Goal: Task Accomplishment & Management: Manage account settings

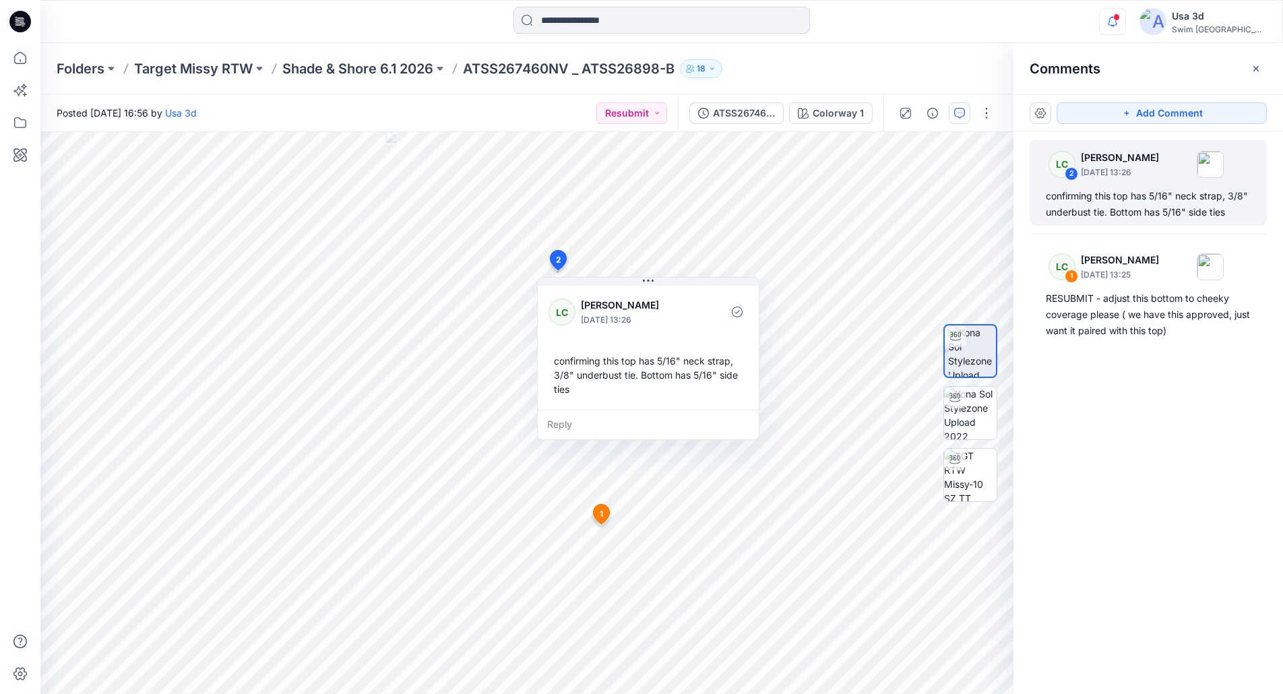
click at [1125, 18] on icon "button" at bounding box center [1112, 21] width 26 height 27
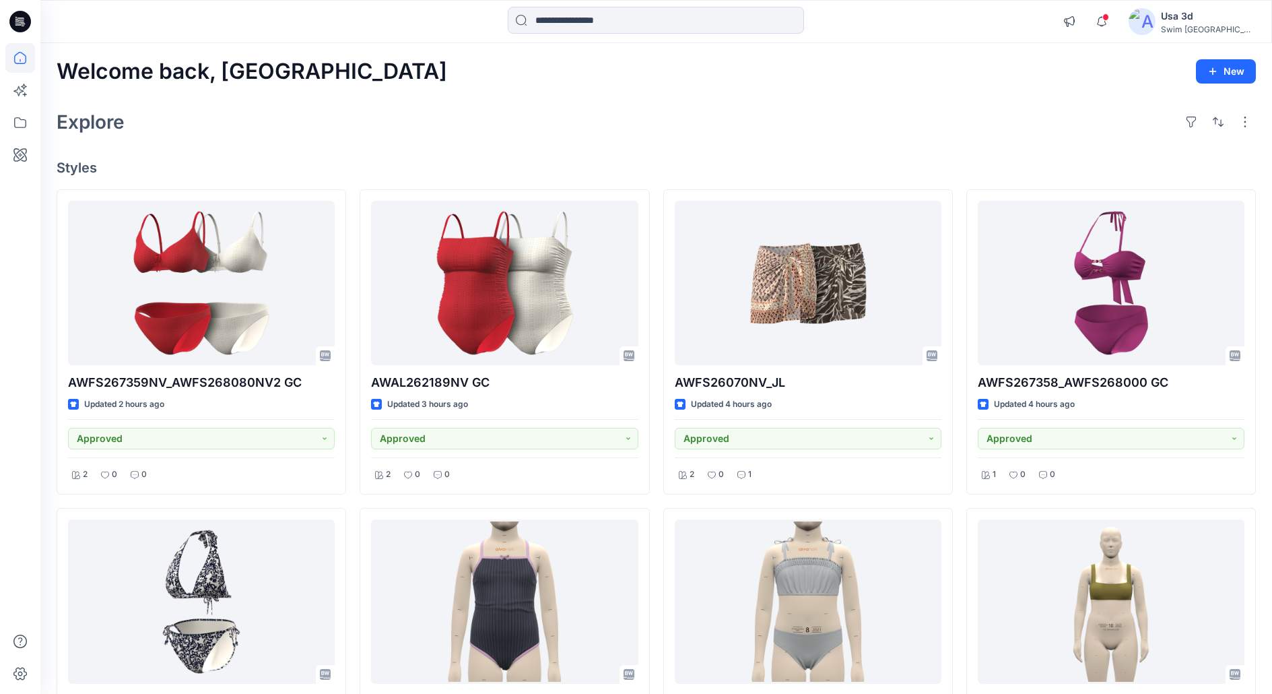
scroll to position [67, 0]
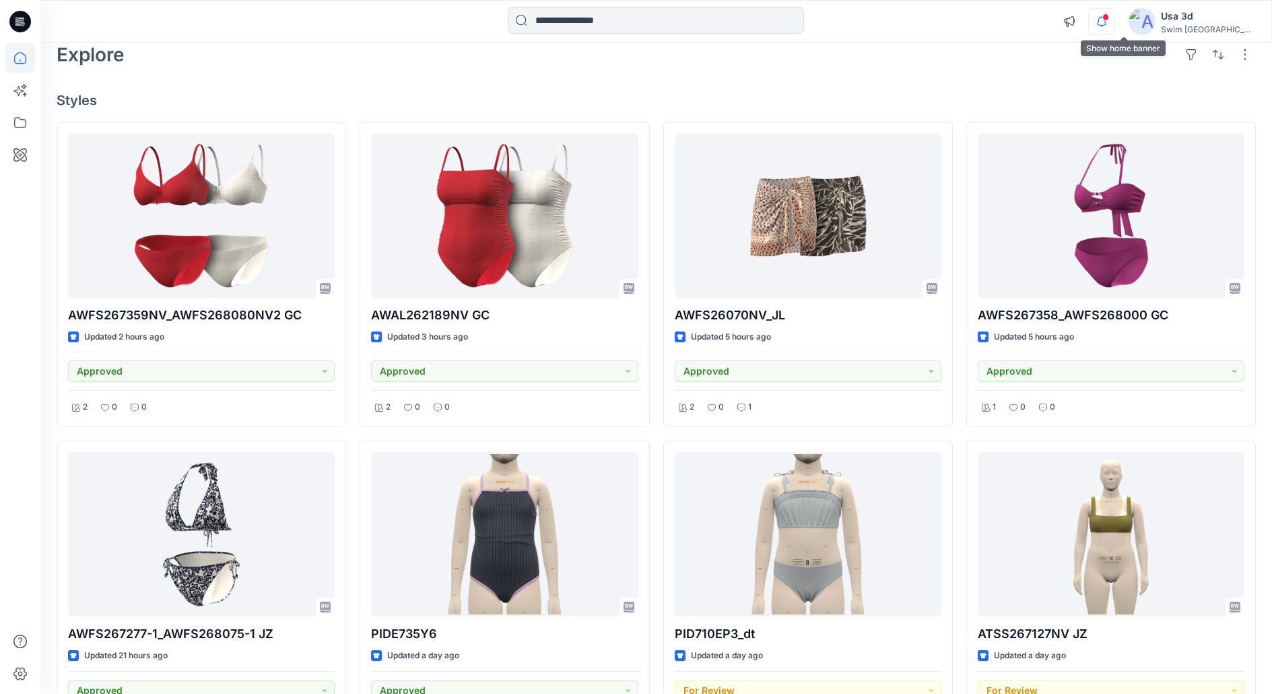
click at [1115, 20] on icon "button" at bounding box center [1102, 21] width 26 height 27
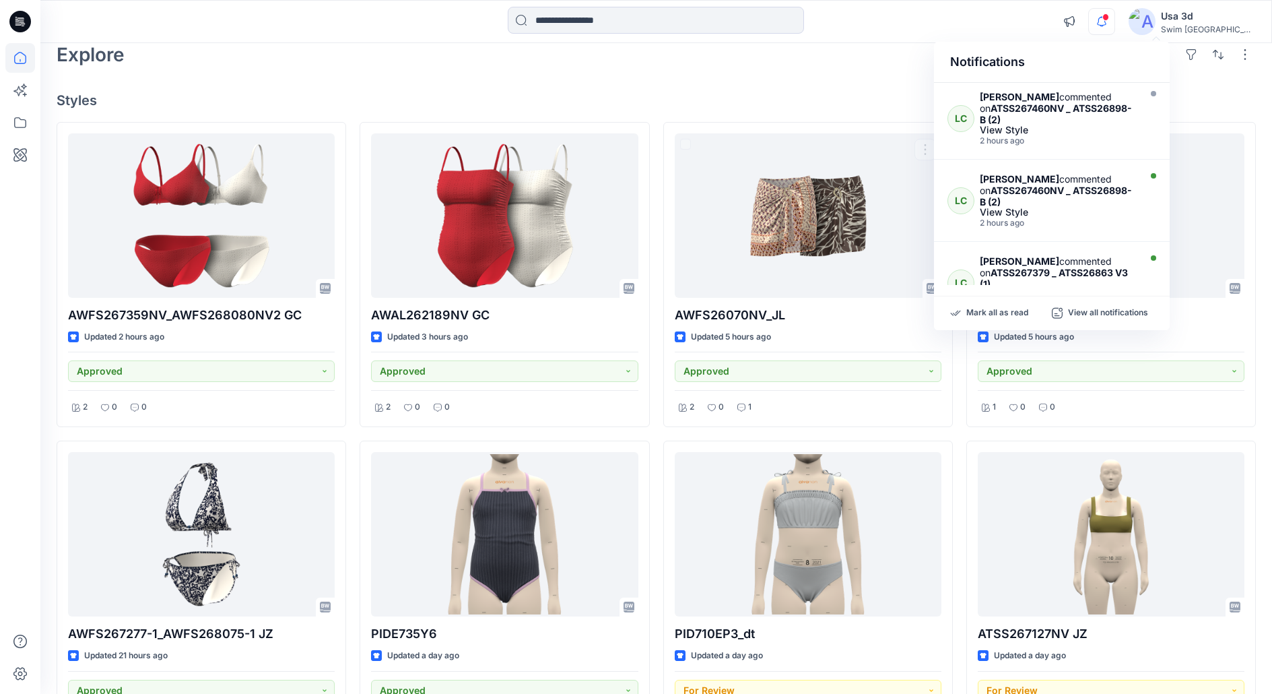
click at [894, 44] on div "Explore" at bounding box center [657, 54] width 1200 height 32
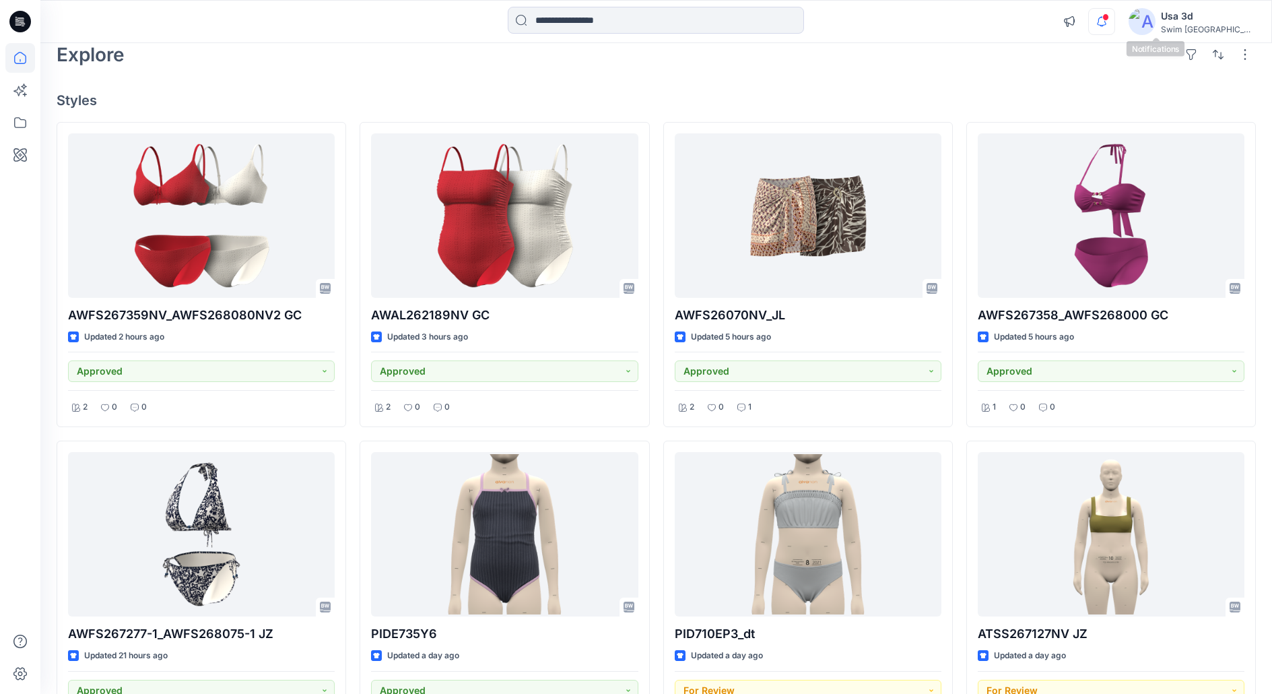
click at [1104, 26] on icon "button" at bounding box center [1102, 26] width 4 height 2
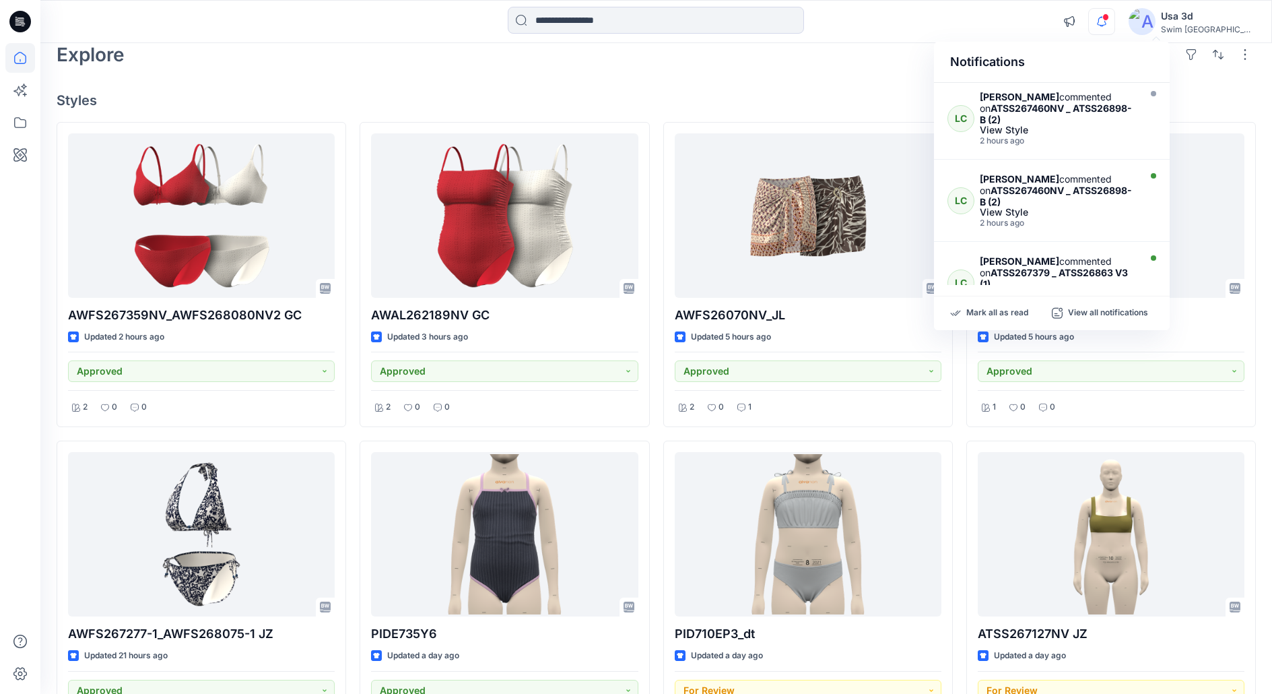
click at [1104, 26] on icon "button" at bounding box center [1102, 26] width 4 height 2
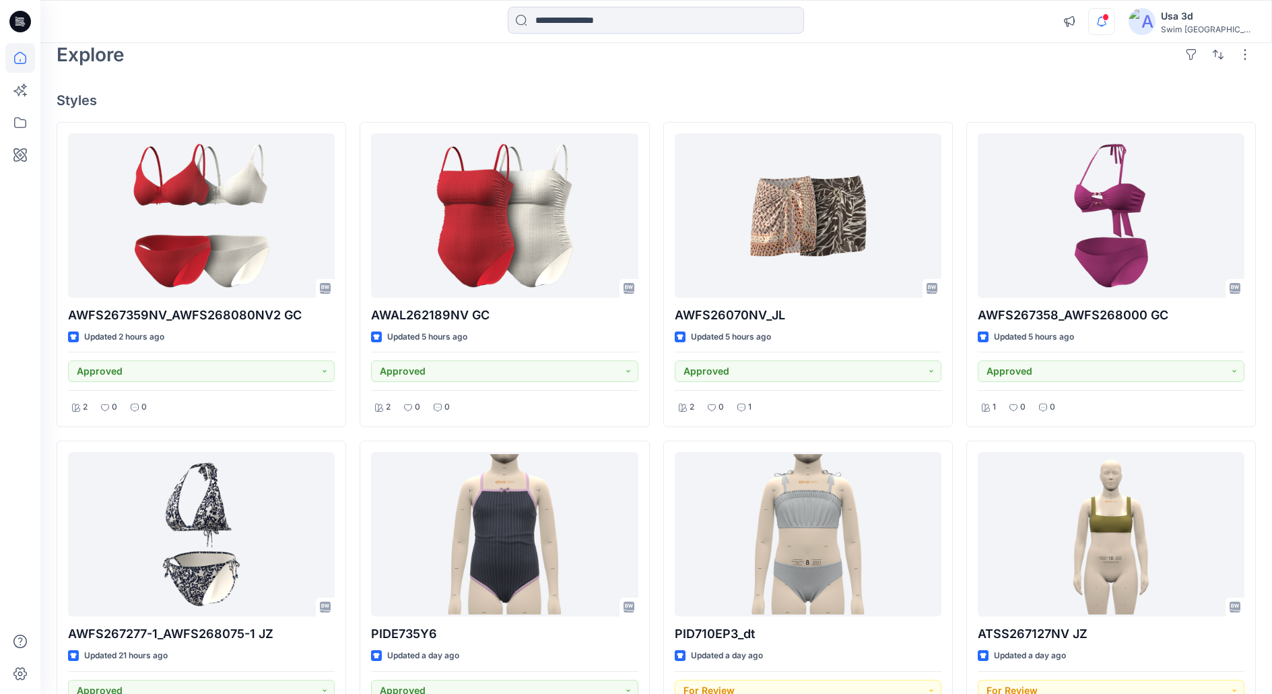
click at [1115, 27] on icon "button" at bounding box center [1102, 21] width 26 height 27
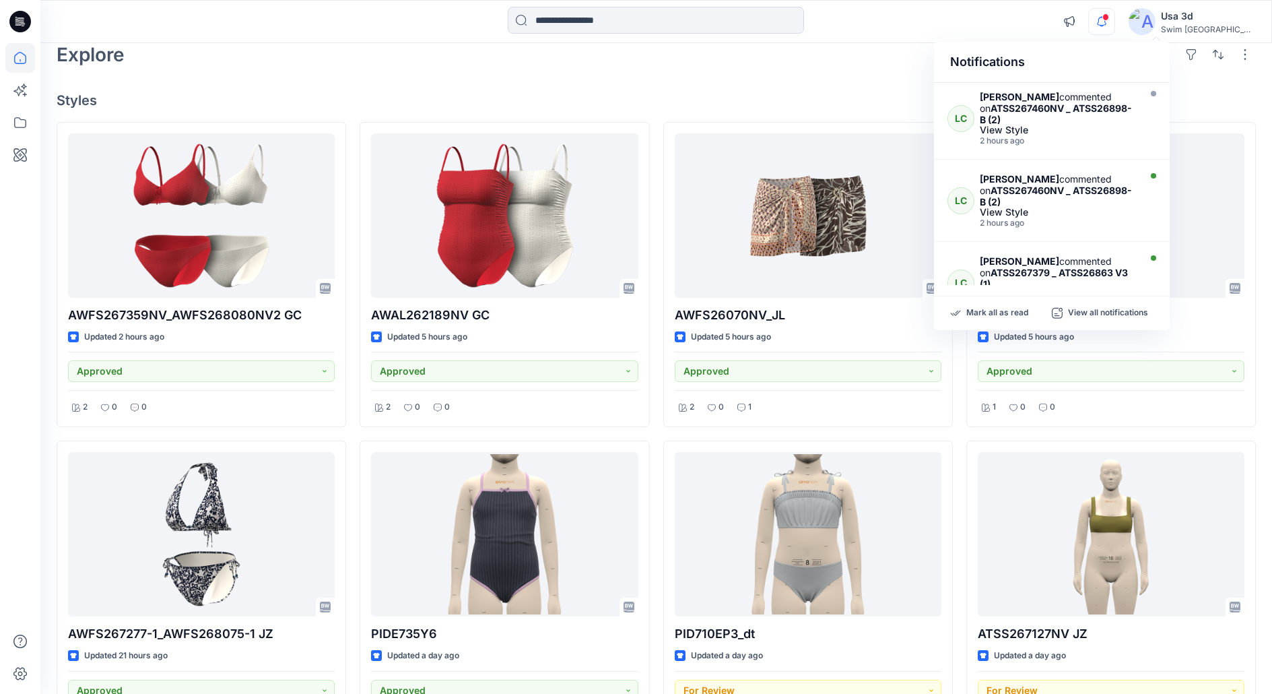
click at [1115, 26] on icon "button" at bounding box center [1102, 21] width 26 height 27
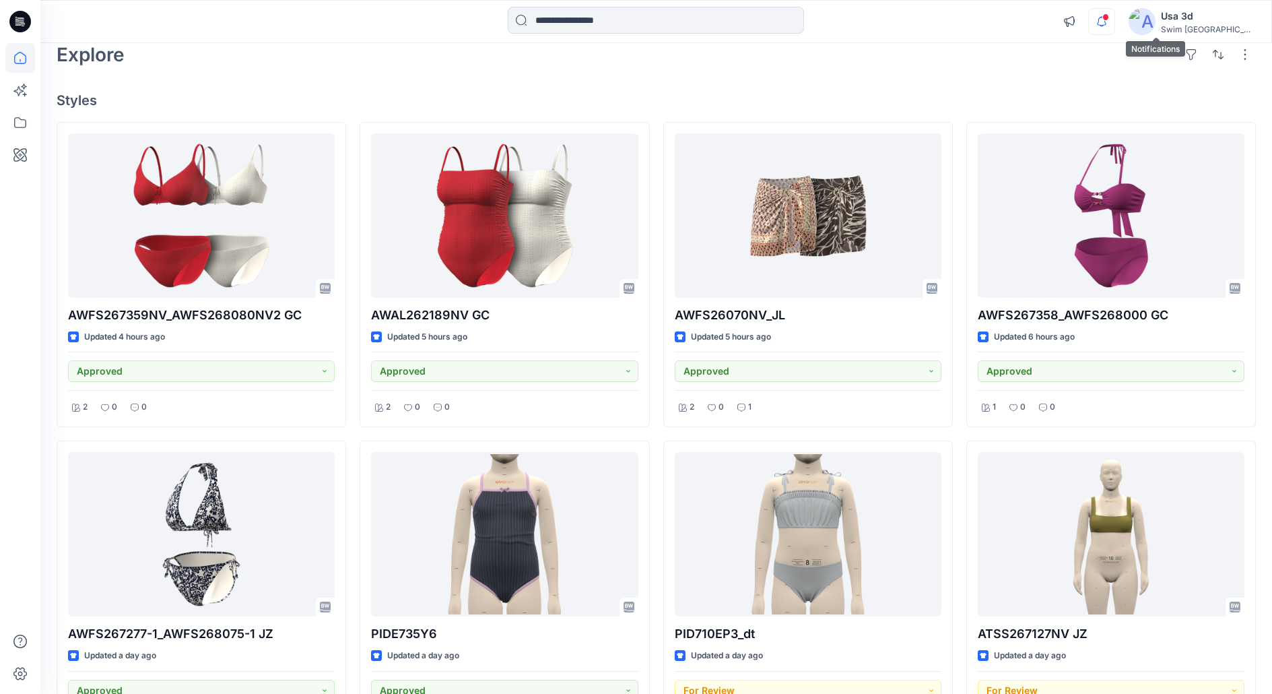
click at [1115, 30] on icon "button" at bounding box center [1102, 21] width 26 height 27
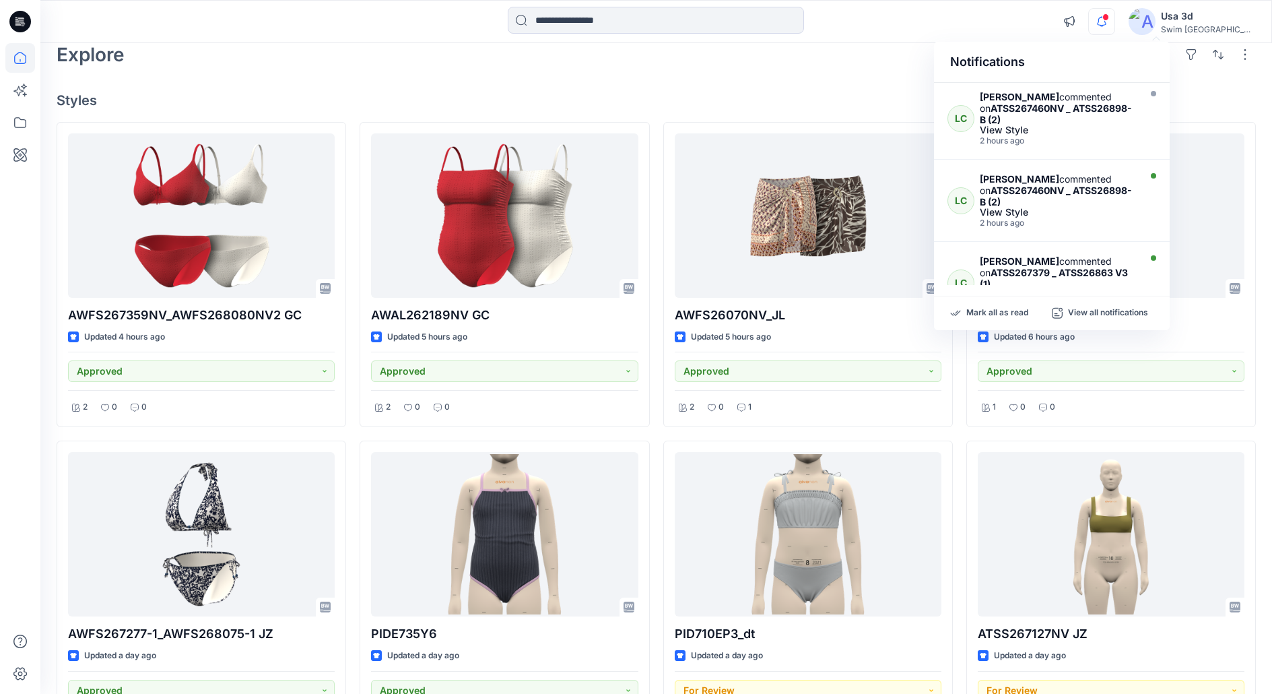
click at [1115, 30] on icon "button" at bounding box center [1102, 21] width 26 height 27
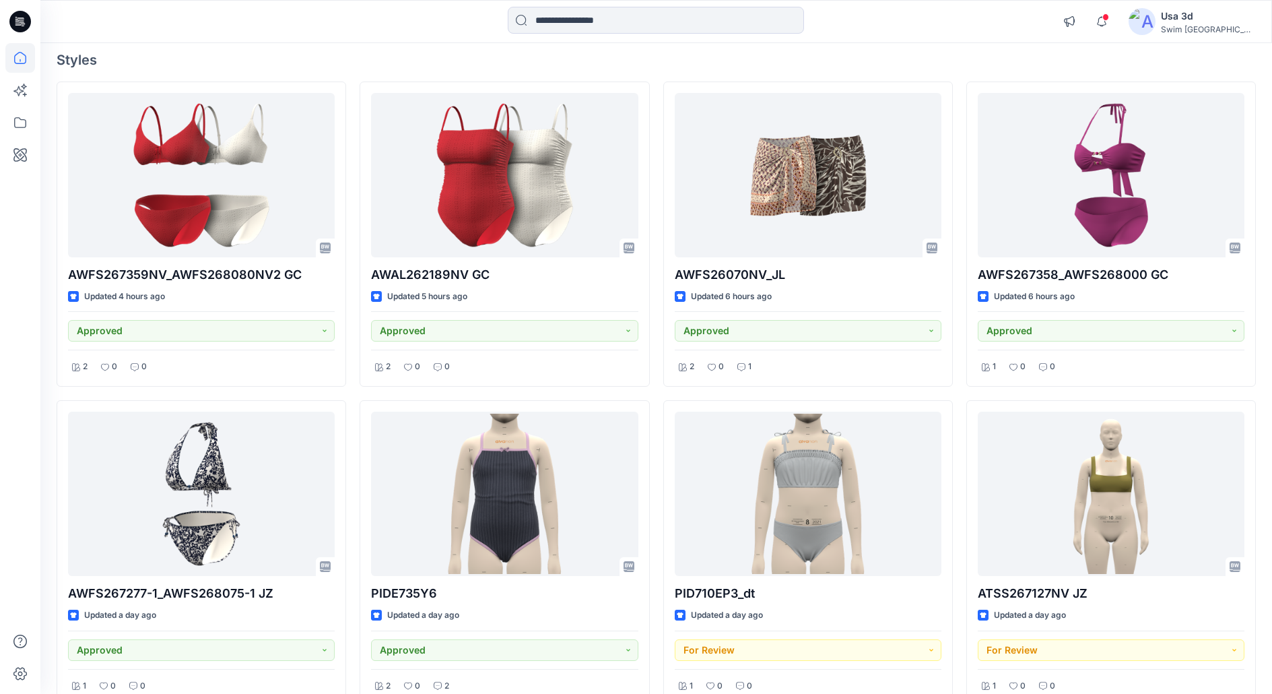
scroll to position [0, 0]
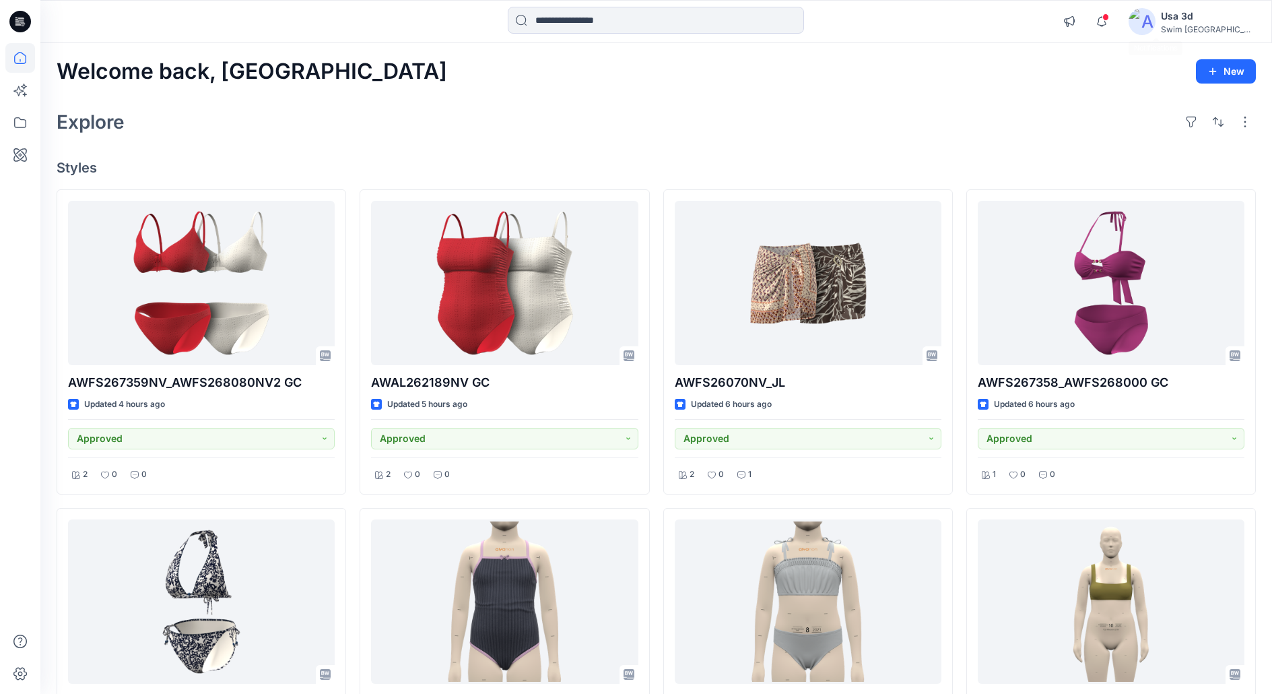
click at [1172, 25] on div "Notifications LC Lexie Capello commented on ATSS267460NV _ ATSS26898-B (2) View…" at bounding box center [1155, 22] width 199 height 30
click at [1115, 22] on icon "button" at bounding box center [1102, 21] width 26 height 27
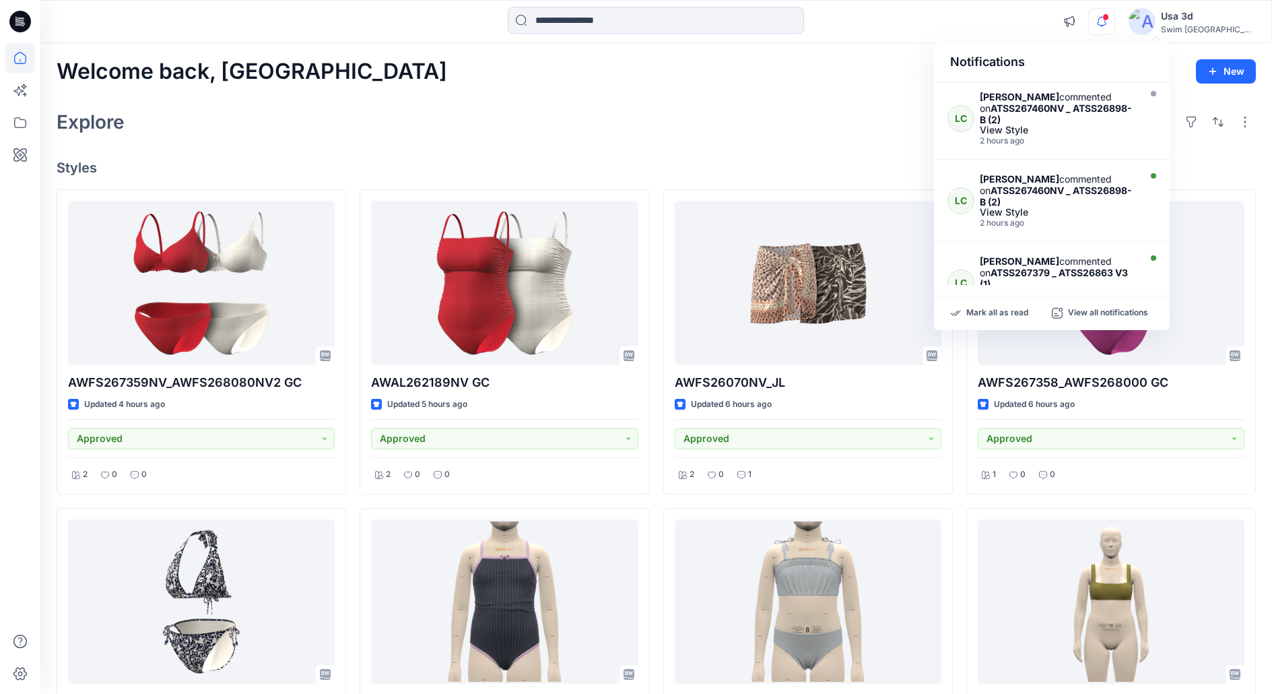
click at [1115, 22] on icon "button" at bounding box center [1102, 21] width 26 height 27
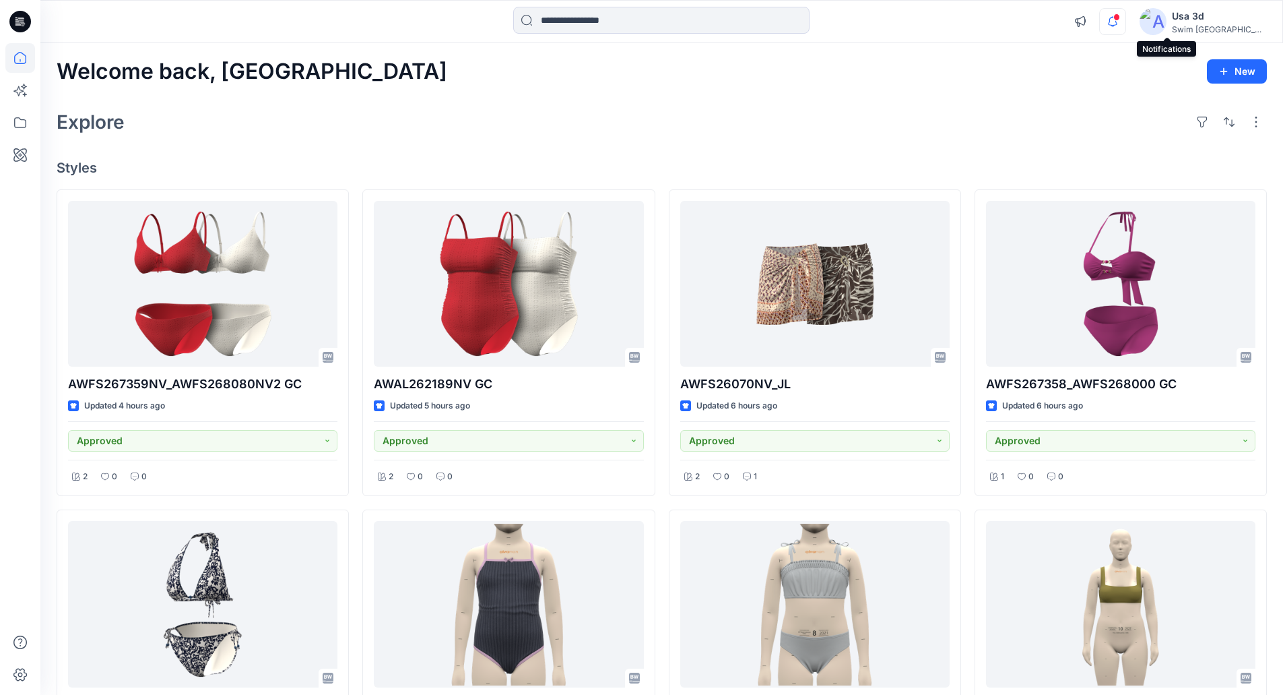
click at [1126, 17] on icon "button" at bounding box center [1113, 21] width 26 height 27
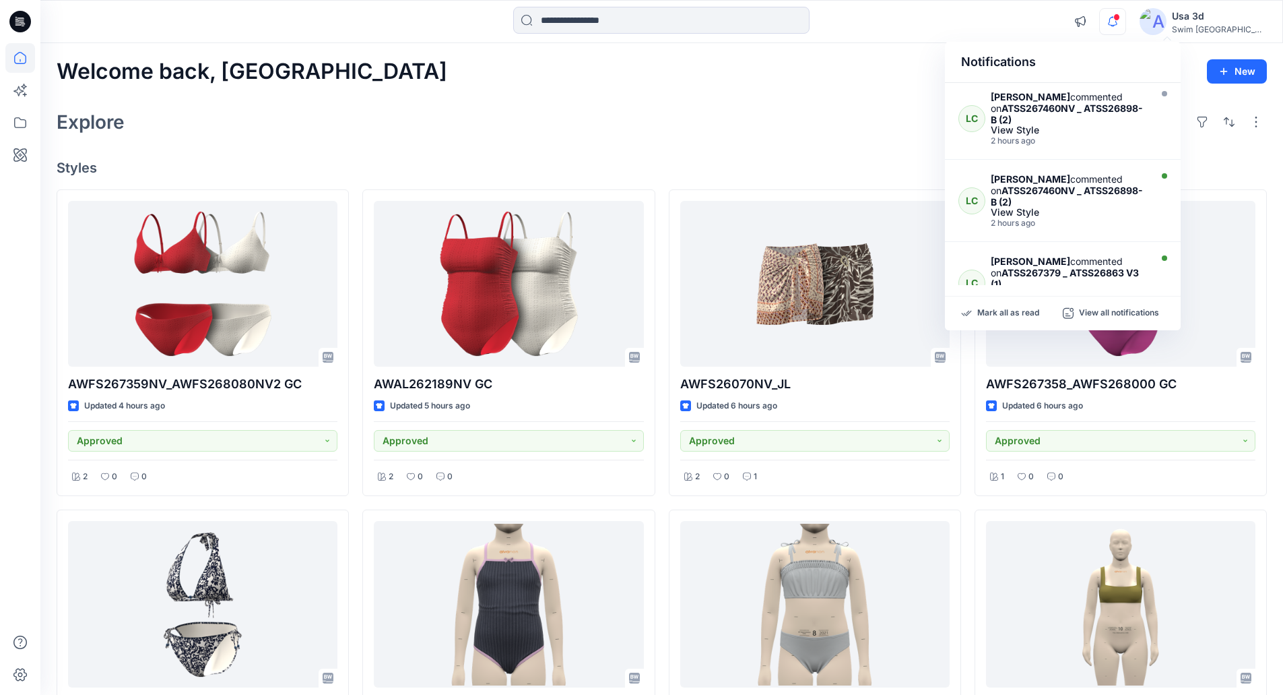
click at [1126, 18] on icon "button" at bounding box center [1113, 21] width 26 height 27
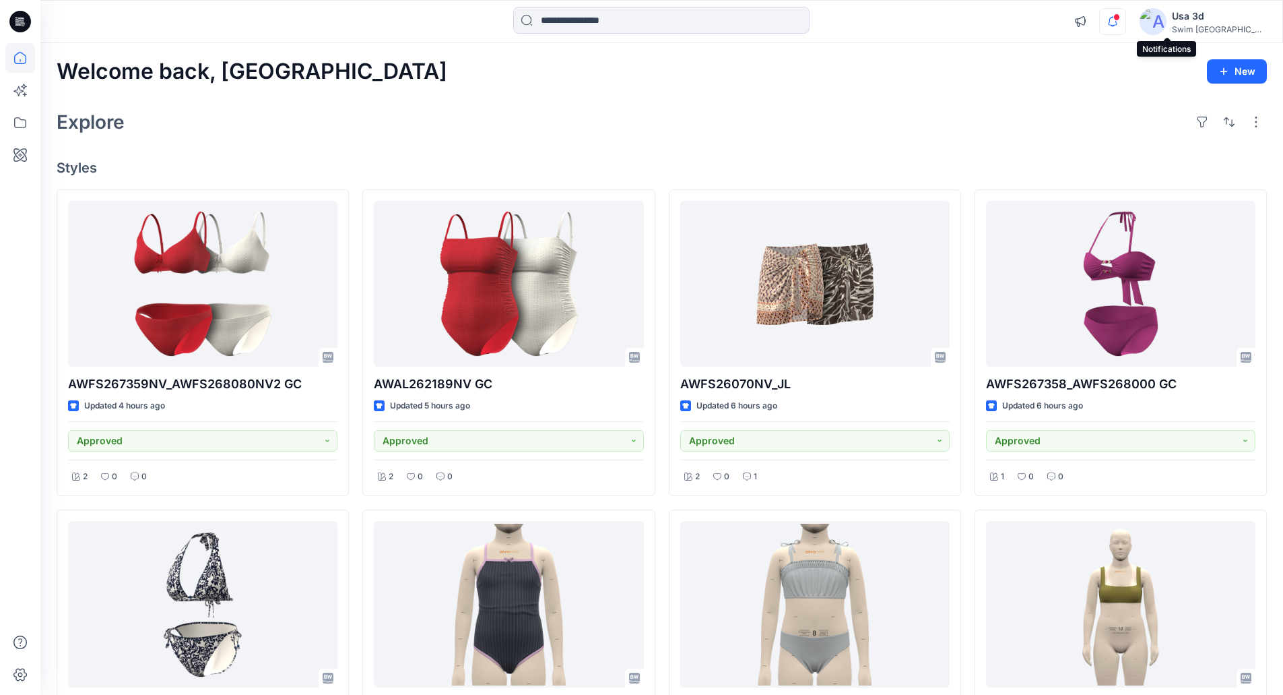
click at [1126, 22] on icon "button" at bounding box center [1113, 21] width 26 height 27
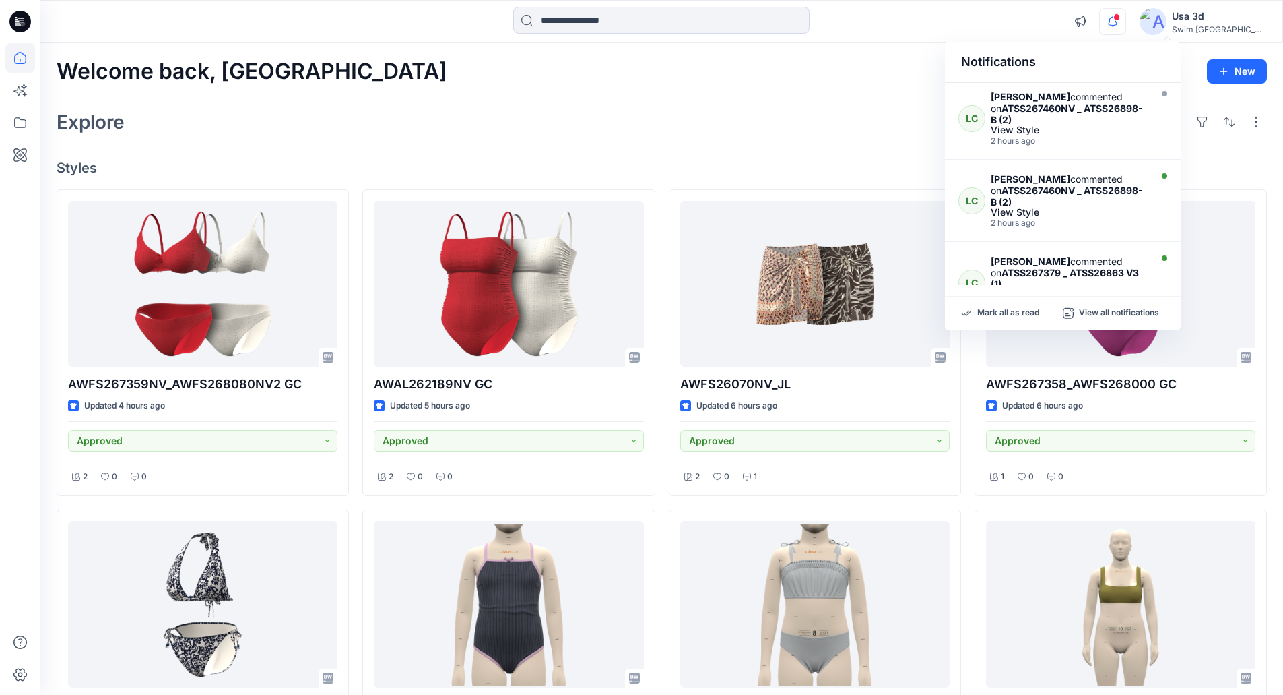
click at [1126, 22] on icon "button" at bounding box center [1113, 21] width 26 height 27
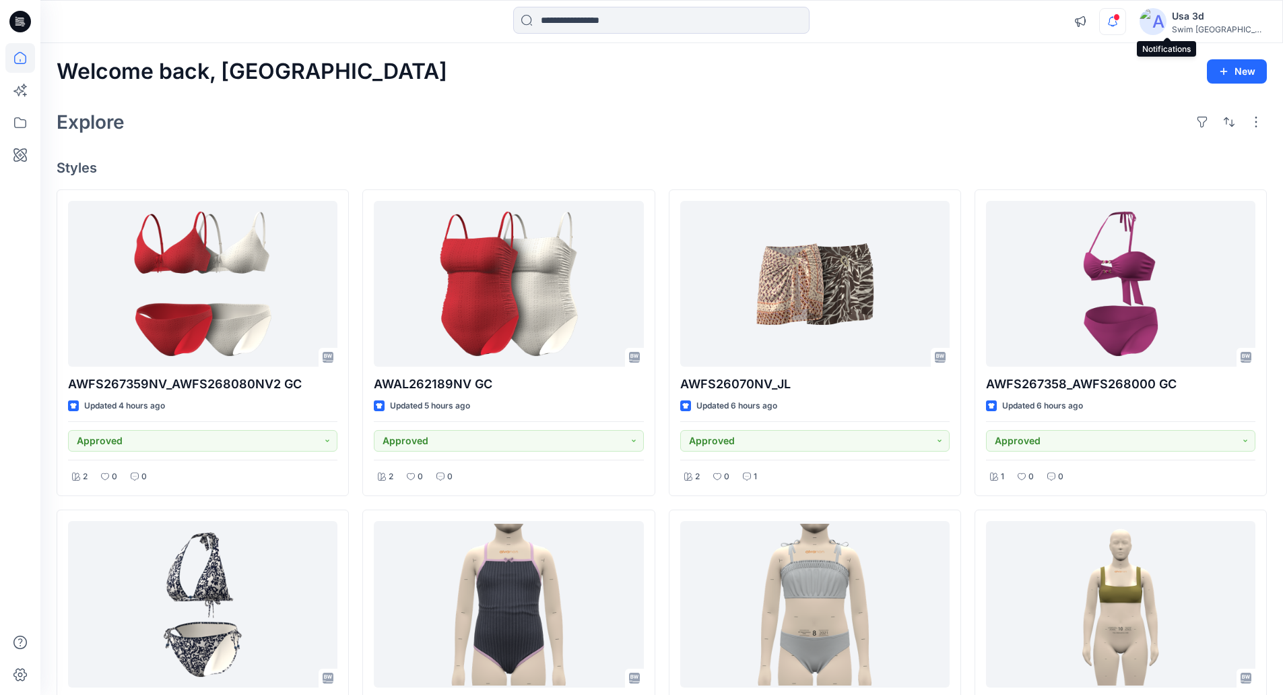
click at [1126, 18] on icon "button" at bounding box center [1113, 21] width 26 height 27
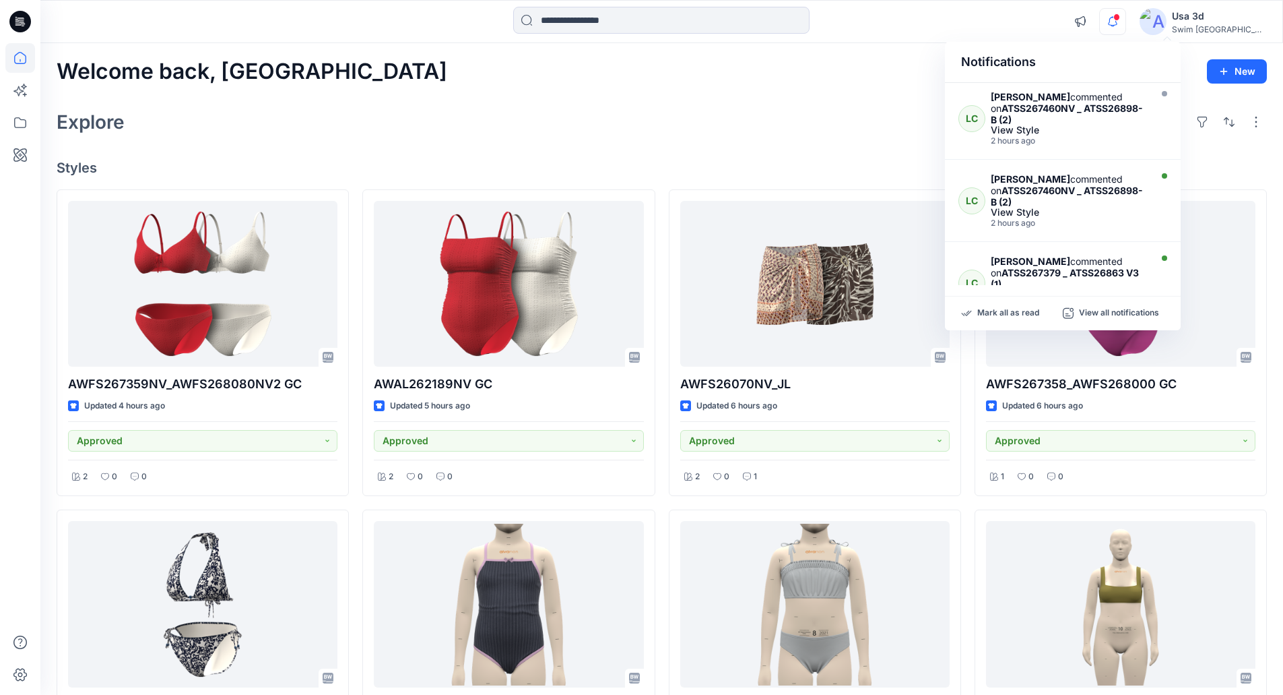
click at [1126, 18] on icon "button" at bounding box center [1113, 21] width 26 height 27
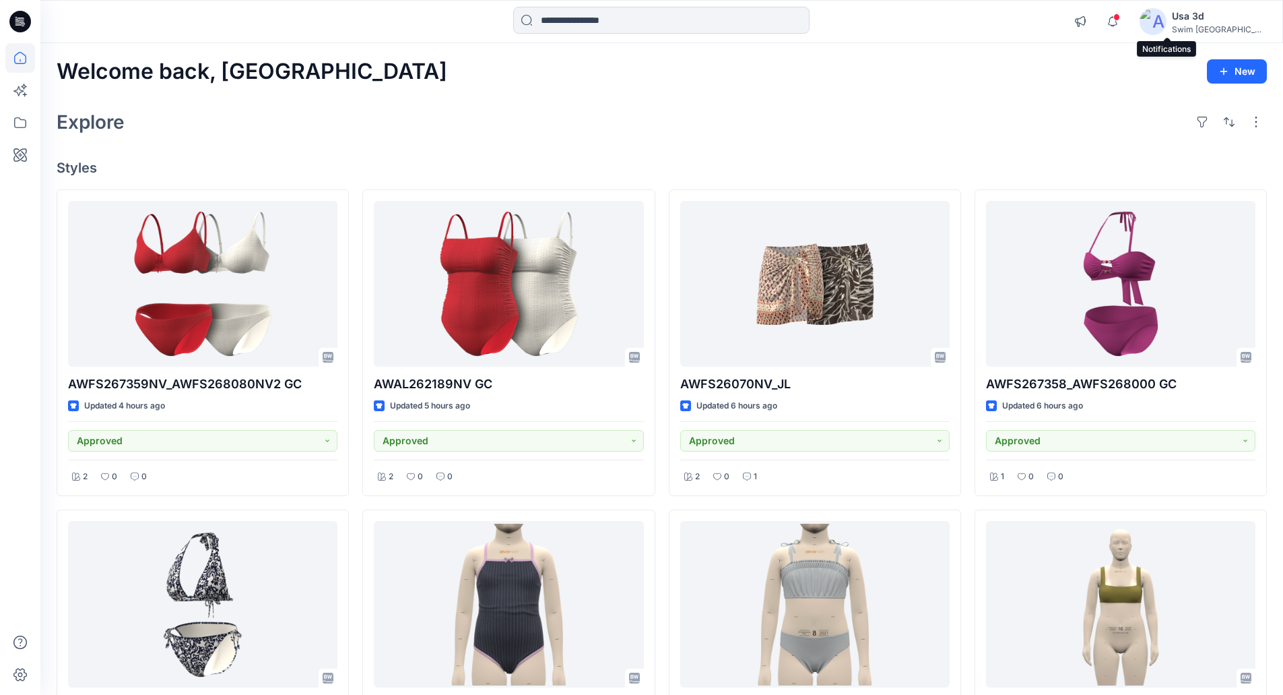
click at [15, 23] on icon at bounding box center [20, 22] width 22 height 22
click at [599, 21] on input at bounding box center [661, 20] width 296 height 27
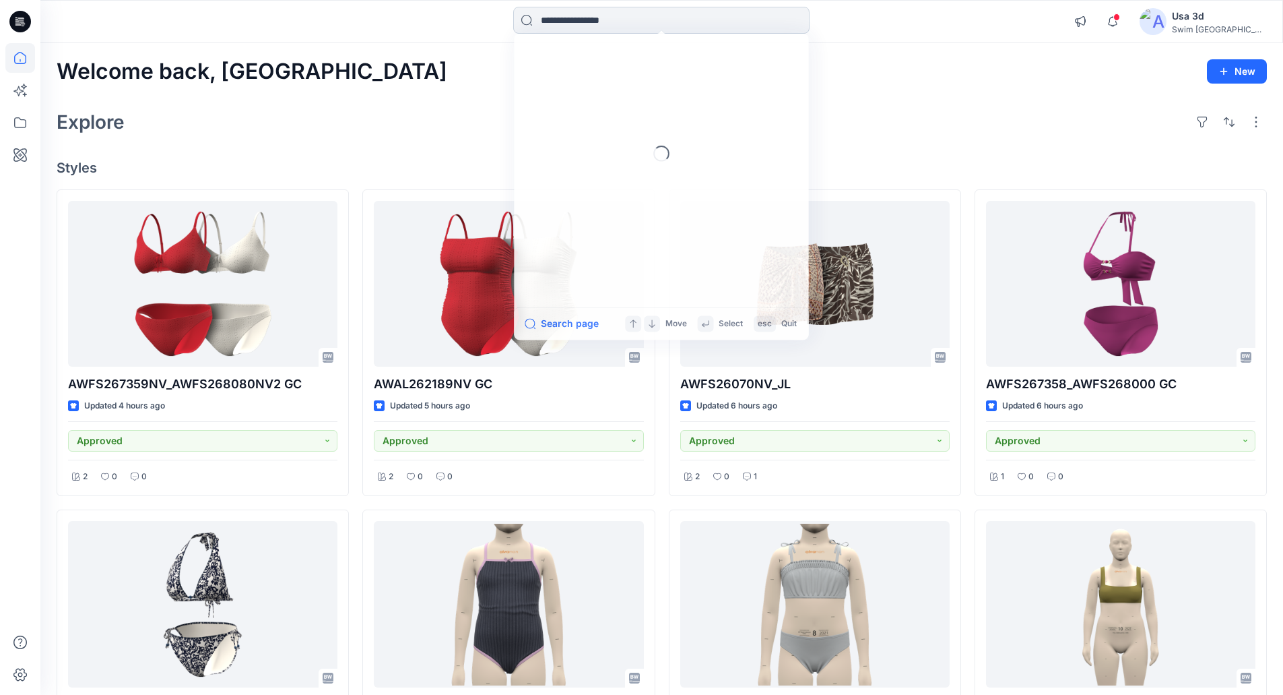
paste input "**********"
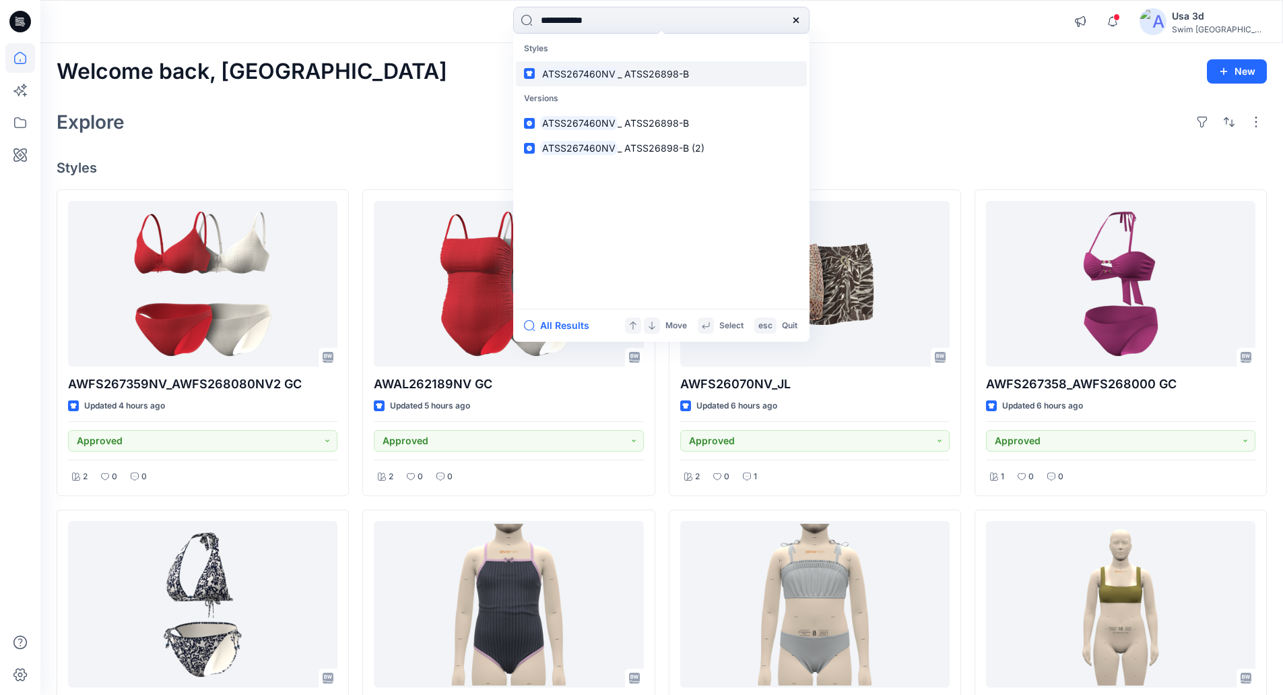
type input "**********"
click at [588, 79] on mark "ATSS267460NV" at bounding box center [578, 73] width 77 height 15
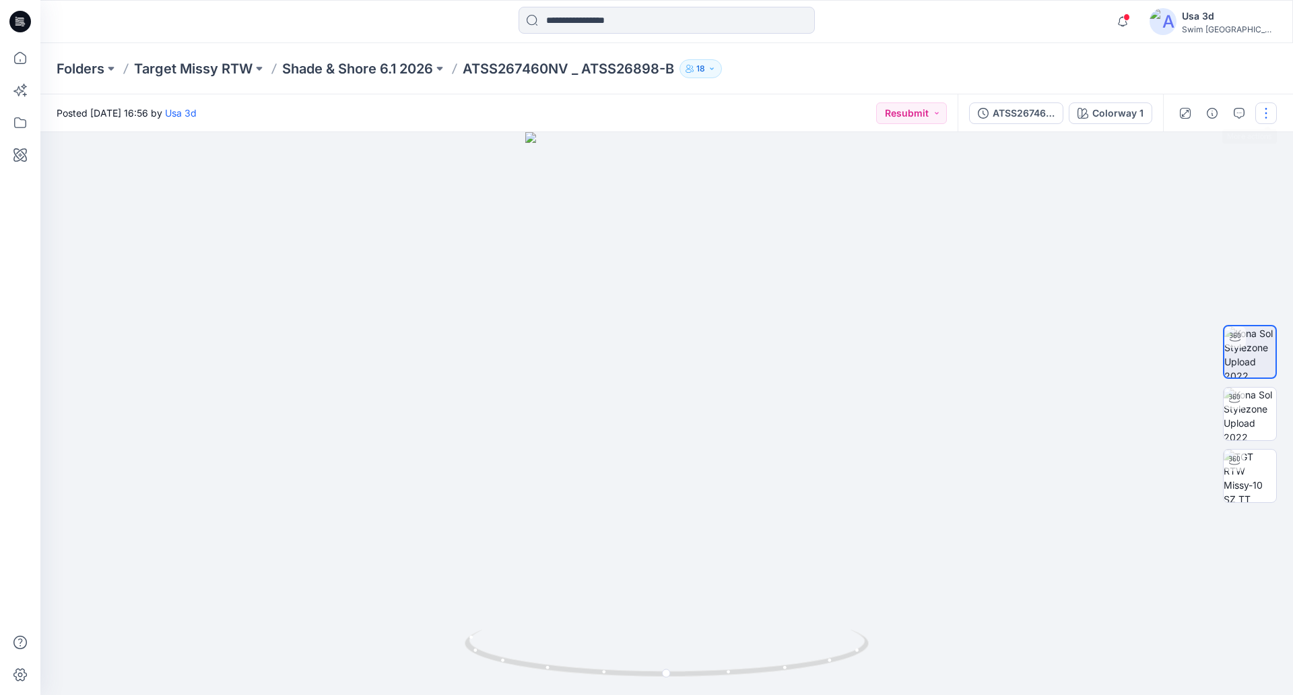
click at [1268, 108] on button "button" at bounding box center [1267, 113] width 22 height 22
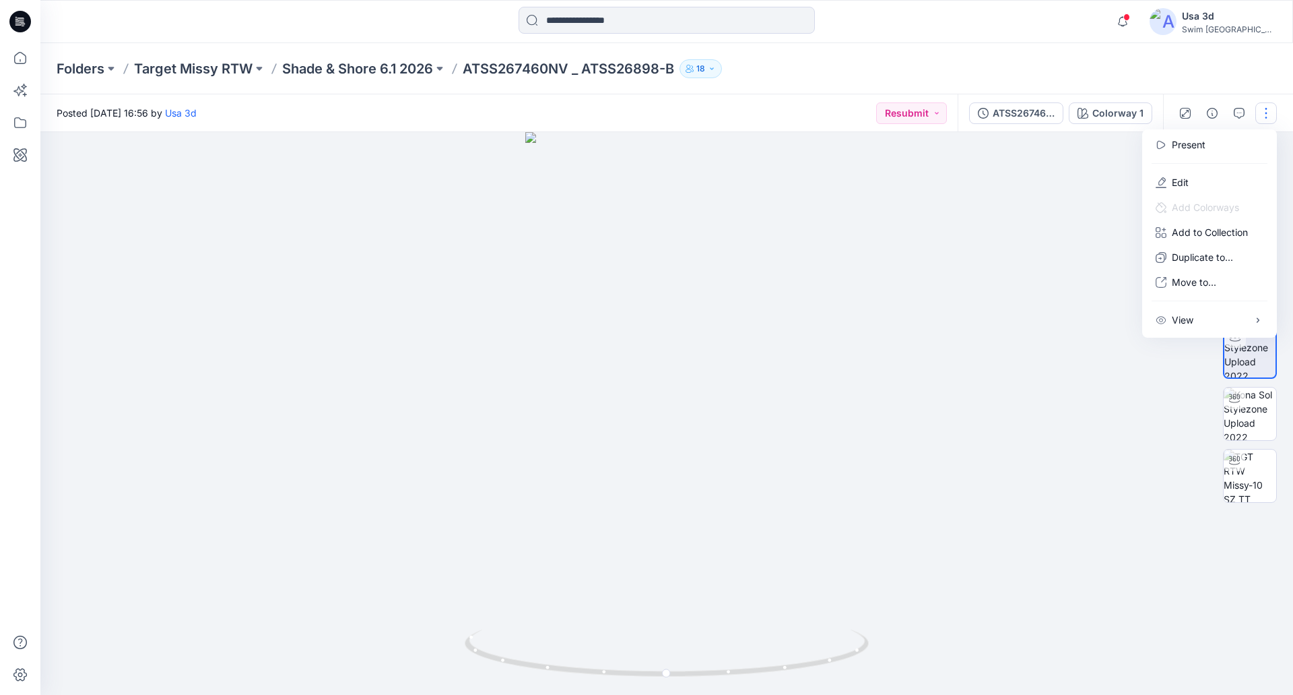
click at [990, 244] on div at bounding box center [666, 413] width 1253 height 562
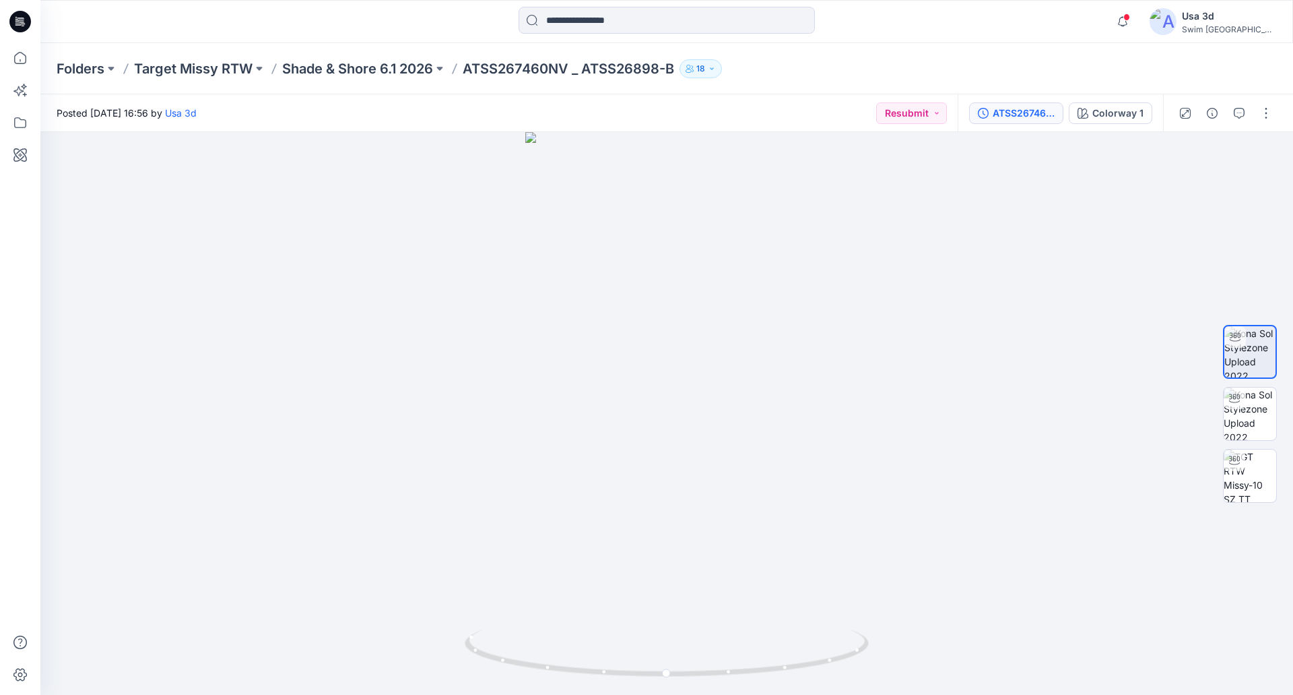
click at [1011, 120] on button "ATSS267460NV _ ATSS26898-B (2)" at bounding box center [1016, 113] width 94 height 22
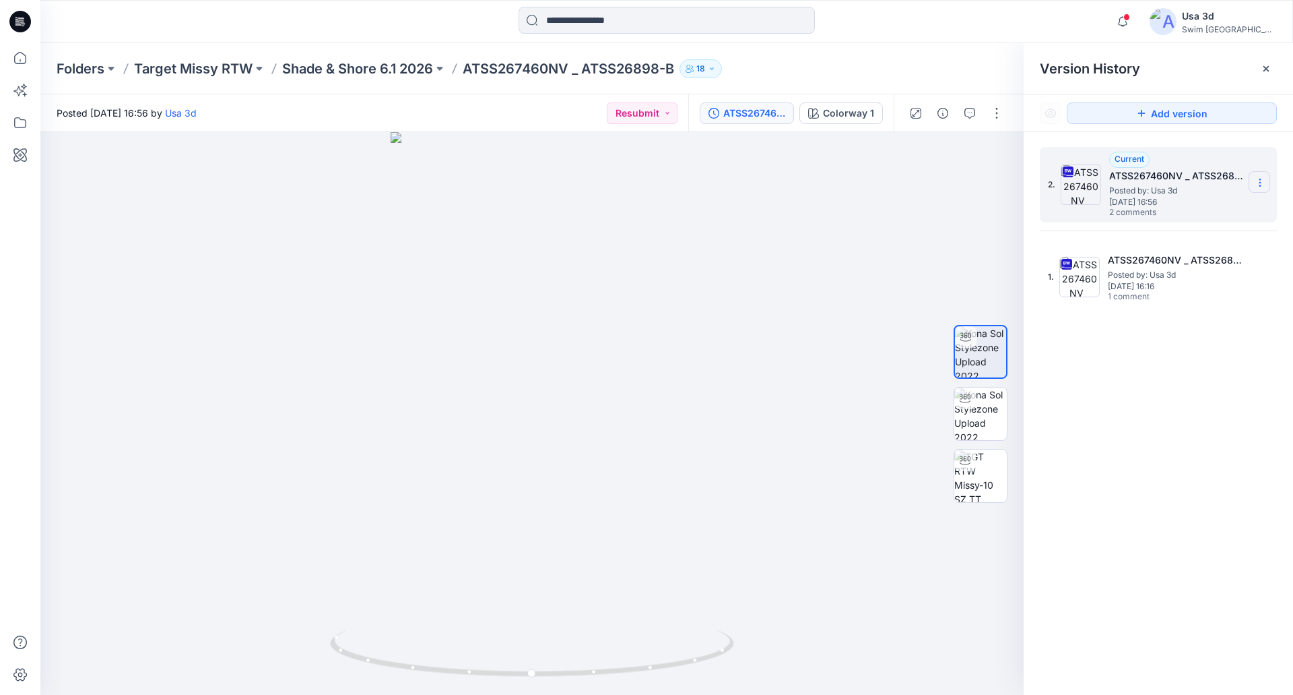
click at [1260, 181] on icon at bounding box center [1260, 182] width 11 height 11
click at [1192, 213] on span "Download Source BW File" at bounding box center [1192, 209] width 113 height 16
click at [969, 111] on icon "button" at bounding box center [970, 113] width 11 height 11
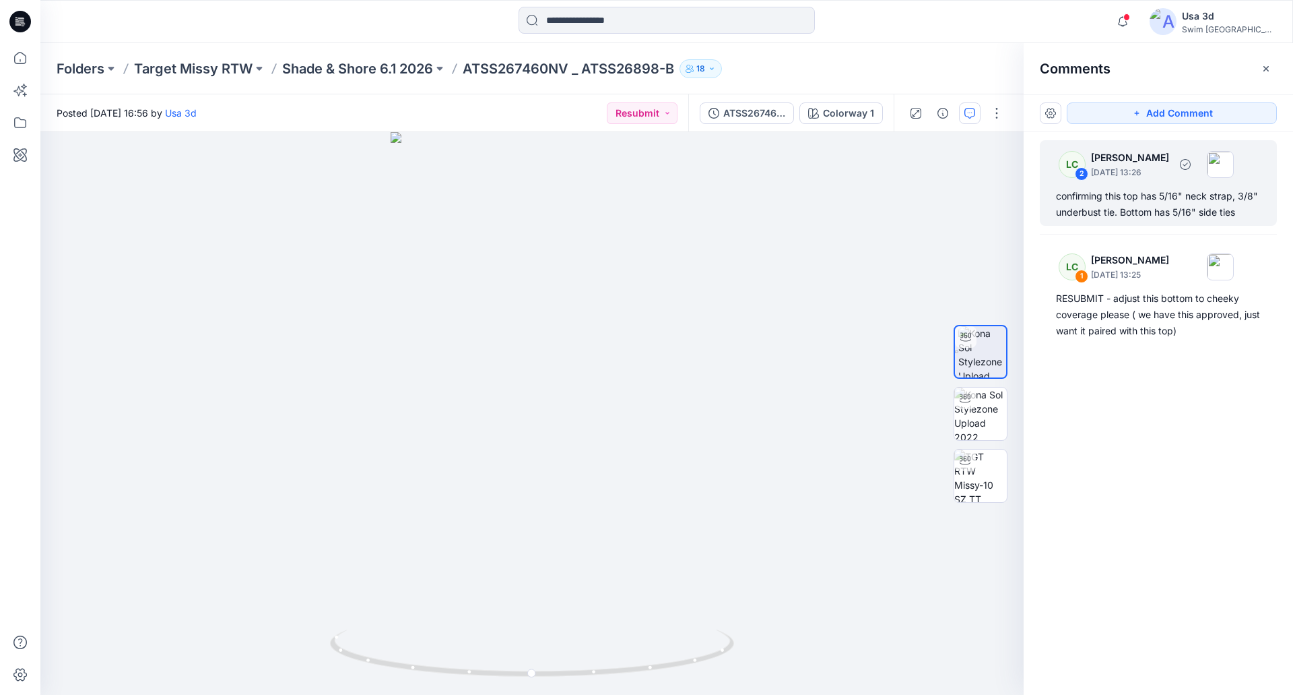
click at [1175, 201] on div "confirming this top has 5/16" neck strap, 3/8" underbust tie. Bottom has 5/16" …" at bounding box center [1158, 204] width 205 height 32
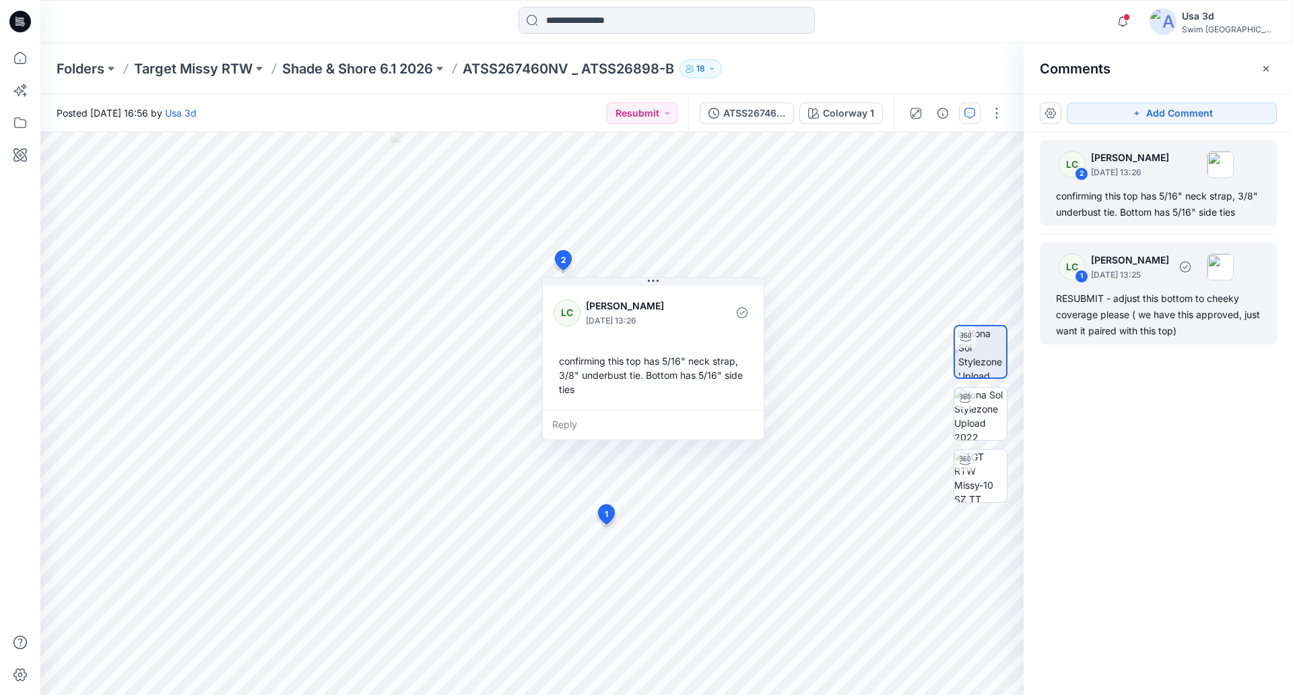
click at [1153, 319] on div "RESUBMIT - adjust this bottom to cheeky coverage please ( we have this approved…" at bounding box center [1158, 314] width 205 height 49
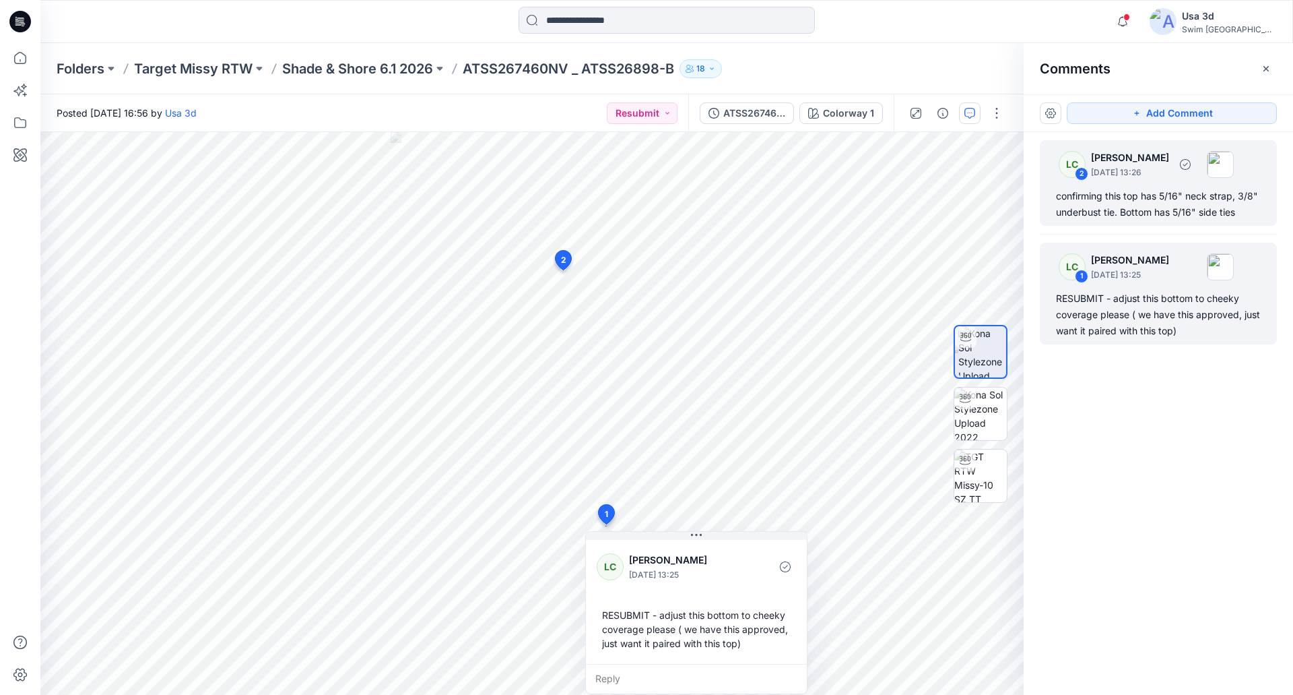
click at [1124, 193] on div "confirming this top has 5/16" neck strap, 3/8" underbust tie. Bottom has 5/16" …" at bounding box center [1158, 204] width 205 height 32
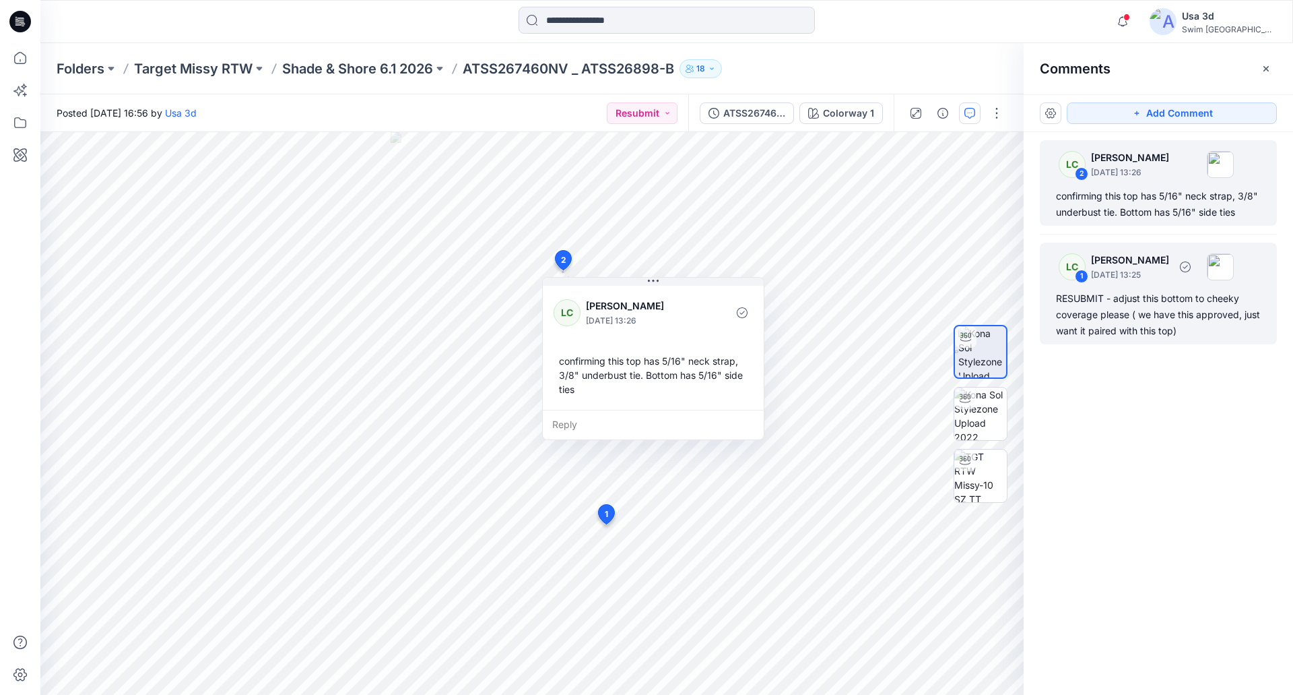
click at [1111, 314] on div "RESUBMIT - adjust this bottom to cheeky coverage please ( we have this approved…" at bounding box center [1158, 314] width 205 height 49
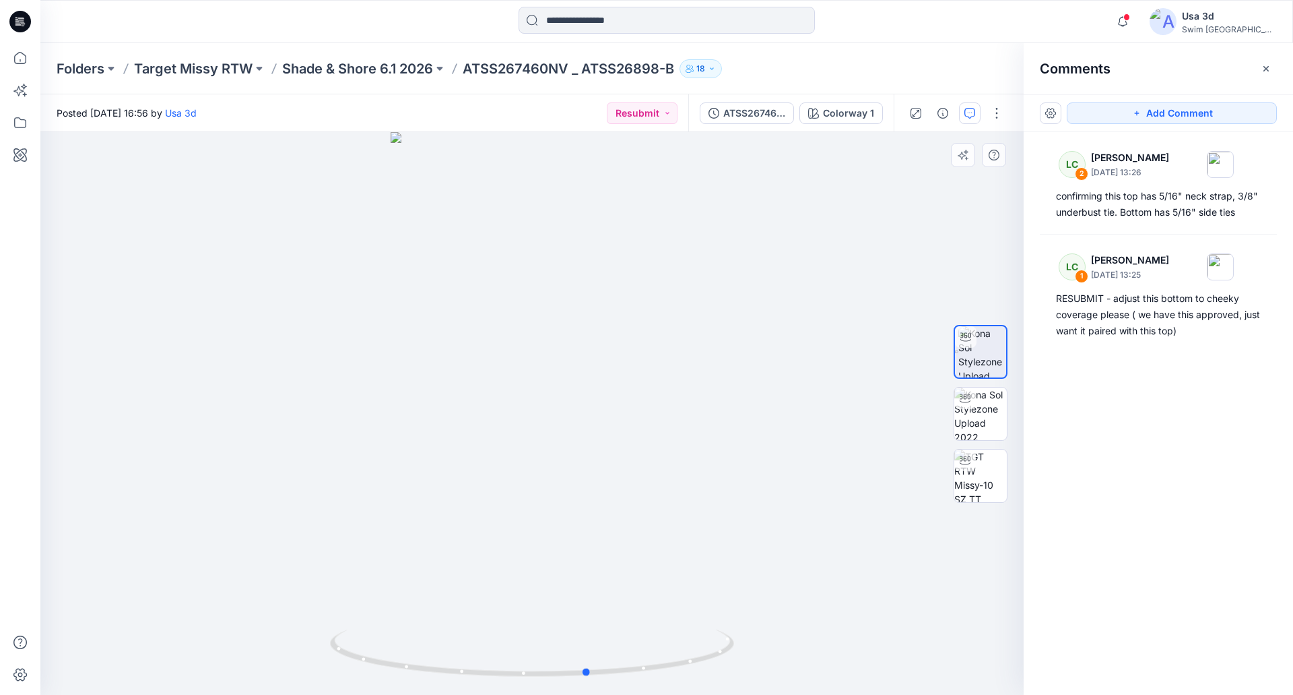
drag, startPoint x: 661, startPoint y: 391, endPoint x: 717, endPoint y: 383, distance: 57.2
click at [717, 383] on div at bounding box center [531, 413] width 983 height 562
click at [1136, 15] on icon "button" at bounding box center [1123, 21] width 26 height 27
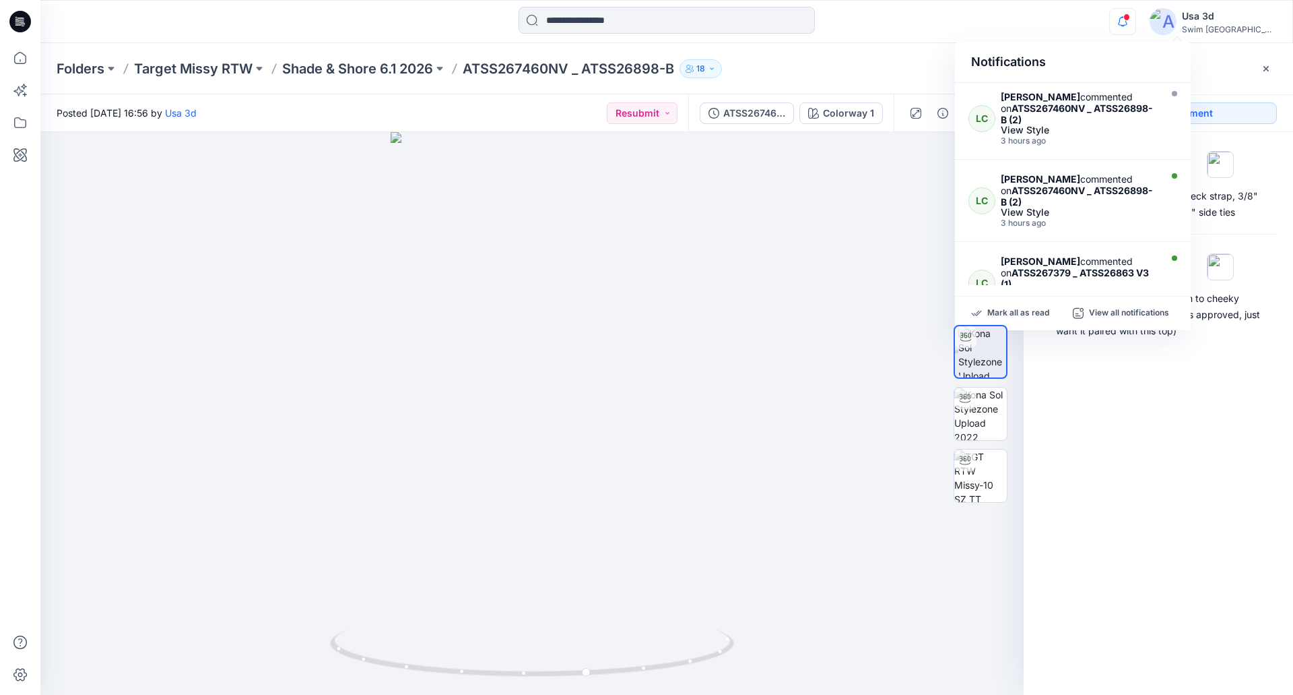
click at [1136, 18] on icon "button" at bounding box center [1123, 21] width 26 height 27
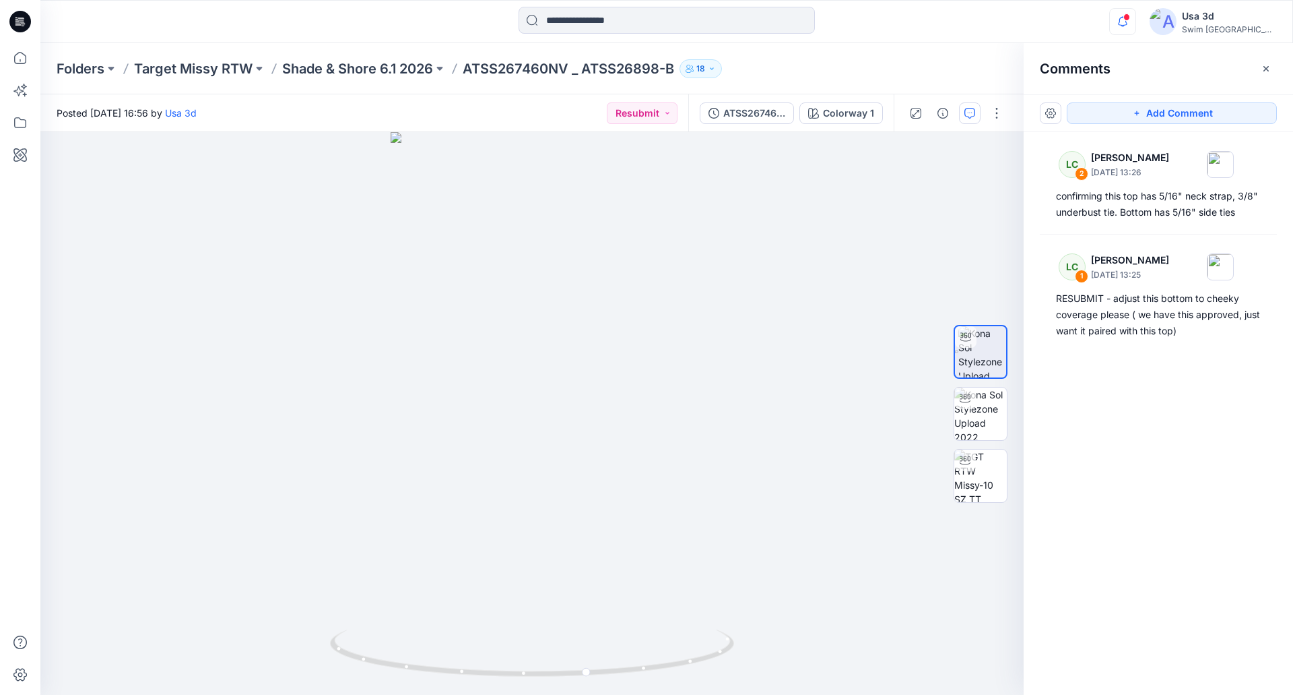
click at [1136, 24] on icon "button" at bounding box center [1123, 21] width 26 height 27
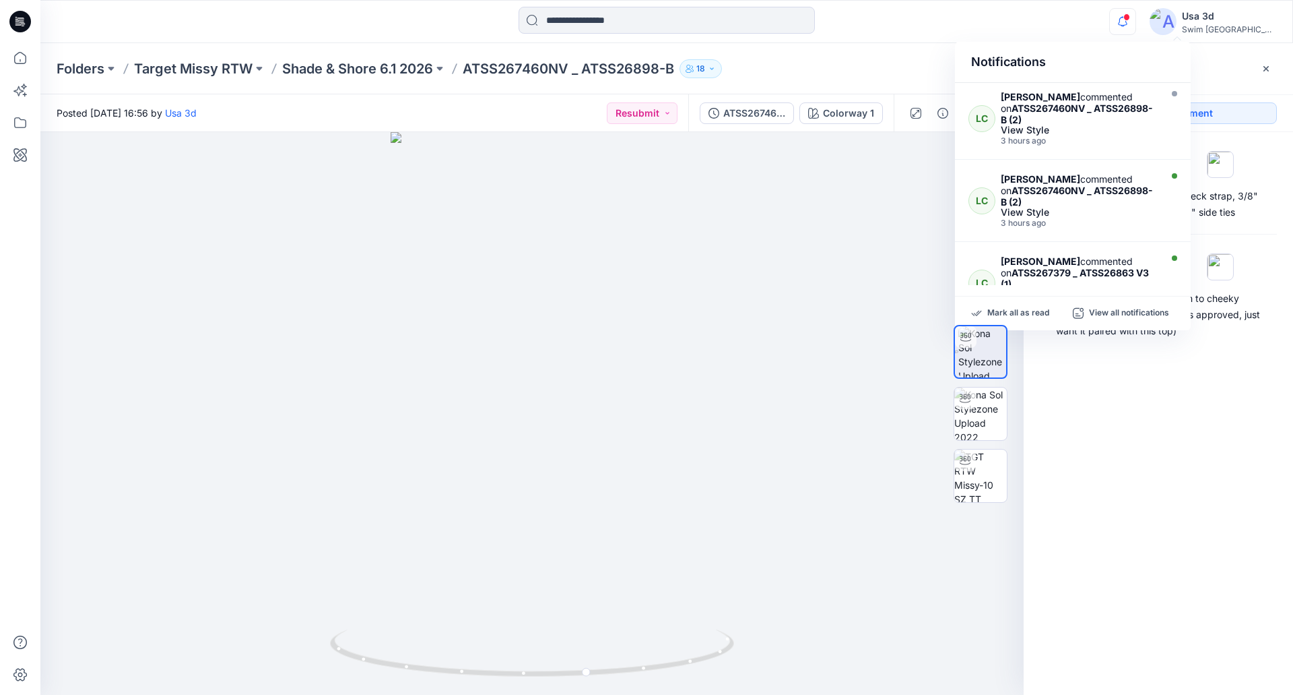
click at [1136, 21] on icon "button" at bounding box center [1123, 21] width 26 height 27
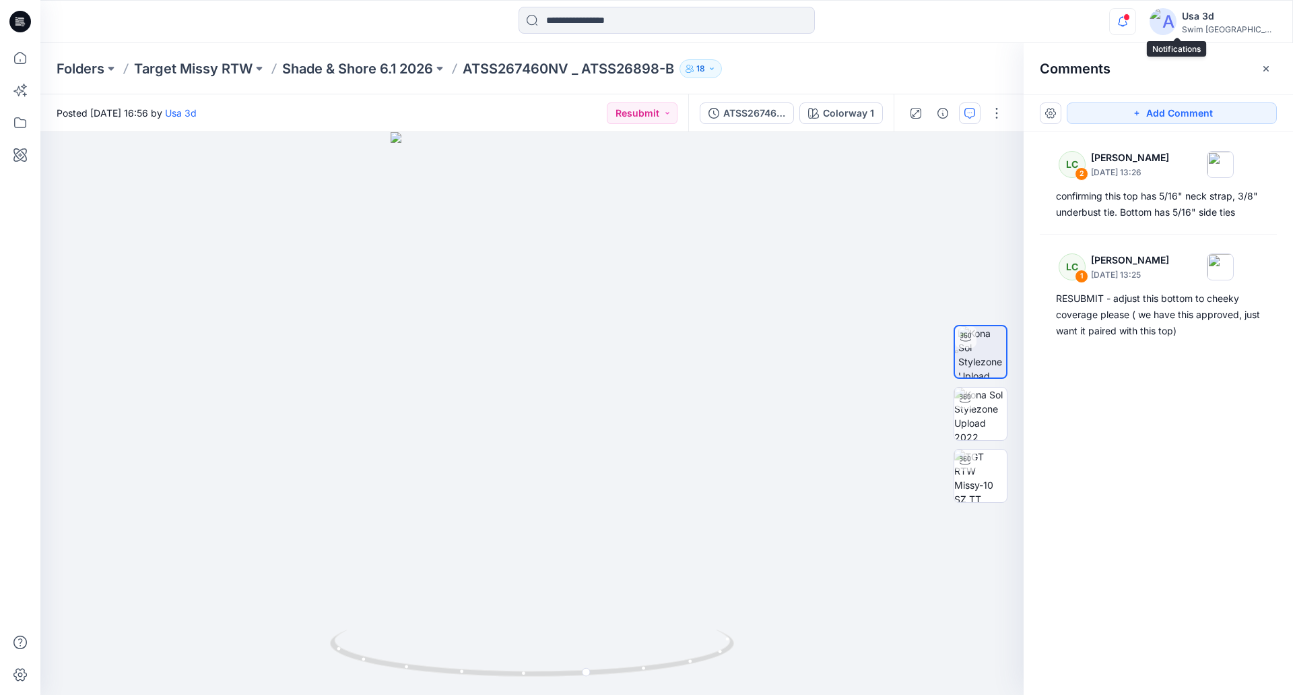
click at [1136, 22] on icon "button" at bounding box center [1123, 21] width 26 height 27
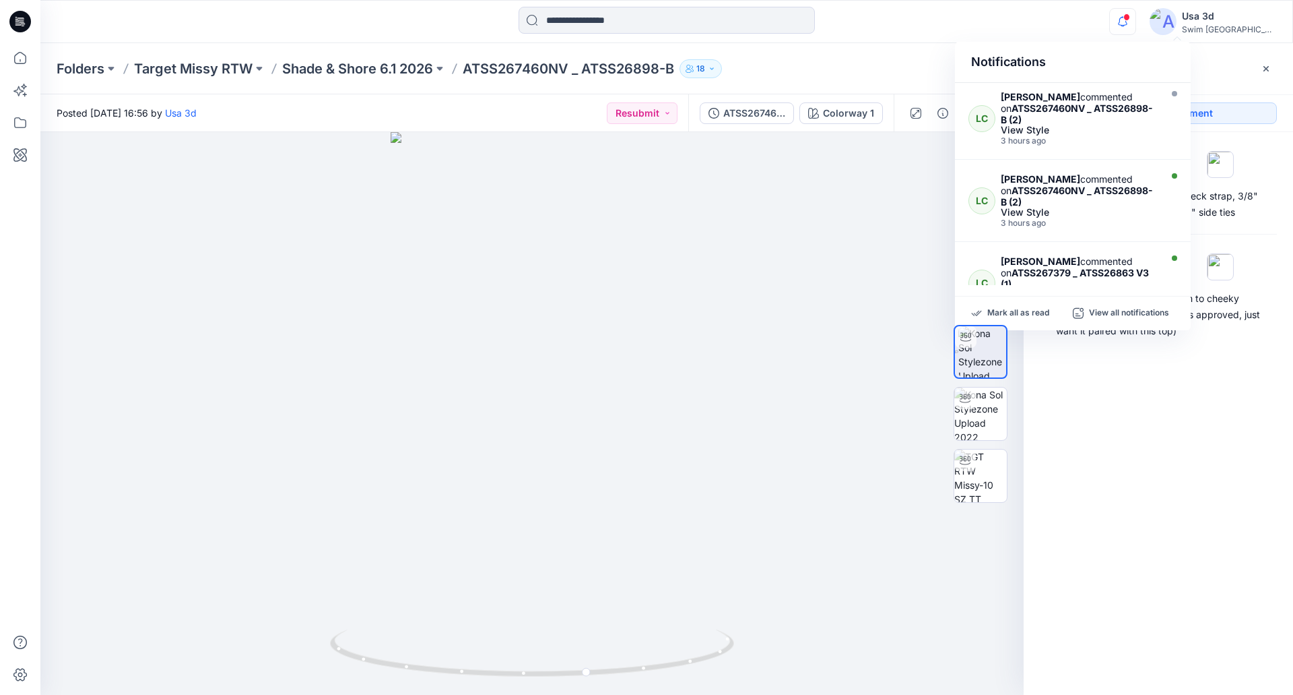
click at [1136, 22] on icon "button" at bounding box center [1123, 21] width 26 height 27
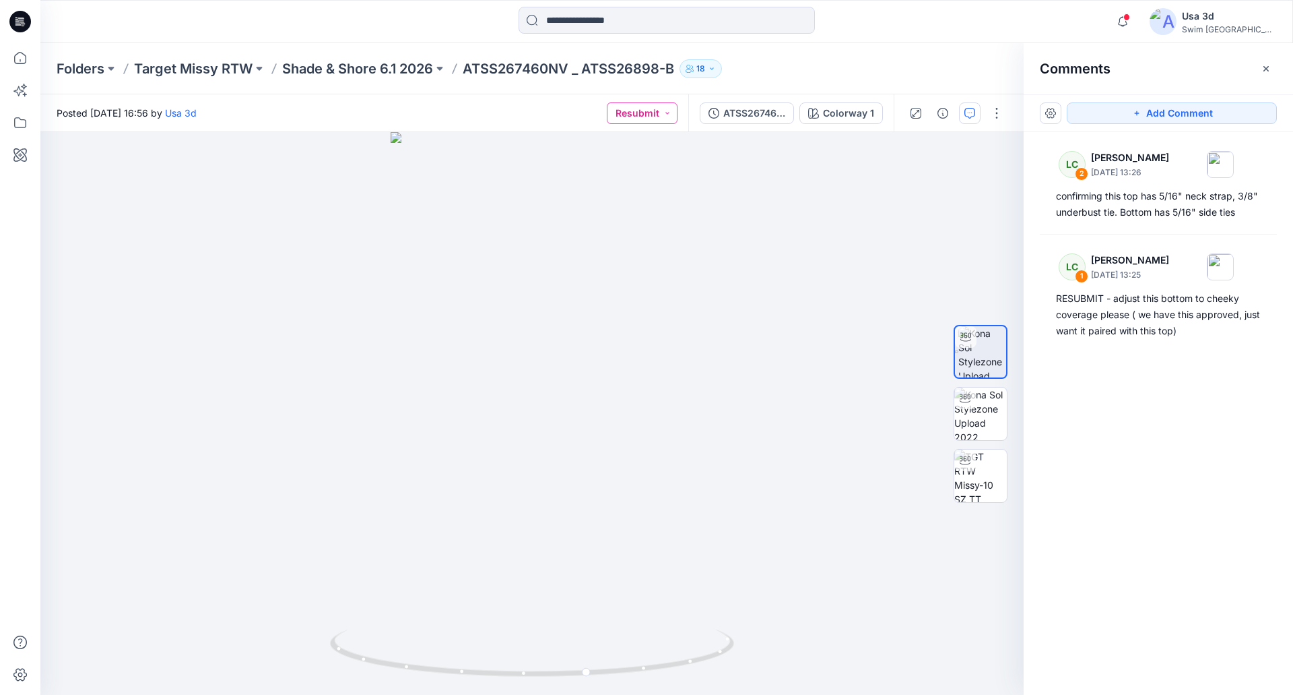
click at [656, 115] on button "Resubmit" at bounding box center [642, 113] width 71 height 22
click at [624, 183] on p "For Review" at bounding box center [609, 176] width 48 height 18
click at [370, 65] on p "Shade & Shore 6.1 2026" at bounding box center [357, 68] width 151 height 19
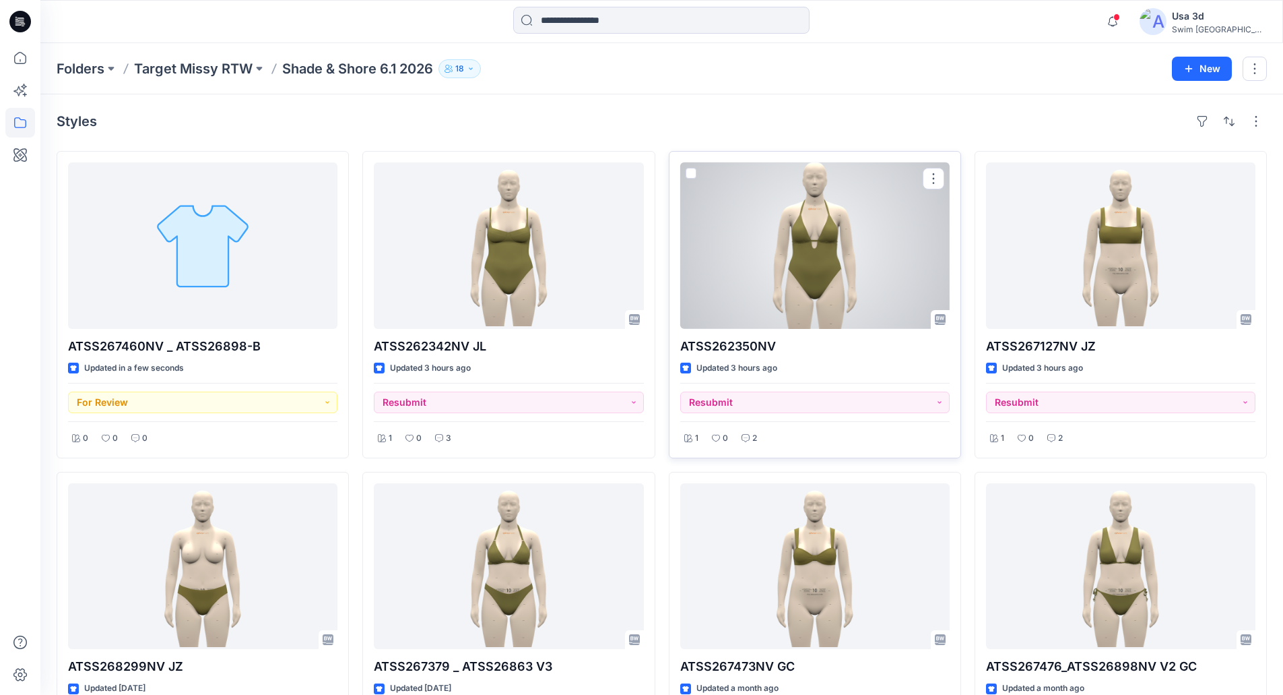
click at [790, 259] on div at bounding box center [814, 245] width 269 height 166
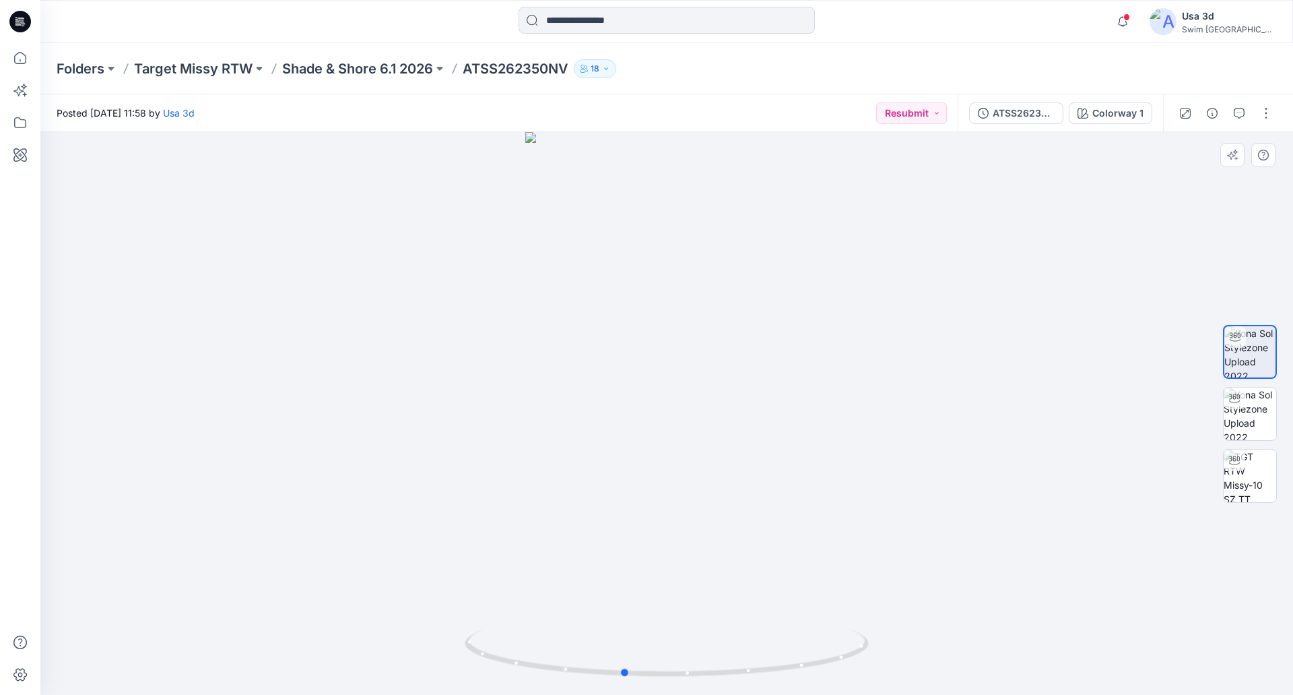
drag, startPoint x: 851, startPoint y: 306, endPoint x: 897, endPoint y: 300, distance: 46.3
click at [897, 300] on div at bounding box center [666, 413] width 1253 height 562
drag, startPoint x: 897, startPoint y: 300, endPoint x: 948, endPoint y: 297, distance: 51.3
click at [948, 297] on div at bounding box center [666, 413] width 1253 height 562
click at [1018, 111] on div "ATSS262350NV" at bounding box center [1024, 113] width 62 height 15
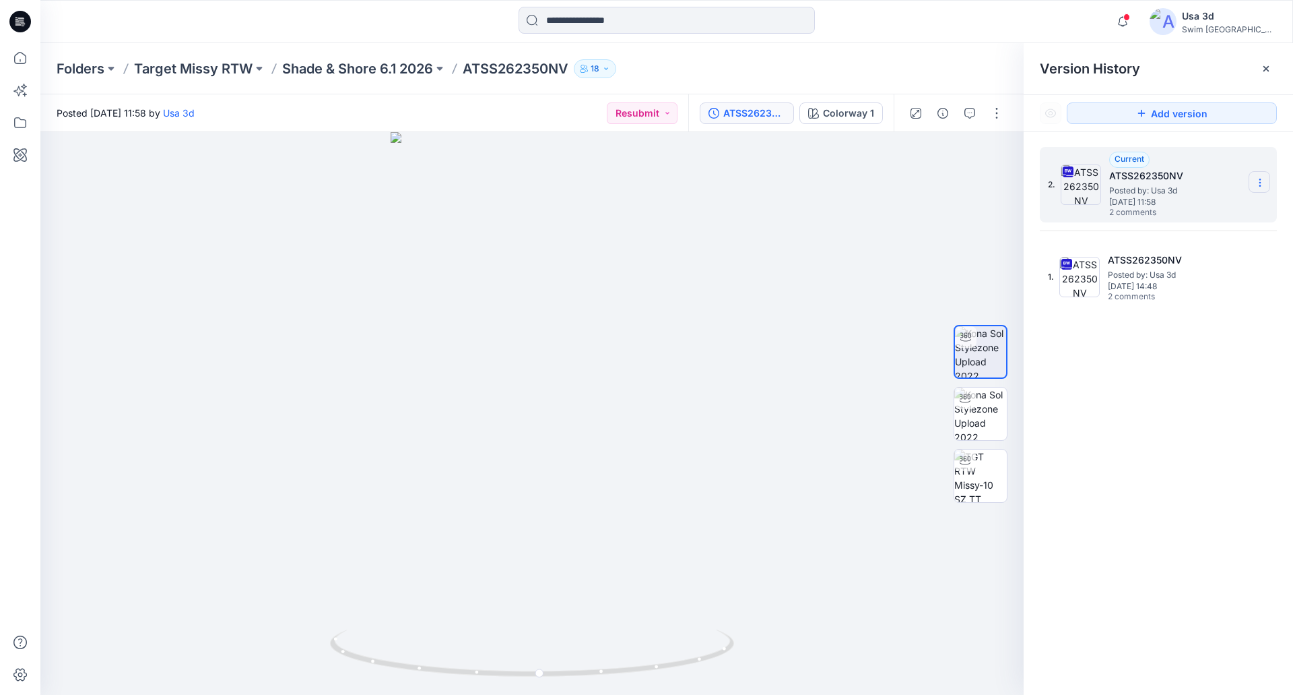
click at [1261, 185] on icon at bounding box center [1260, 182] width 11 height 11
click at [1206, 205] on span "Download Source BW File" at bounding box center [1192, 209] width 113 height 16
click at [969, 116] on icon "button" at bounding box center [970, 113] width 11 height 11
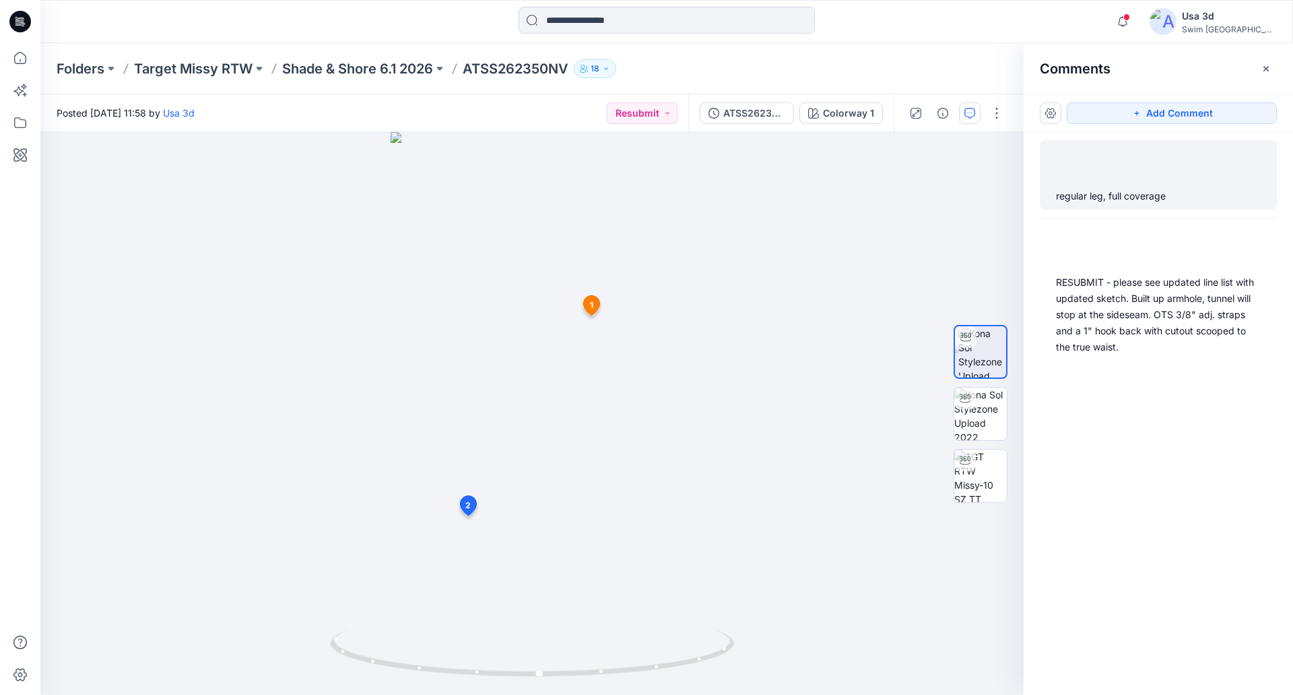
click at [1142, 196] on div "regular leg, full coverage" at bounding box center [1158, 196] width 205 height 16
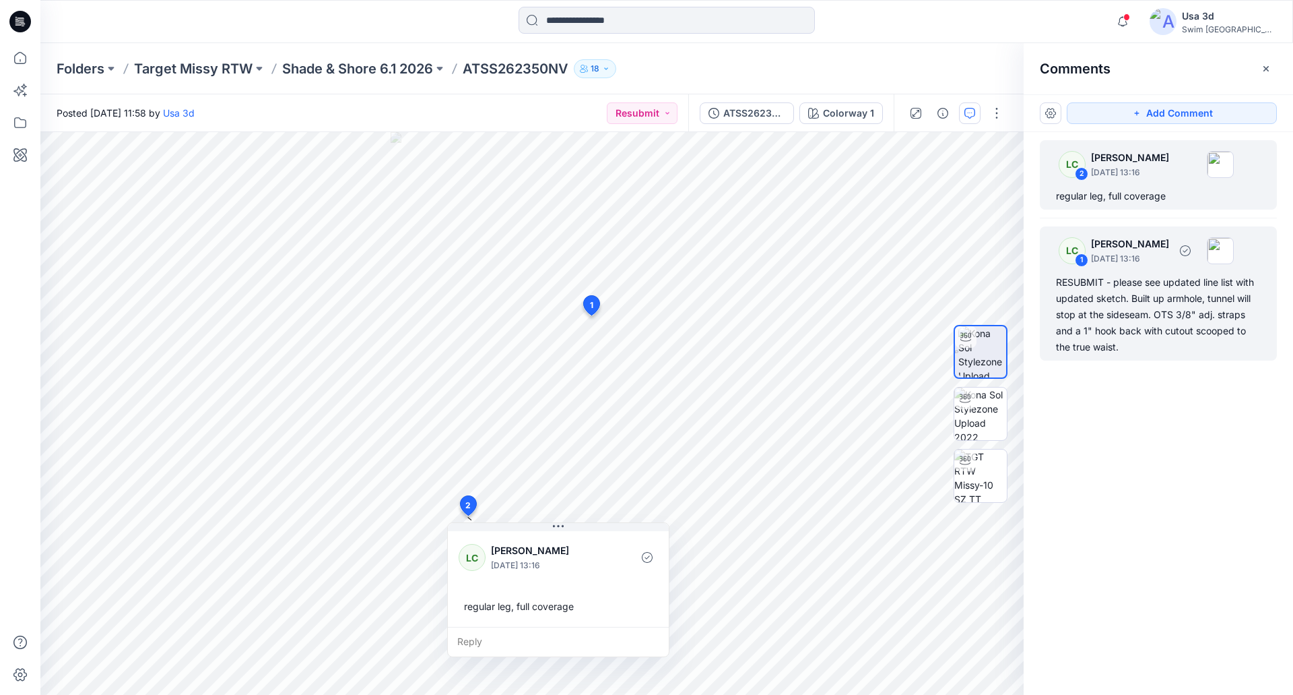
click at [1144, 263] on p "October 14, 2025 13:16" at bounding box center [1130, 258] width 78 height 13
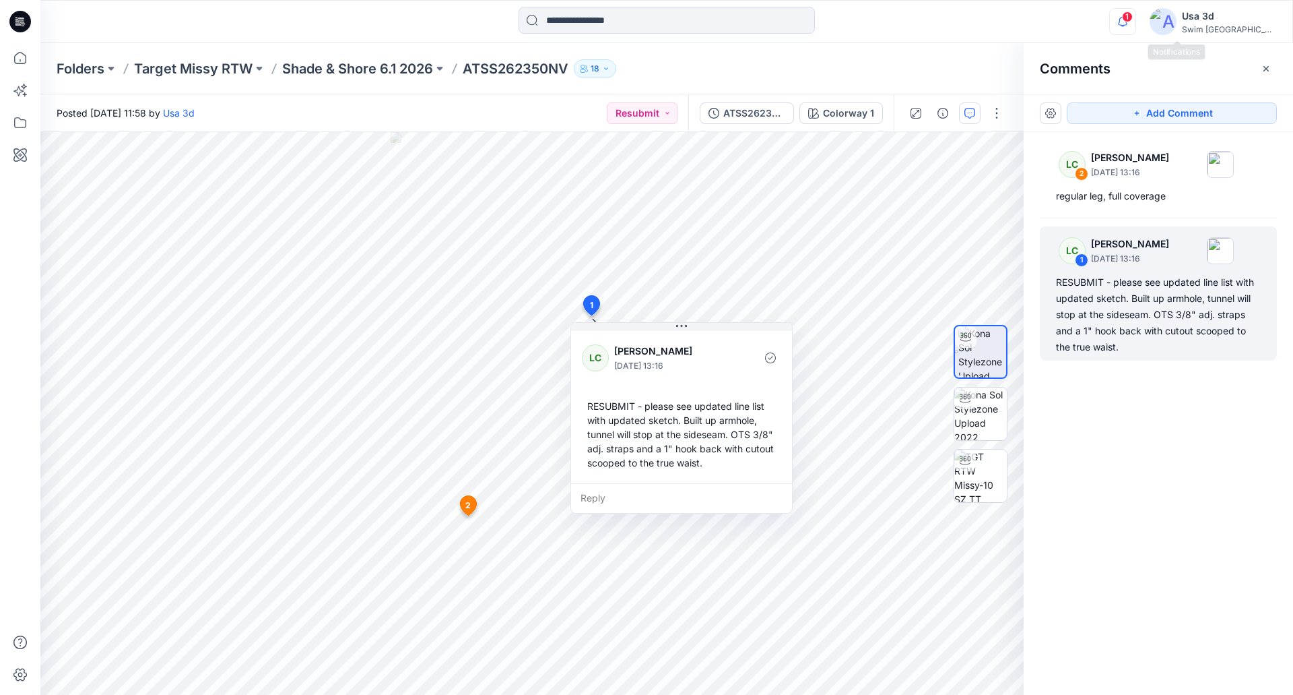
click at [1136, 28] on icon "button" at bounding box center [1123, 21] width 26 height 27
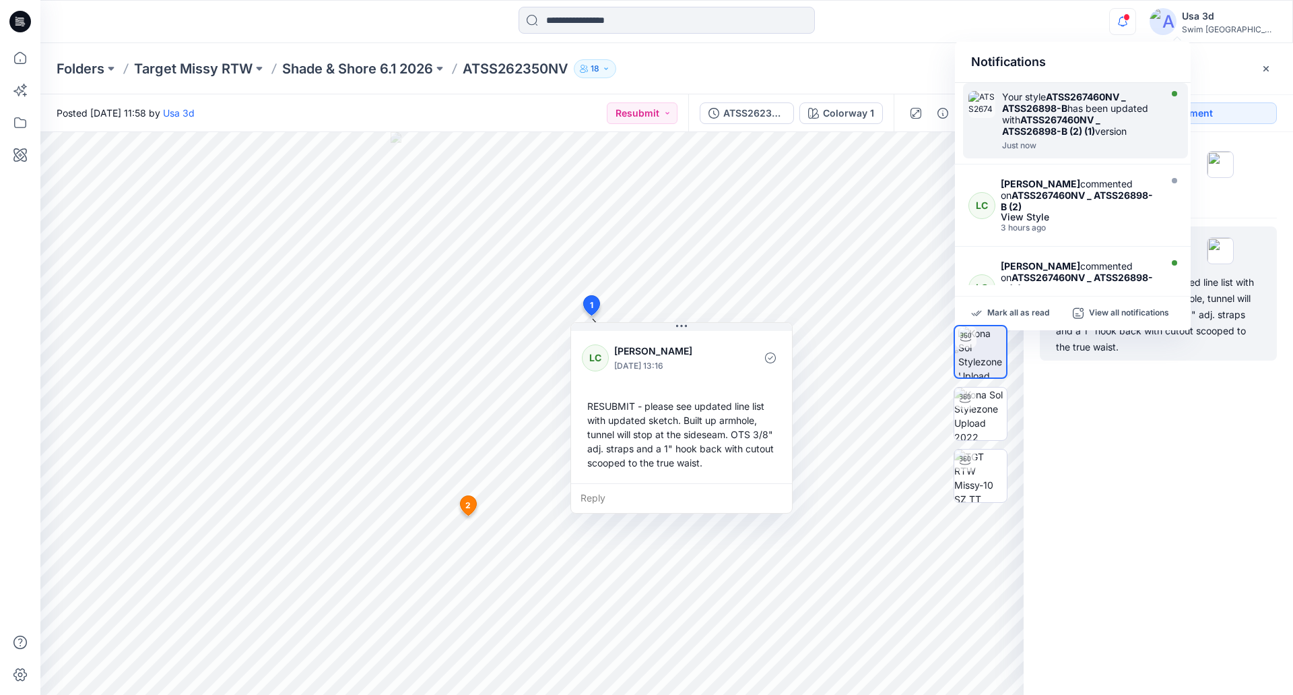
click at [1064, 135] on strong "ATSS267460NV _ ATSS26898-B (2) (1)" at bounding box center [1051, 125] width 98 height 23
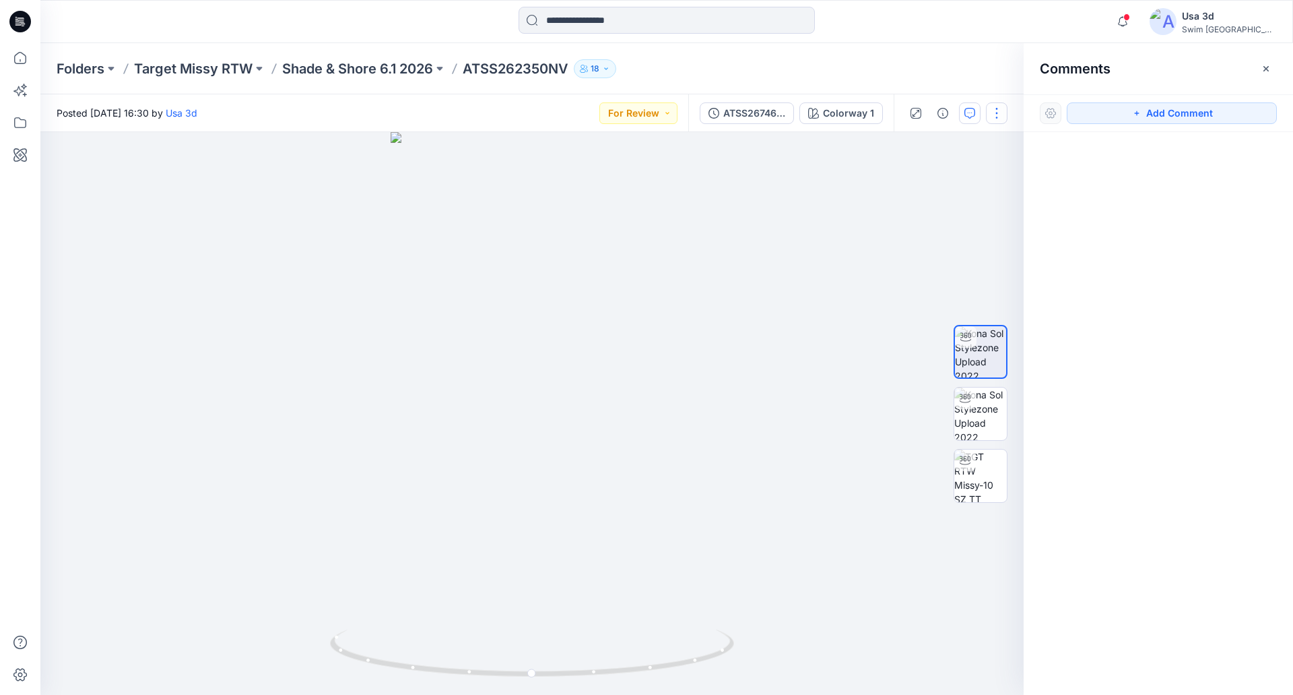
click at [1006, 120] on button "button" at bounding box center [997, 113] width 22 height 22
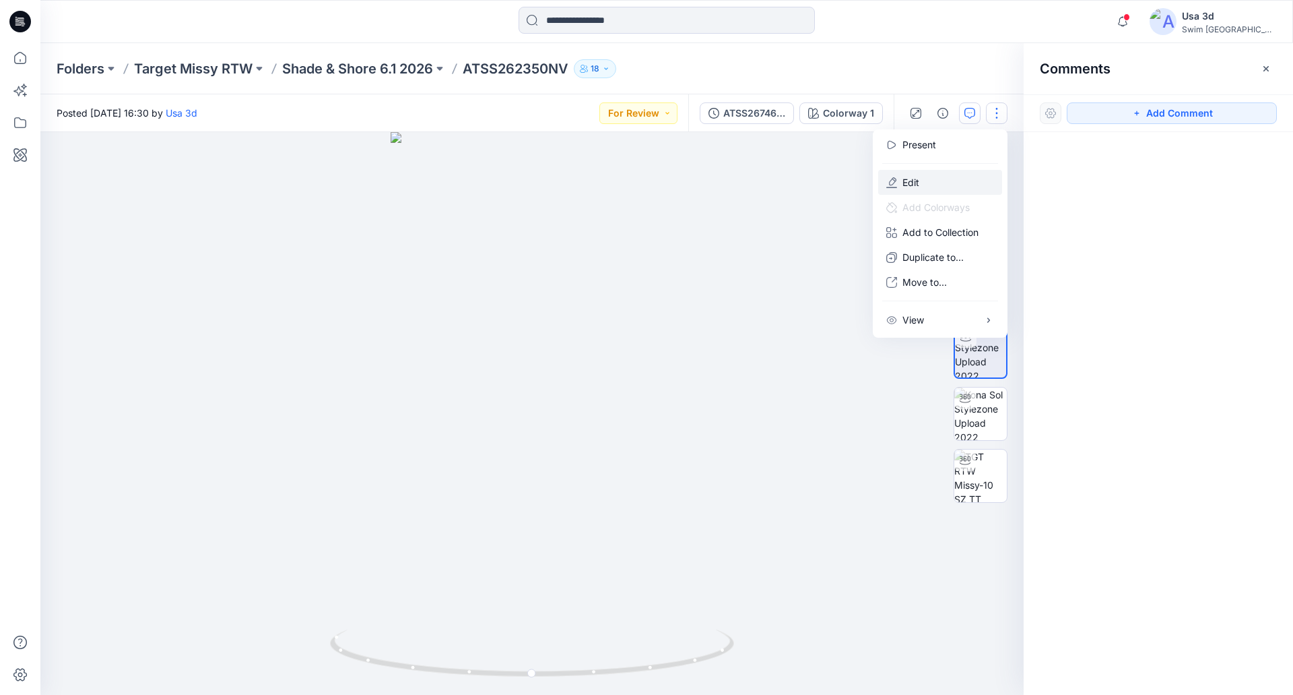
click at [926, 175] on button "Edit" at bounding box center [940, 182] width 124 height 25
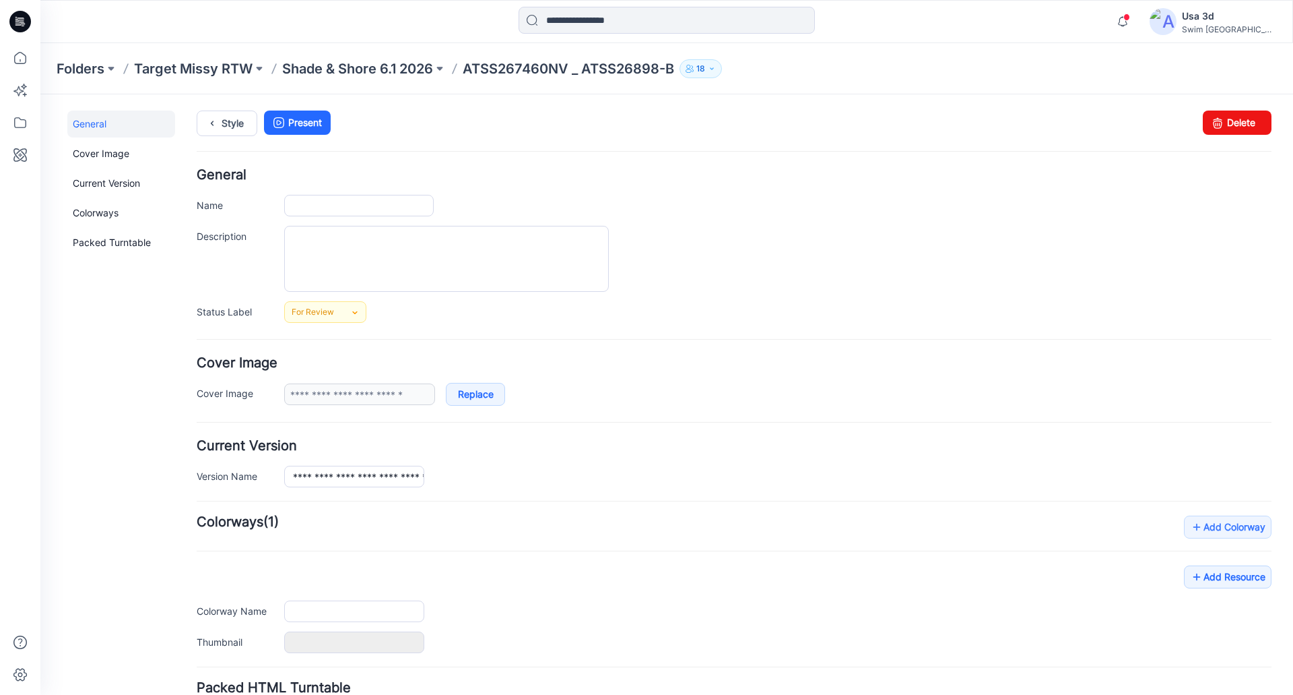
type input "**********"
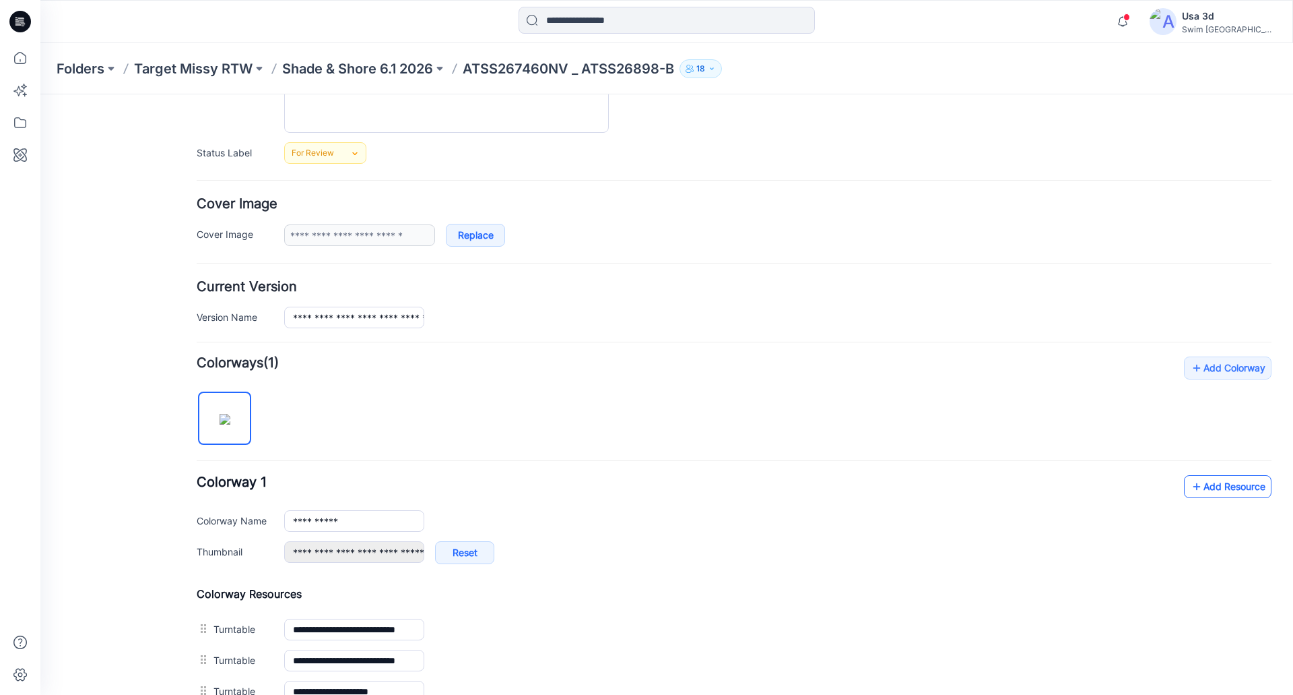
scroll to position [202, 0]
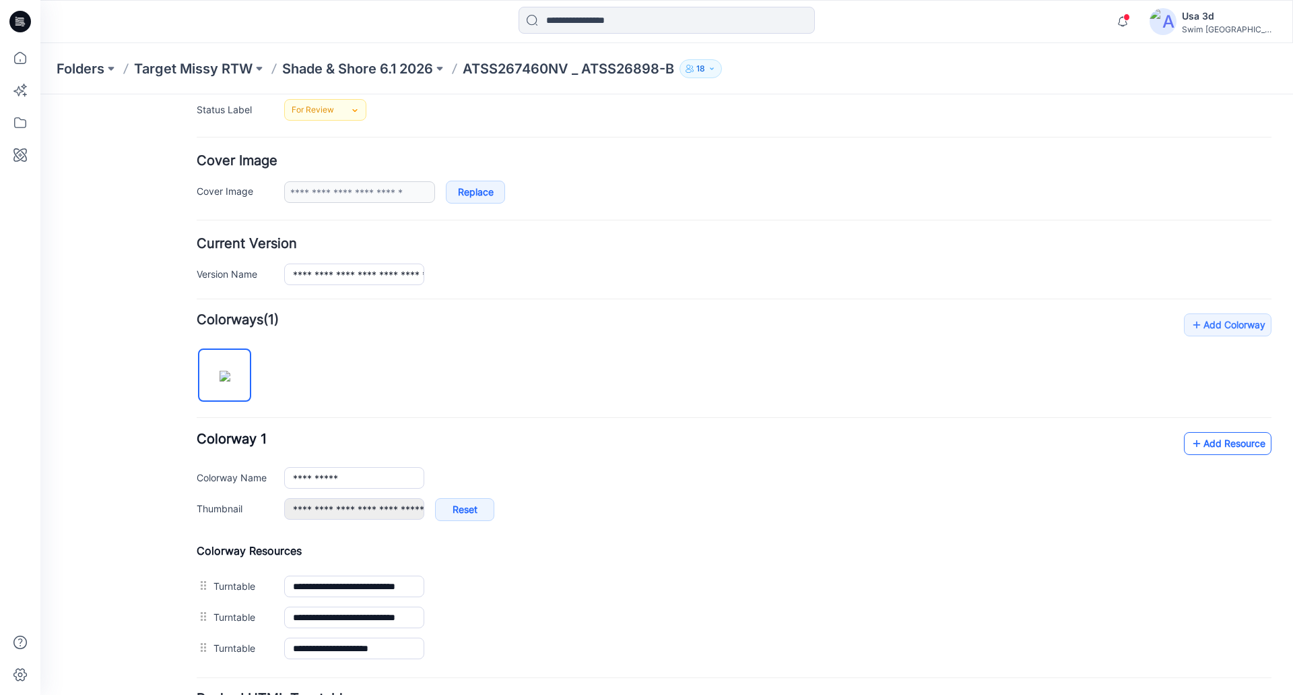
click at [1215, 440] on link "Add Resource" at bounding box center [1228, 443] width 88 height 23
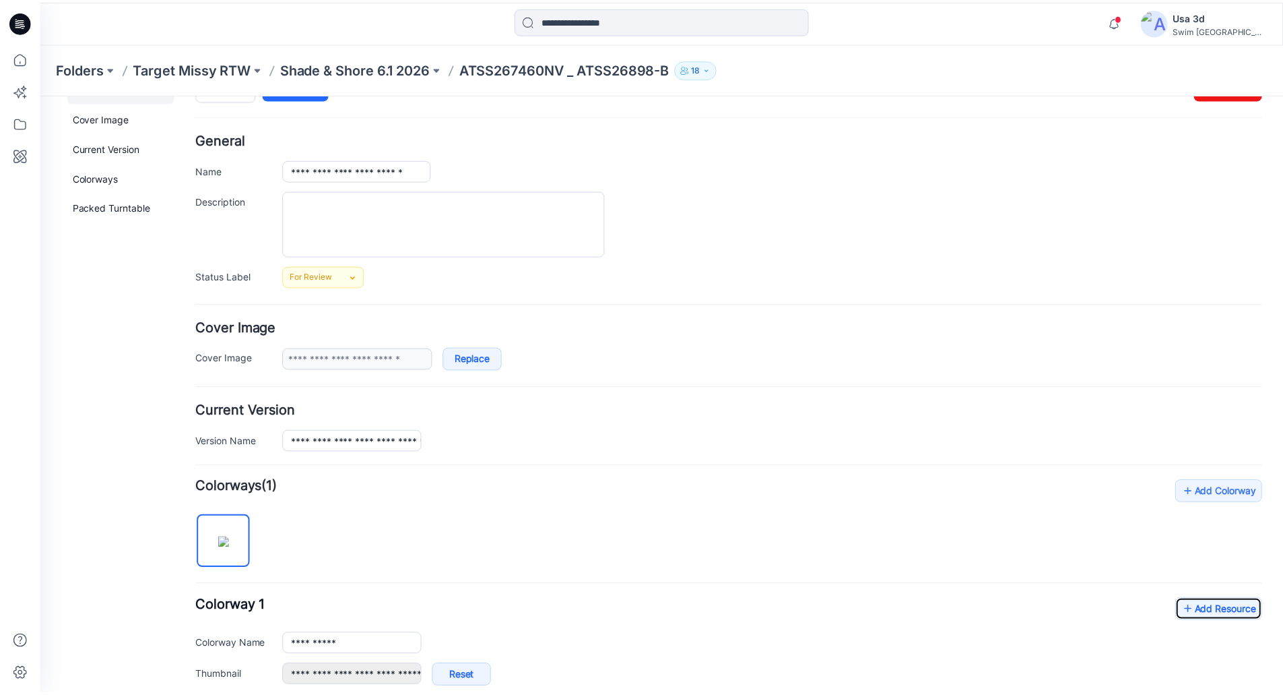
scroll to position [20, 0]
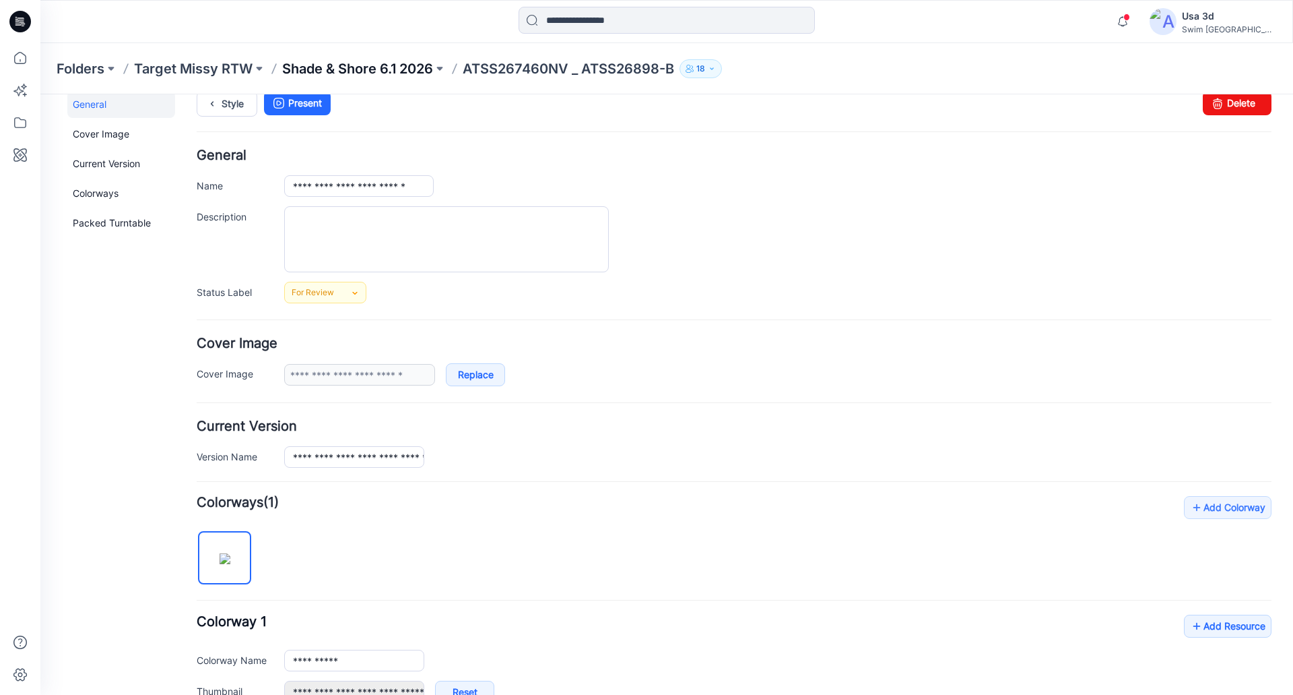
click at [406, 69] on p "Shade & Shore 6.1 2026" at bounding box center [357, 68] width 151 height 19
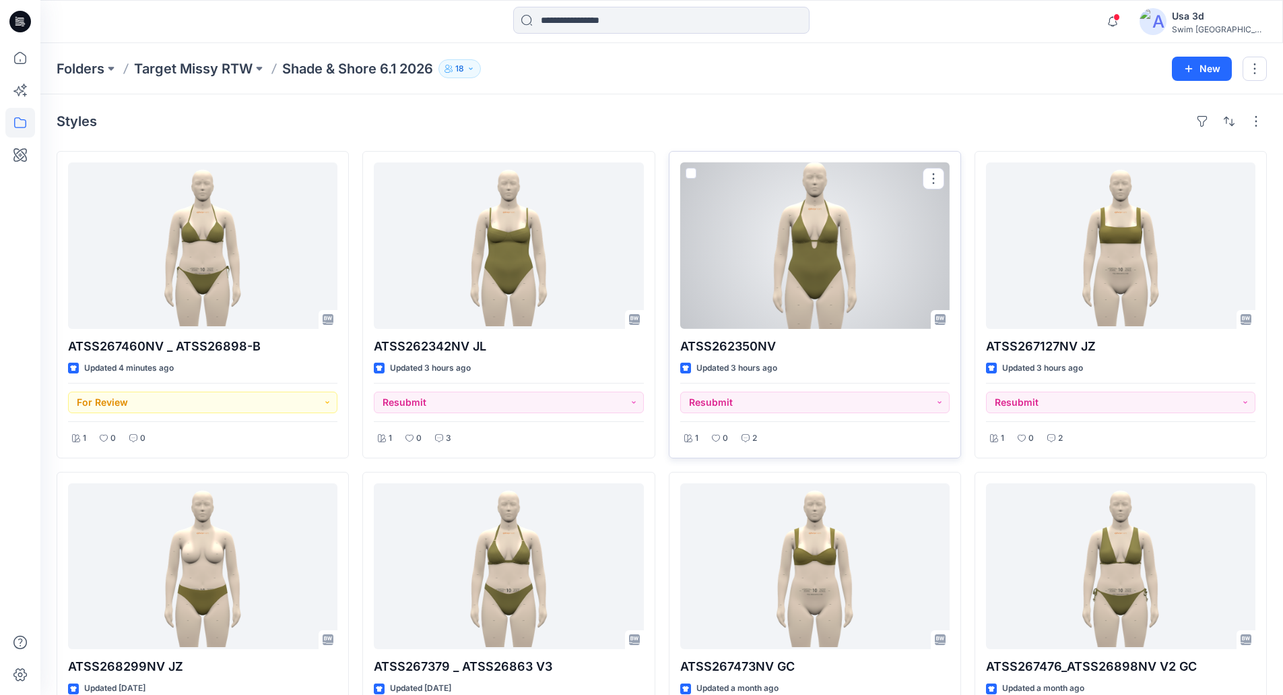
click at [776, 258] on div at bounding box center [814, 245] width 269 height 166
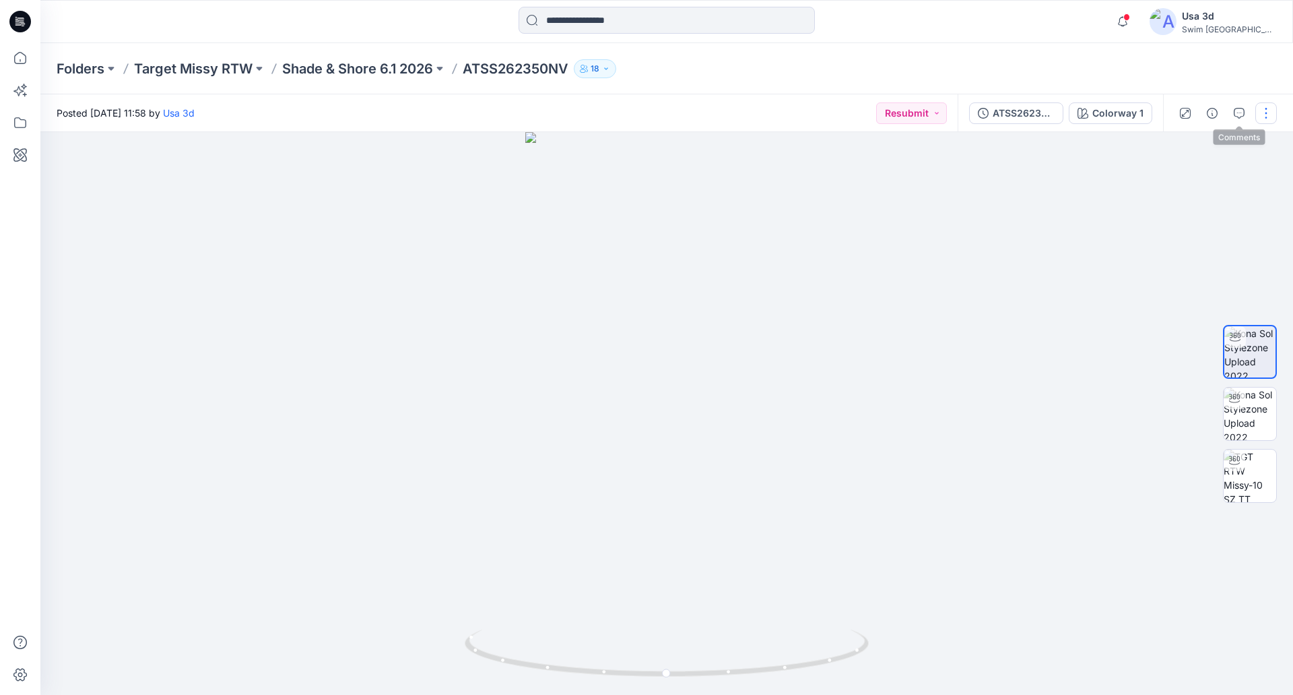
click at [1262, 113] on button "button" at bounding box center [1267, 113] width 22 height 22
click at [1244, 112] on icon "button" at bounding box center [1239, 113] width 11 height 11
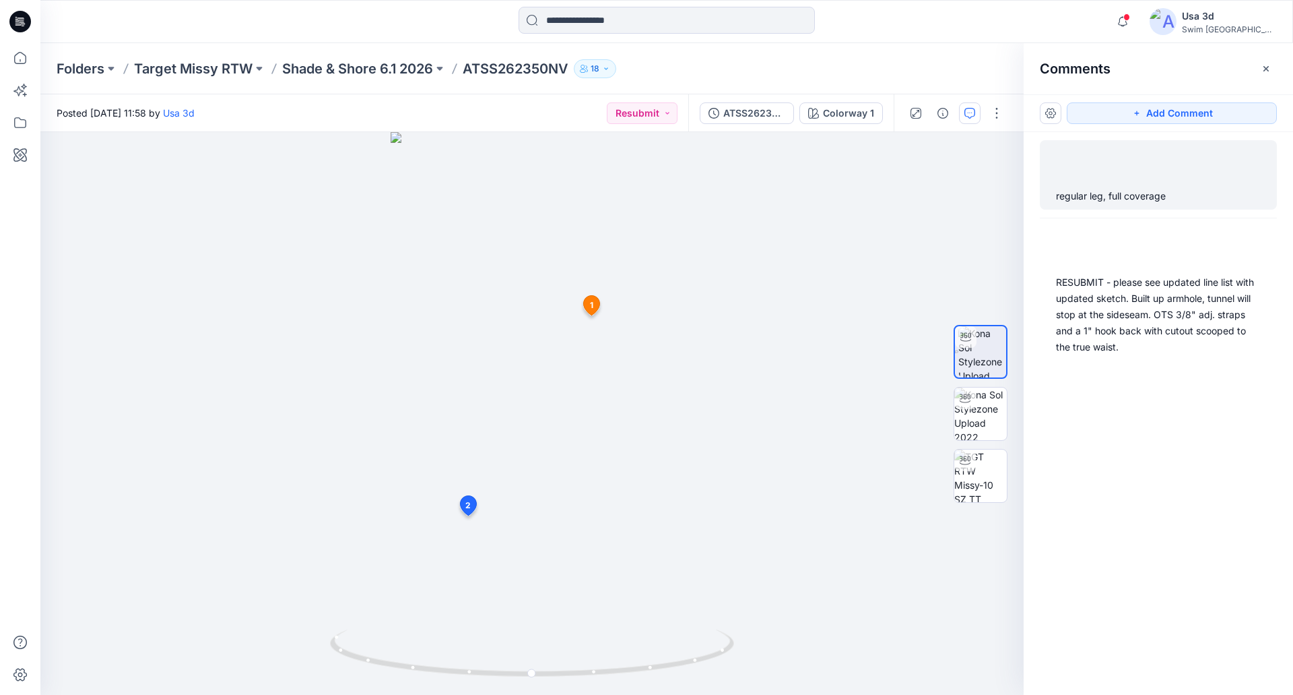
click at [1128, 202] on div "regular leg, full coverage" at bounding box center [1158, 196] width 205 height 16
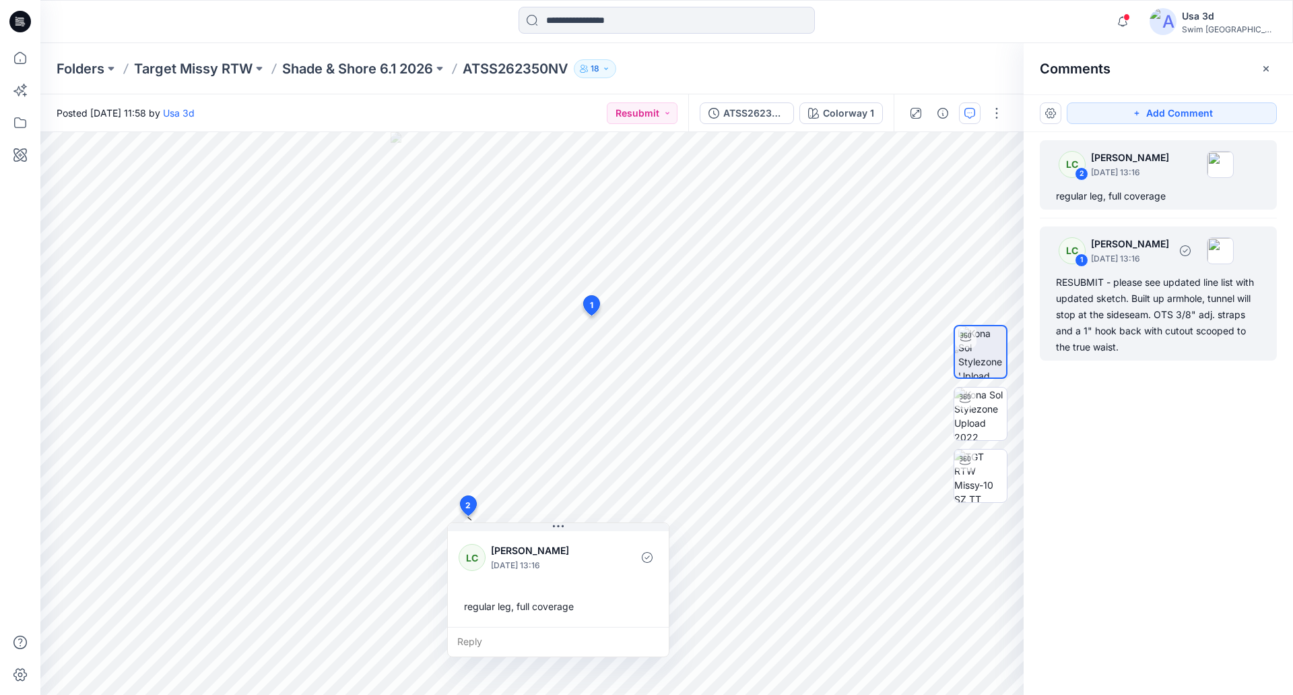
click at [1164, 331] on div "RESUBMIT - please see updated line list with updated sketch. Built up armhole, …" at bounding box center [1158, 314] width 205 height 81
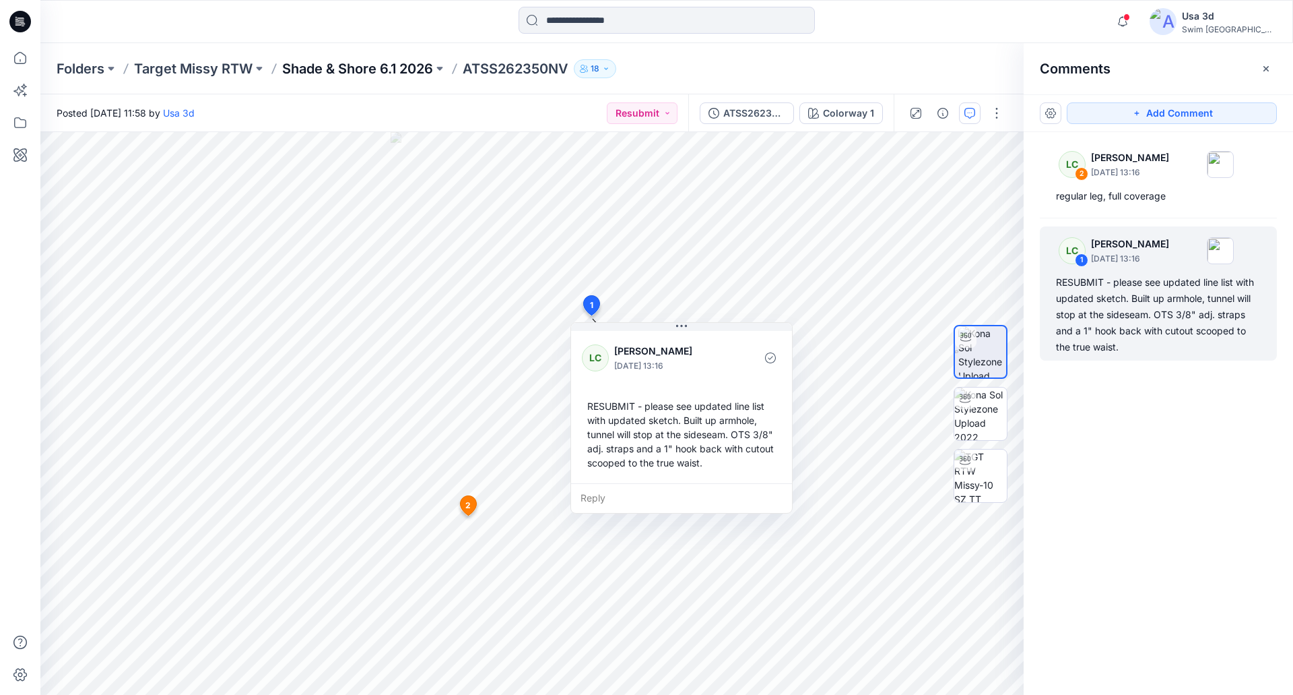
click at [366, 67] on p "Shade & Shore 6.1 2026" at bounding box center [357, 68] width 151 height 19
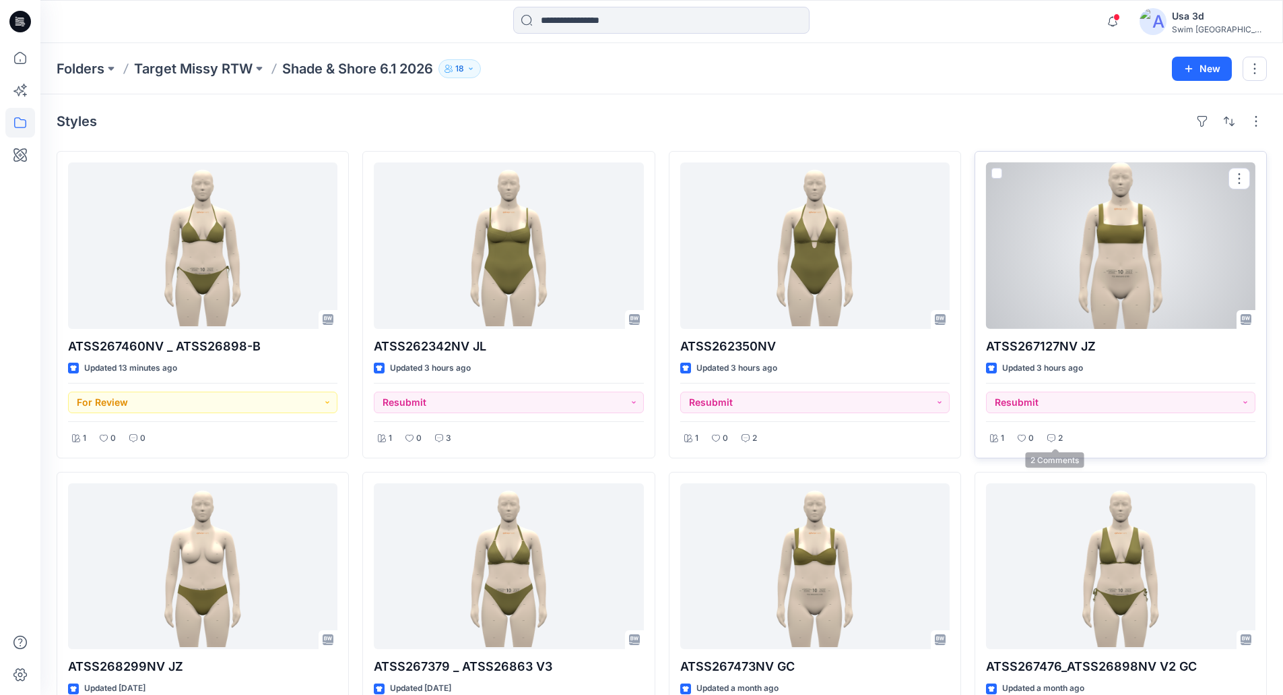
click at [1054, 431] on div "2" at bounding box center [1055, 438] width 24 height 17
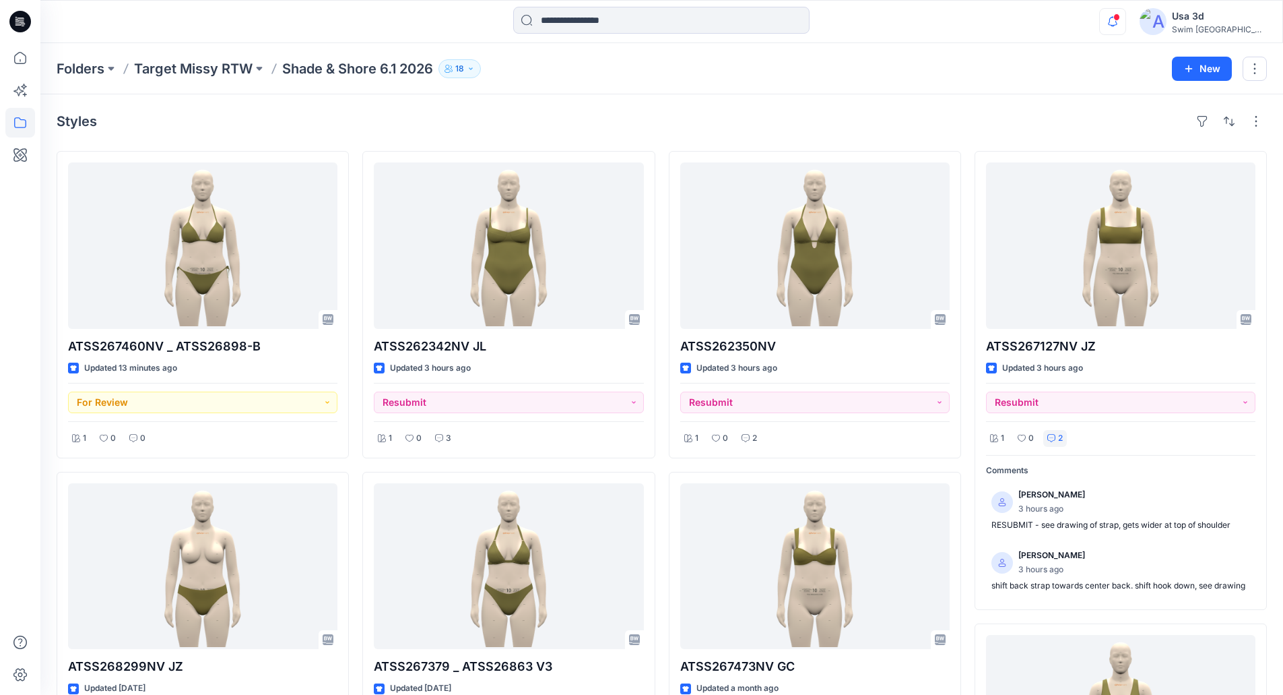
click at [1126, 13] on icon "button" at bounding box center [1113, 21] width 26 height 27
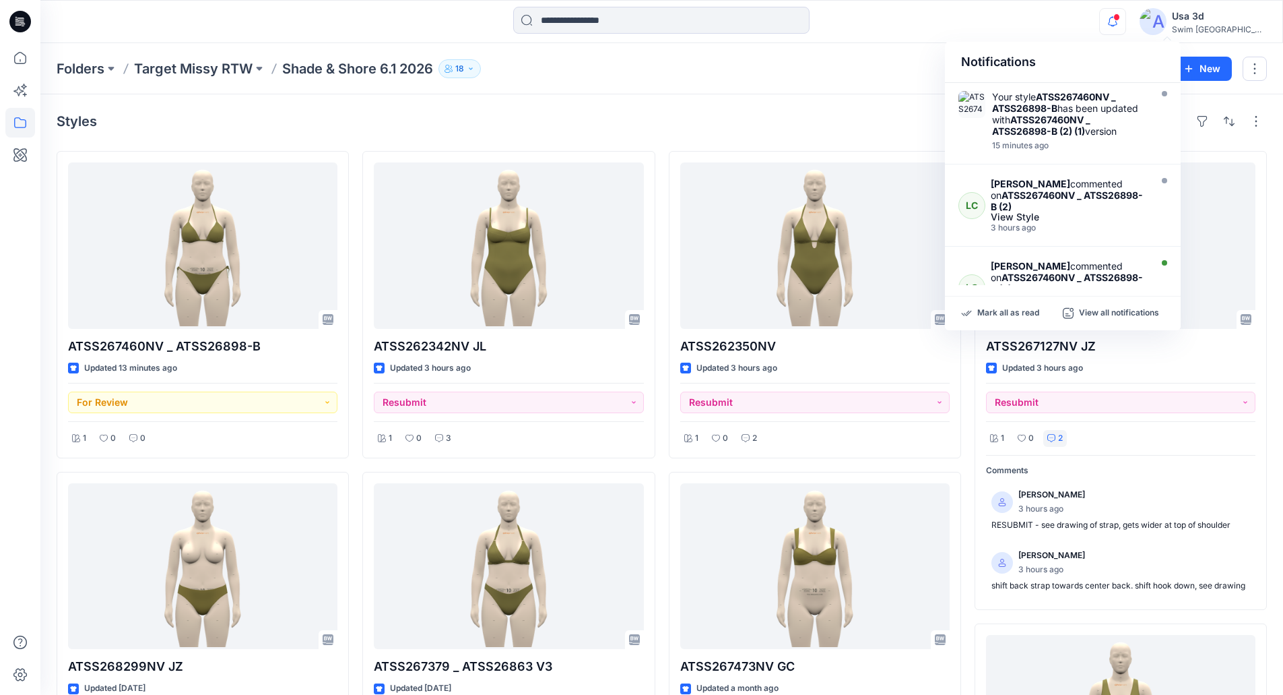
click at [1126, 13] on icon "button" at bounding box center [1113, 21] width 26 height 27
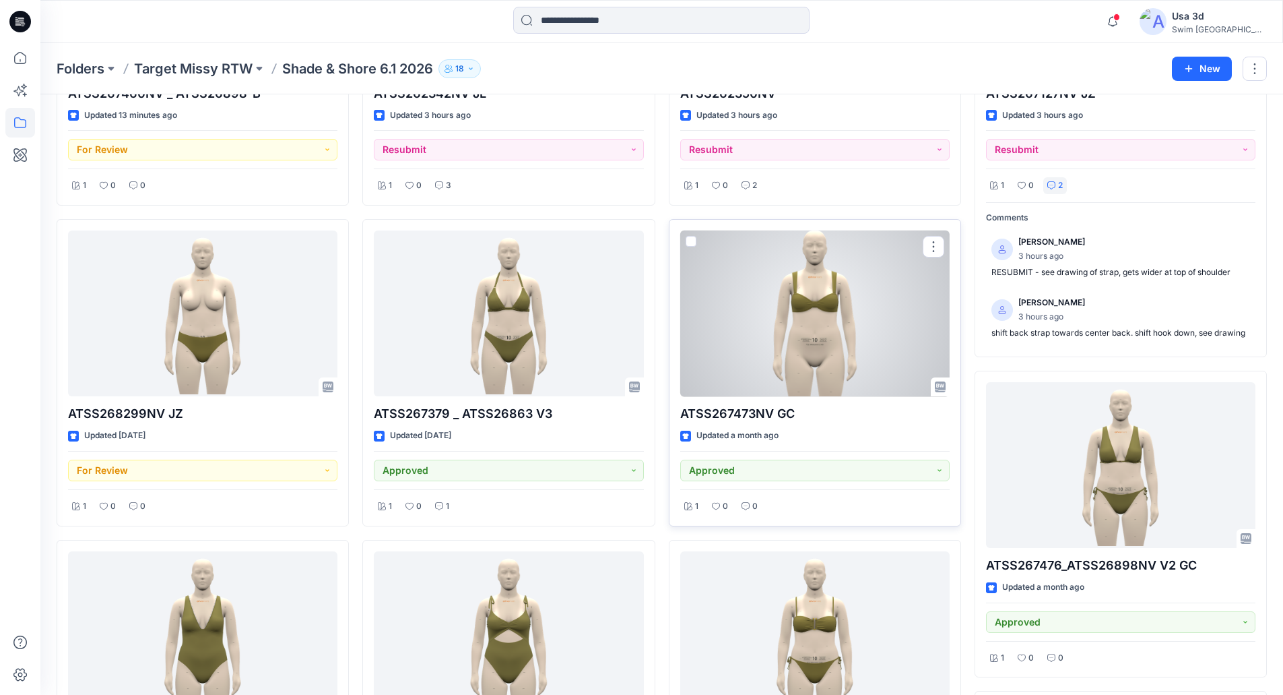
scroll to position [337, 0]
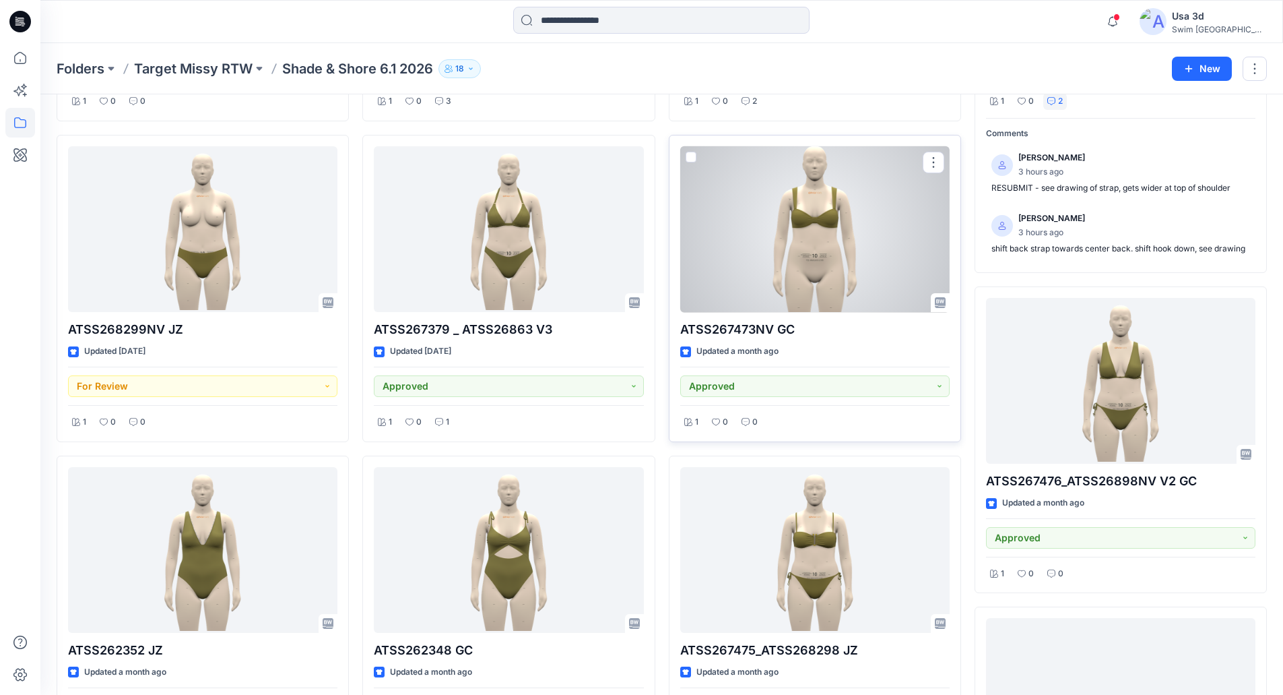
click at [824, 255] on div at bounding box center [814, 229] width 269 height 166
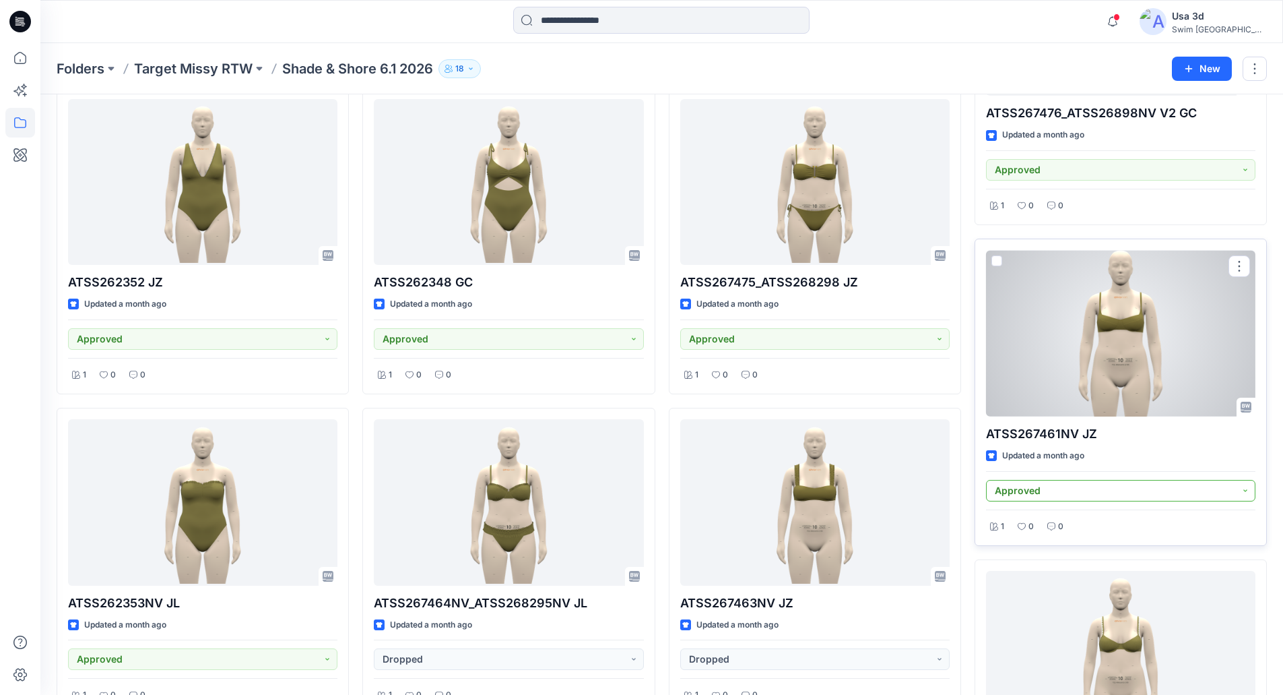
scroll to position [876, 0]
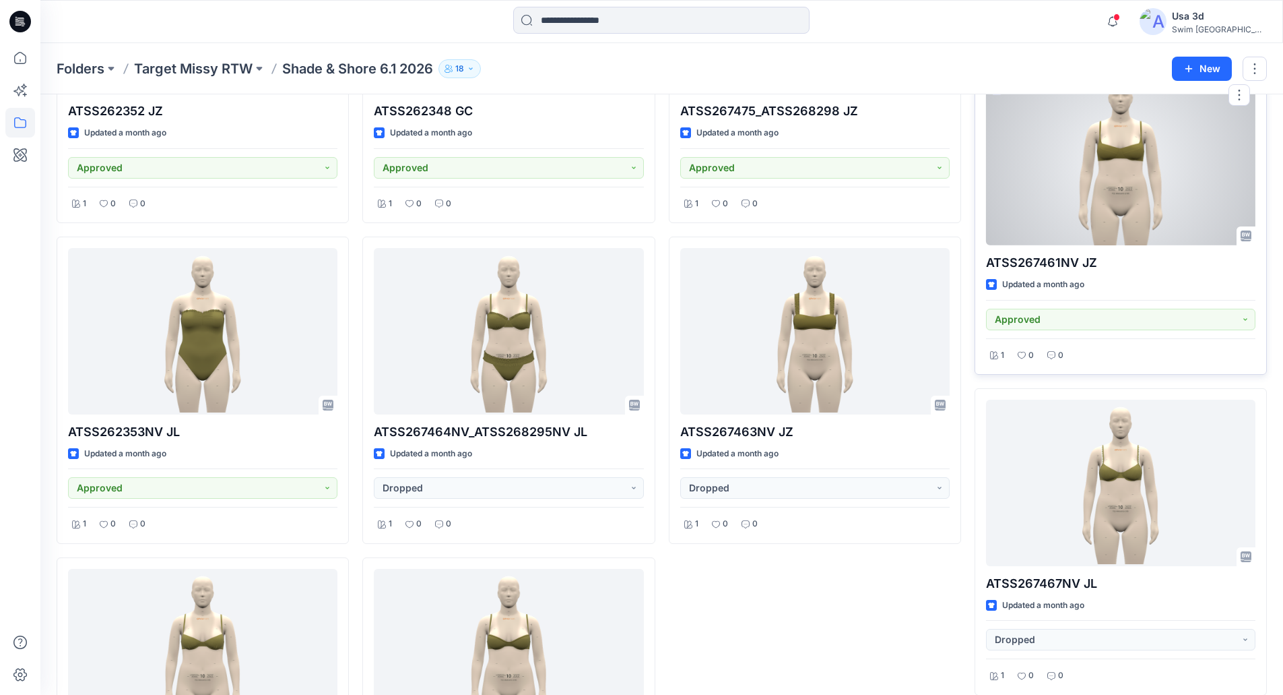
click at [1135, 187] on div at bounding box center [1120, 162] width 269 height 166
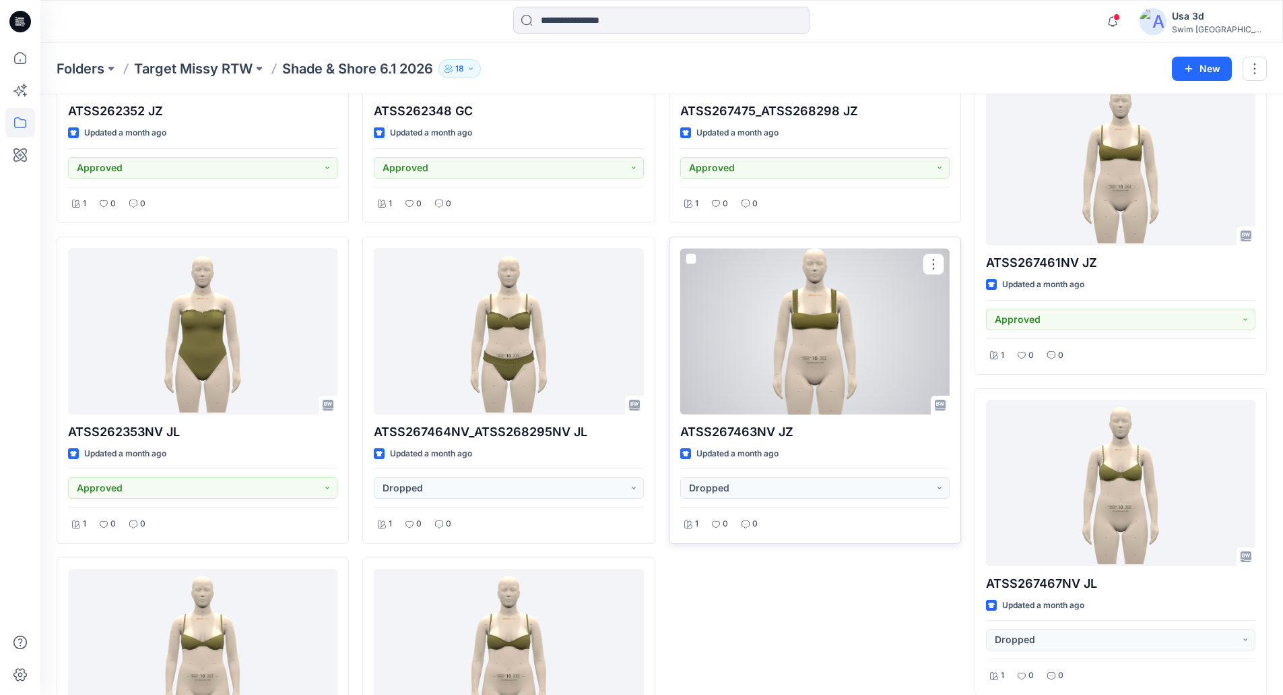
click at [783, 348] on div at bounding box center [814, 331] width 269 height 166
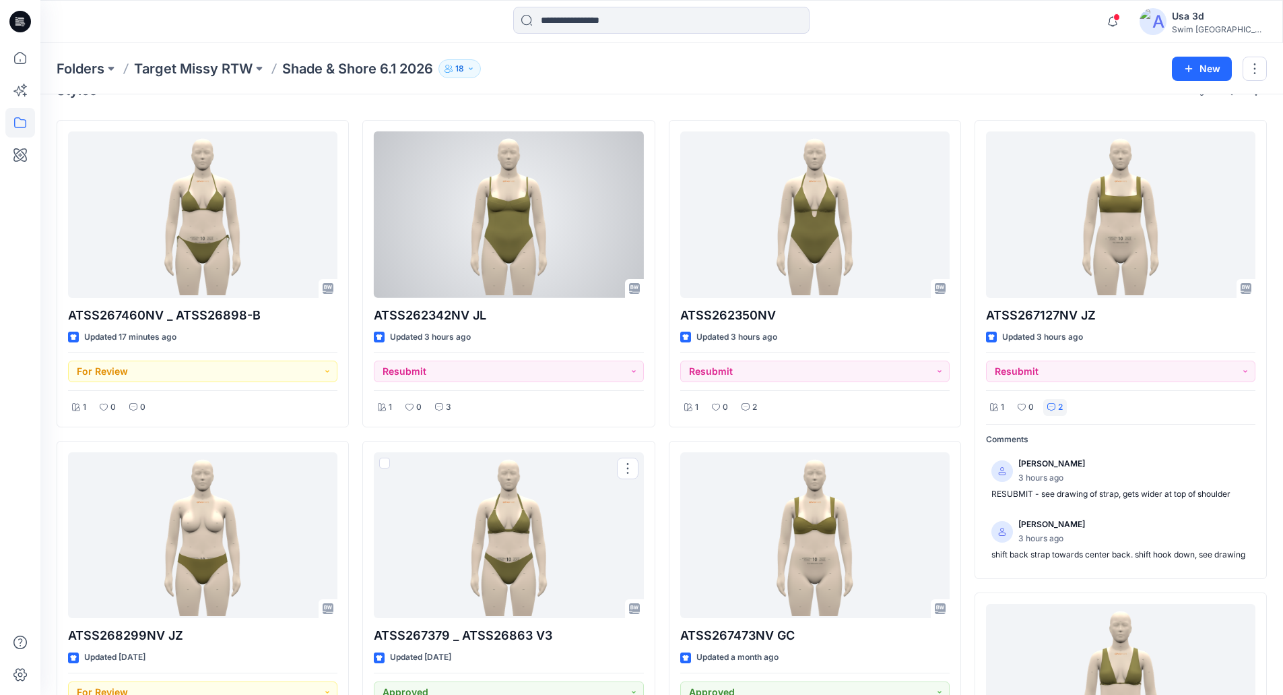
scroll to position [0, 0]
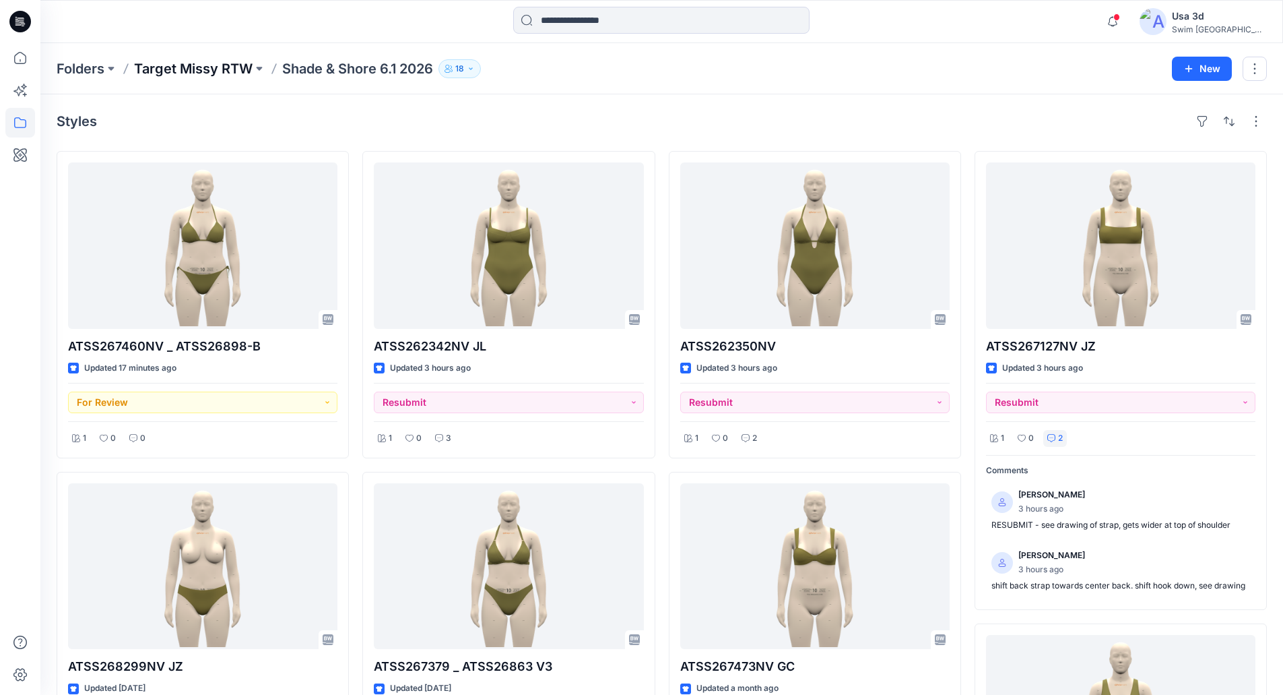
click at [208, 69] on p "Target Missy RTW" at bounding box center [193, 68] width 119 height 19
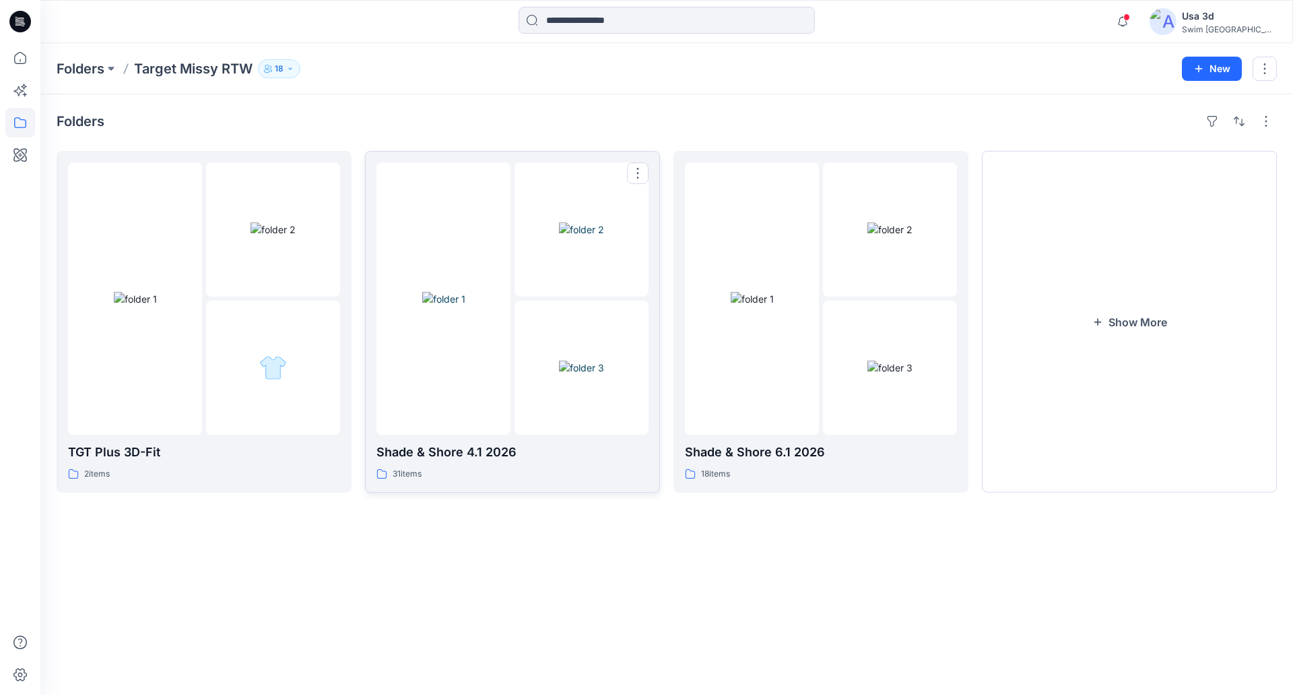
click at [559, 375] on img at bounding box center [581, 367] width 45 height 14
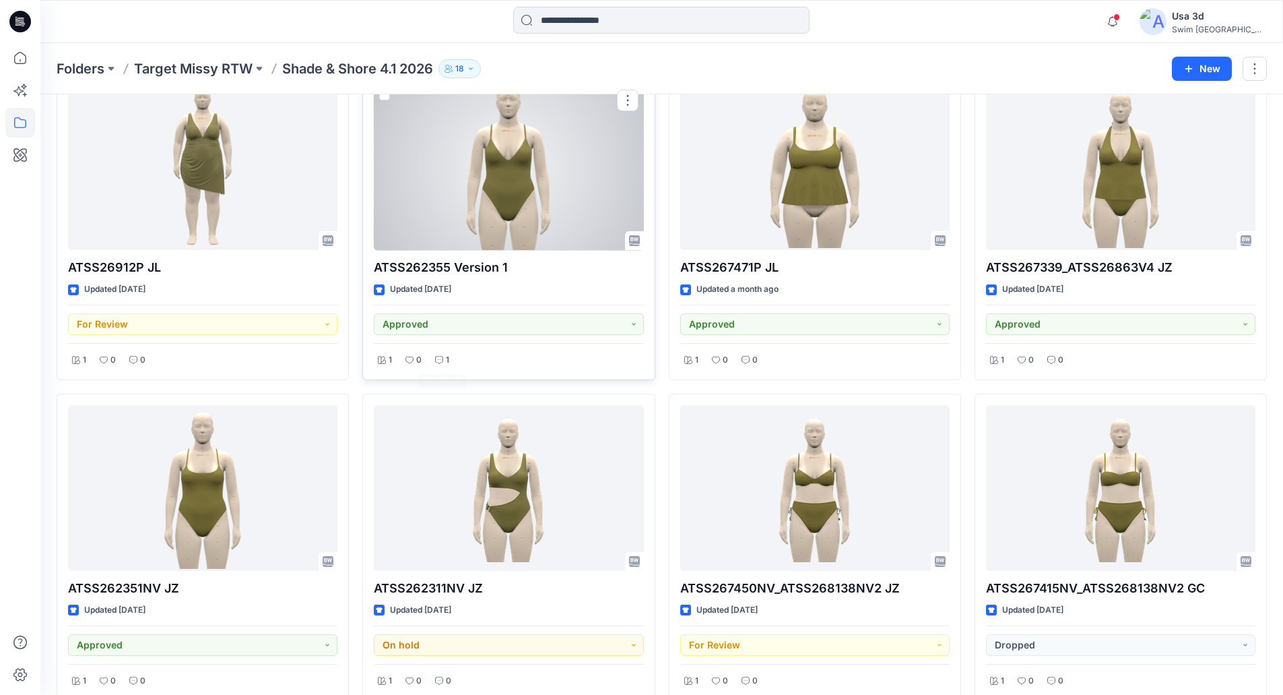
scroll to position [469, 0]
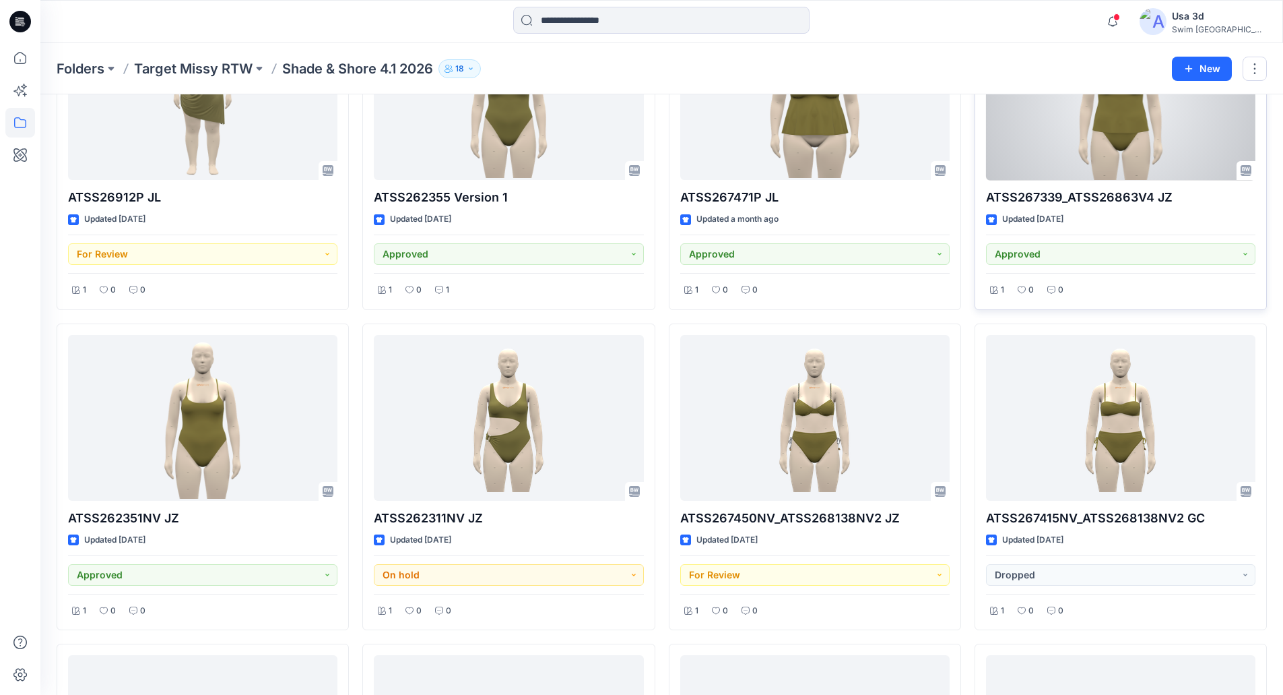
click at [1043, 142] on div at bounding box center [1120, 97] width 269 height 166
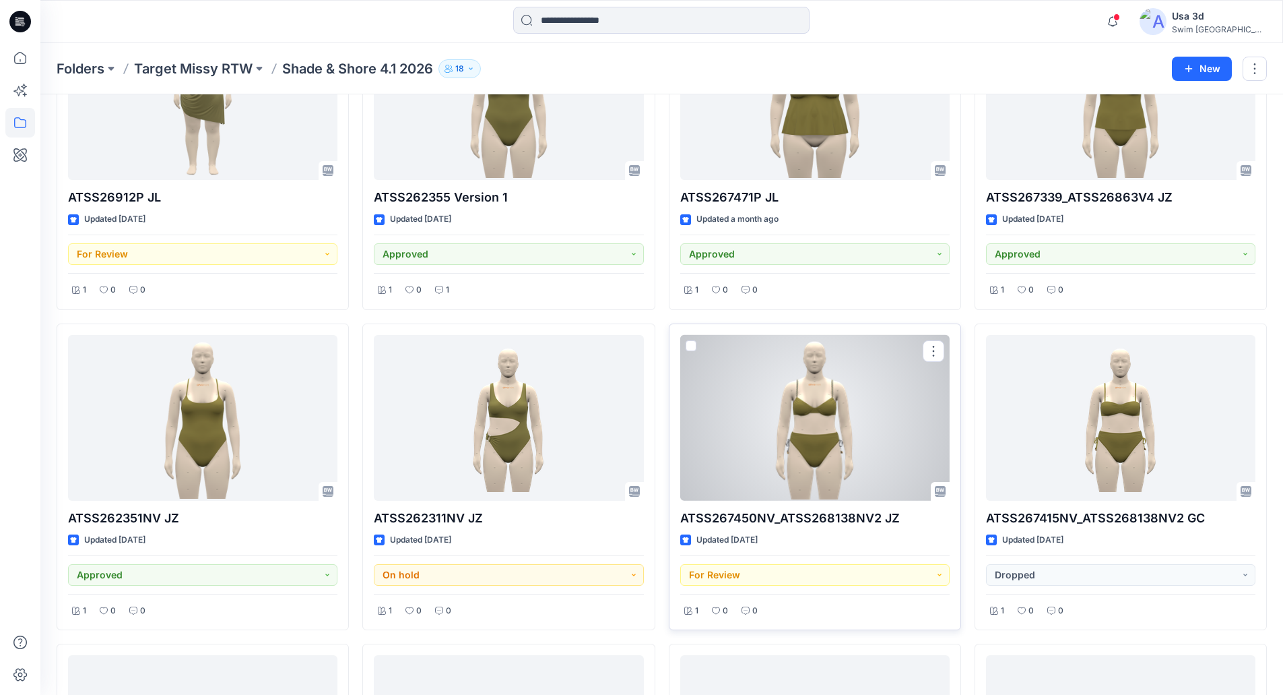
click at [807, 428] on div at bounding box center [814, 418] width 269 height 166
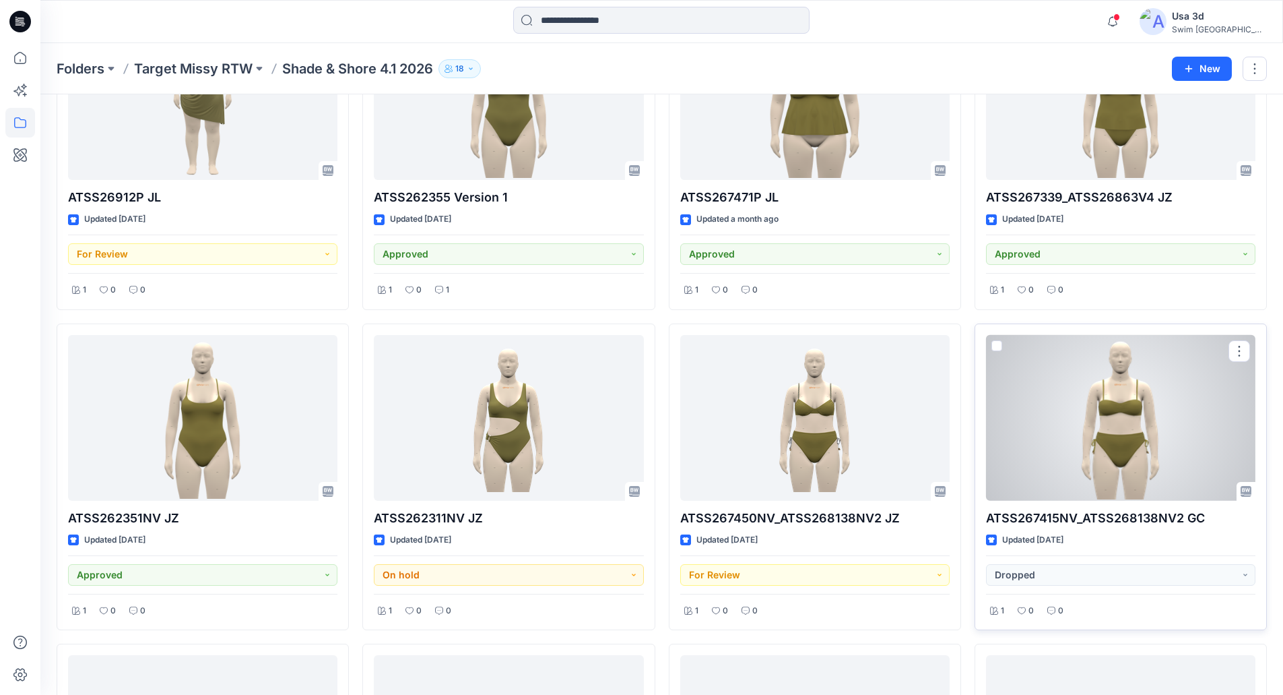
click at [1065, 451] on div at bounding box center [1120, 418] width 269 height 166
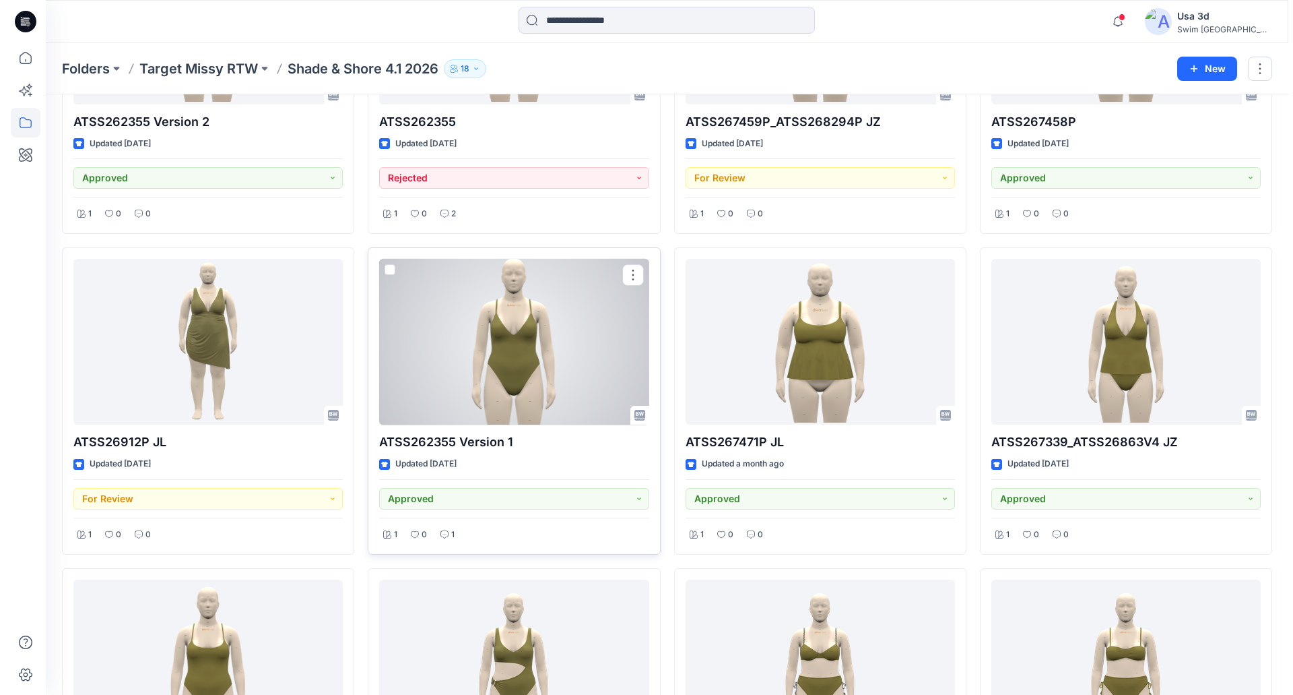
scroll to position [0, 0]
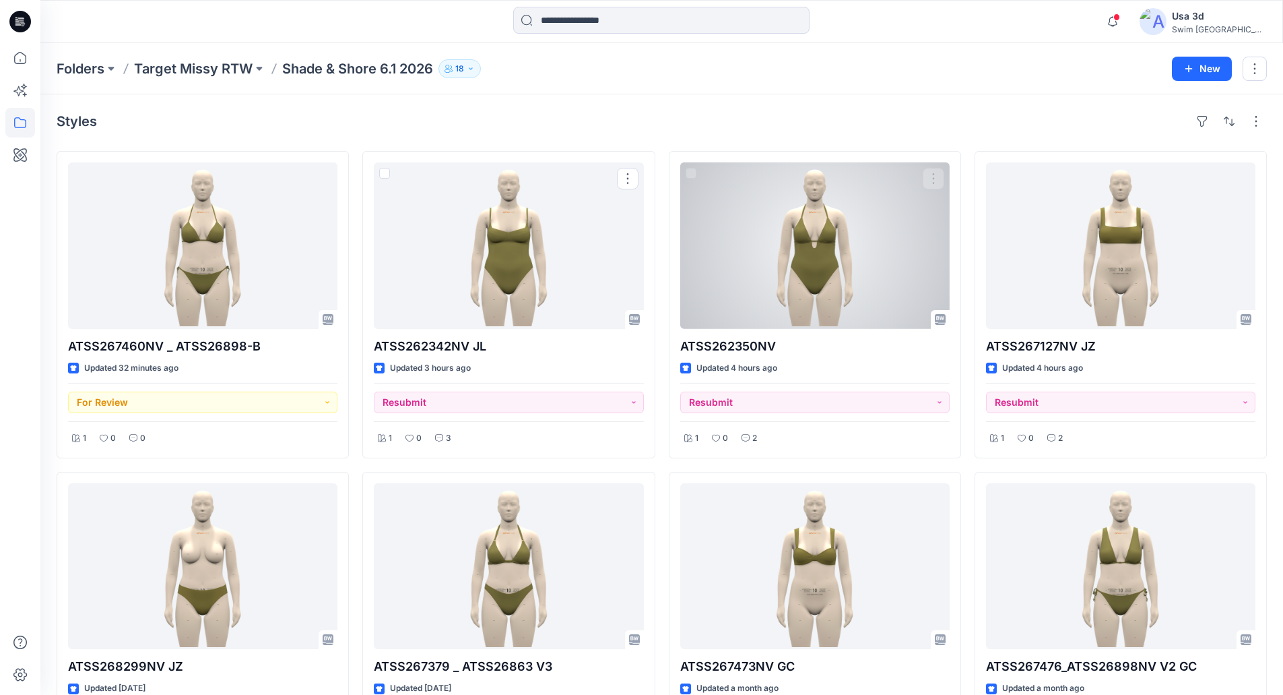
click at [814, 273] on div at bounding box center [814, 245] width 269 height 166
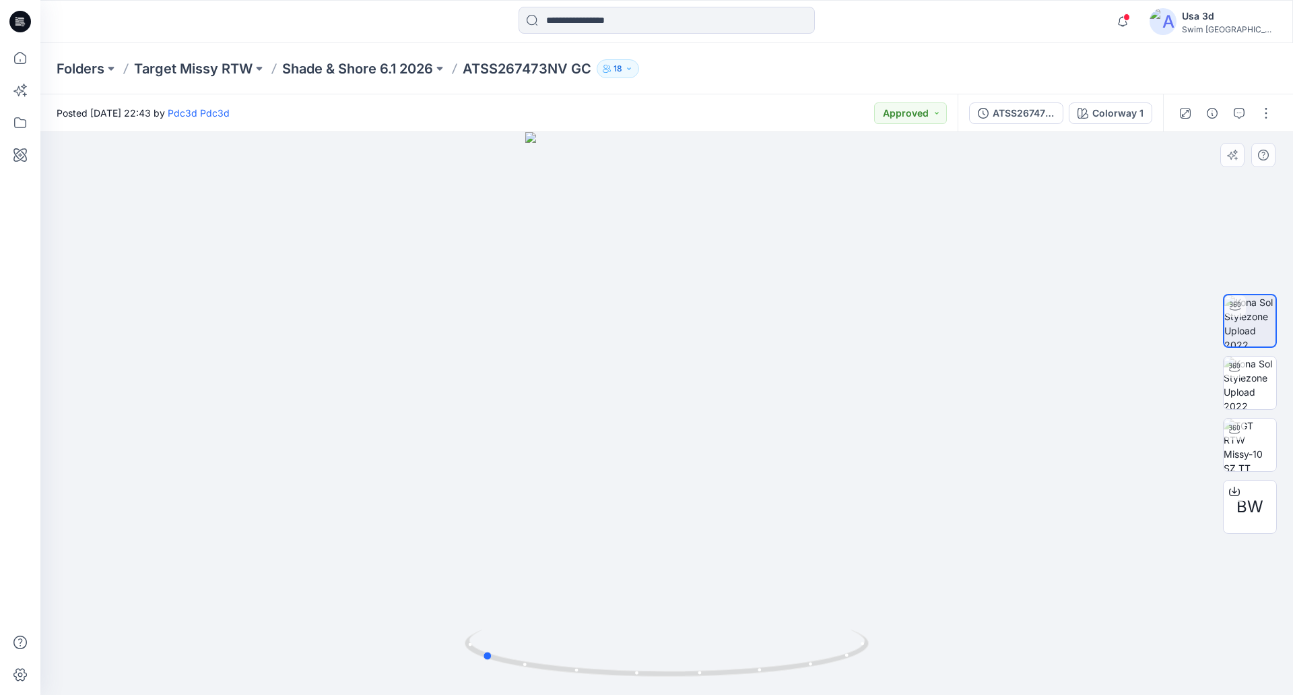
drag, startPoint x: 701, startPoint y: 379, endPoint x: 516, endPoint y: 372, distance: 185.4
click at [516, 372] on div at bounding box center [666, 413] width 1253 height 562
drag, startPoint x: 711, startPoint y: 304, endPoint x: 659, endPoint y: 315, distance: 53.6
click at [659, 315] on div at bounding box center [666, 413] width 1253 height 562
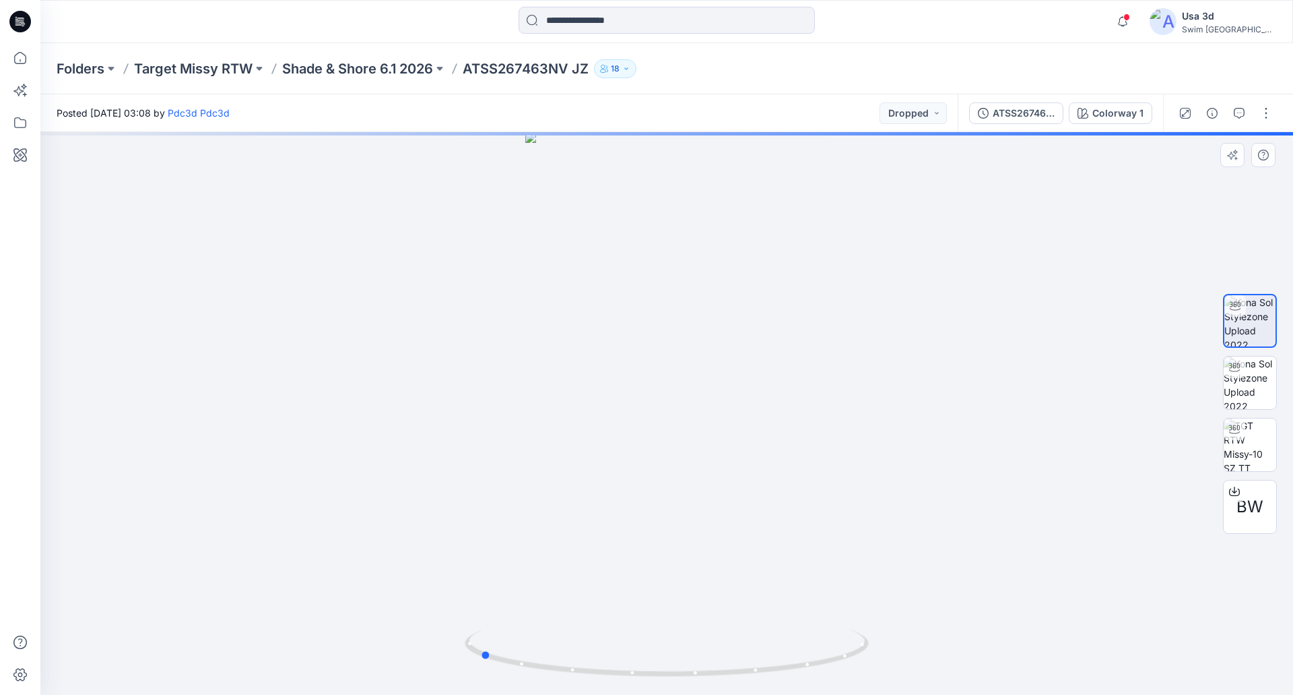
drag, startPoint x: 761, startPoint y: 325, endPoint x: 598, endPoint y: 330, distance: 163.1
click at [598, 330] on div at bounding box center [666, 413] width 1253 height 562
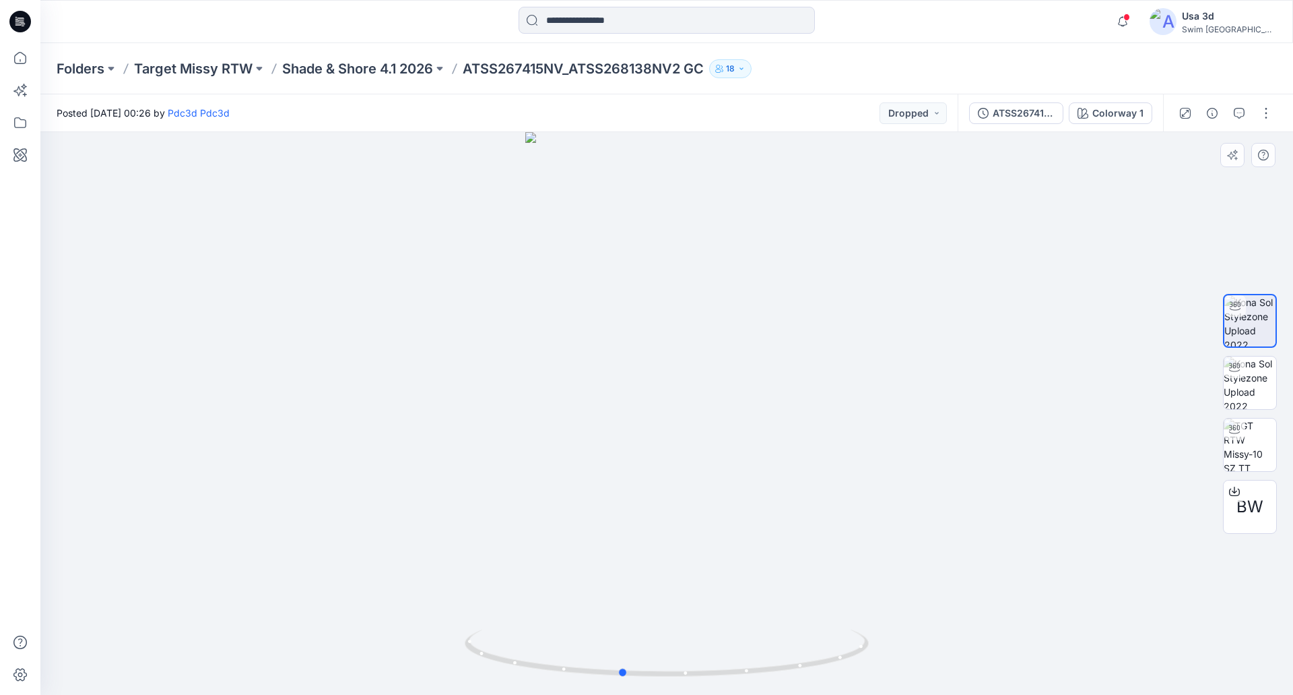
drag, startPoint x: 730, startPoint y: 358, endPoint x: 685, endPoint y: 361, distance: 45.3
click at [685, 361] on div at bounding box center [666, 413] width 1253 height 562
click at [1258, 511] on span "BW" at bounding box center [1250, 506] width 27 height 24
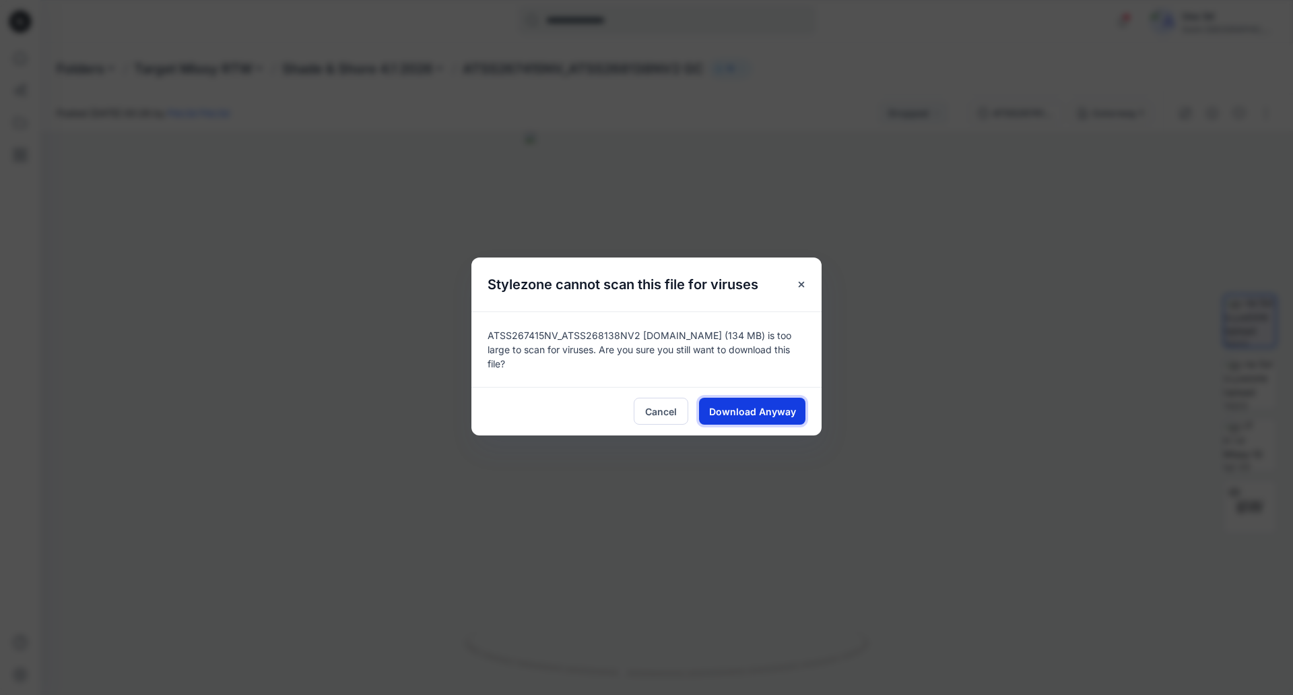
click at [777, 412] on span "Download Anyway" at bounding box center [752, 411] width 87 height 14
